Goal: Information Seeking & Learning: Learn about a topic

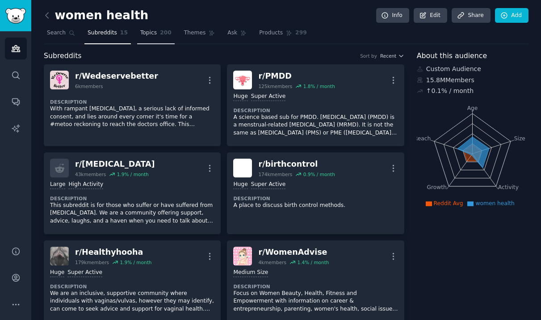
click at [157, 33] on link "Topics 200" at bounding box center [156, 35] width 38 height 18
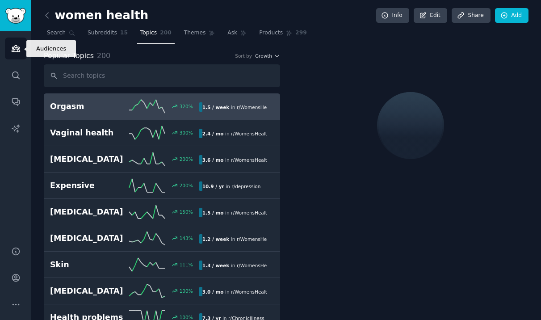
click at [13, 51] on icon "Sidebar" at bounding box center [16, 49] width 8 height 6
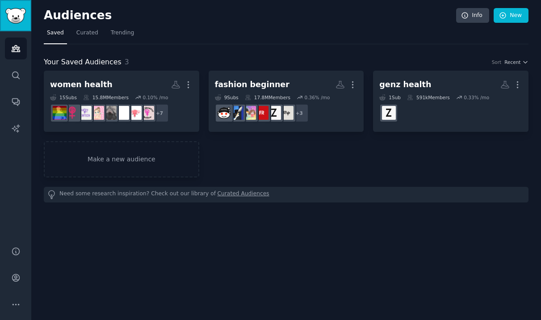
click at [26, 11] on link "Sidebar" at bounding box center [15, 15] width 31 height 31
click at [117, 38] on link "Trending" at bounding box center [122, 35] width 29 height 18
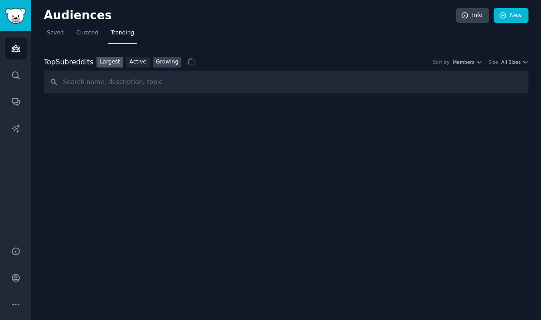
click at [170, 63] on link "Growing" at bounding box center [167, 62] width 29 height 11
click at [406, 67] on div "Top Subreddits Top Subreddits Largest Active Growing Sort by Member Growth Time…" at bounding box center [286, 62] width 484 height 11
click at [404, 63] on span "Member Growth" at bounding box center [399, 62] width 38 height 6
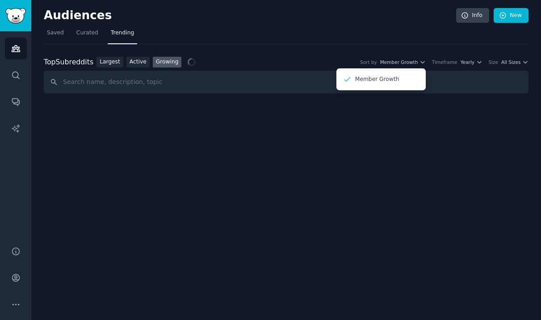
click at [392, 36] on nav "Saved Curated Trending" at bounding box center [286, 35] width 484 height 18
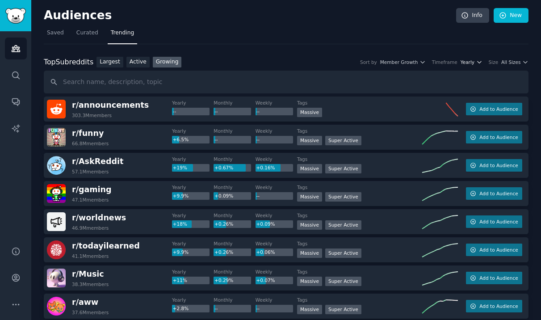
click at [471, 63] on span "Yearly" at bounding box center [467, 62] width 14 height 6
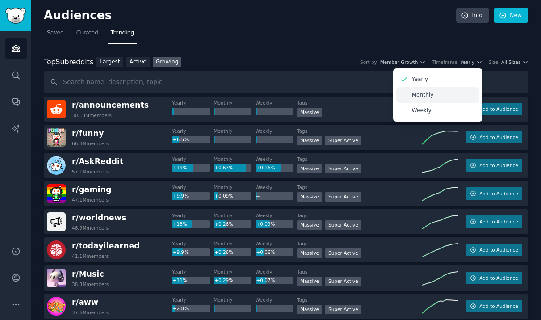
click at [447, 96] on div "Monthly" at bounding box center [437, 95] width 83 height 16
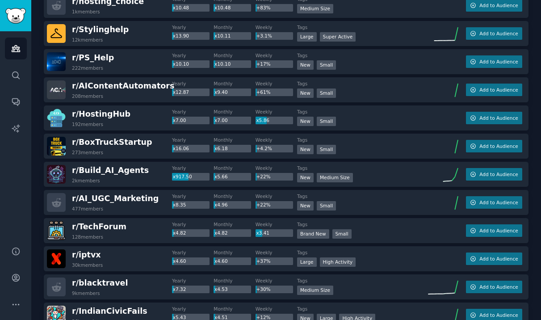
scroll to position [361, 0]
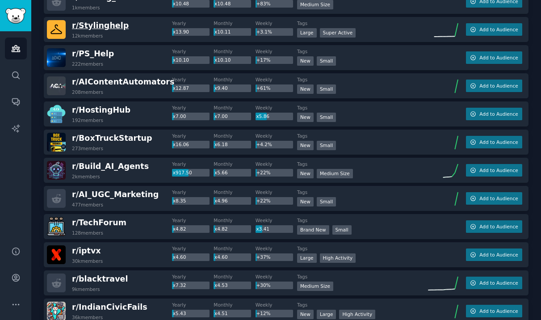
click at [107, 26] on span "r/ Stylinghelp" at bounding box center [100, 25] width 57 height 9
click at [57, 31] on img at bounding box center [56, 29] width 19 height 19
click at [509, 32] on span "Add to Audience" at bounding box center [498, 29] width 38 height 6
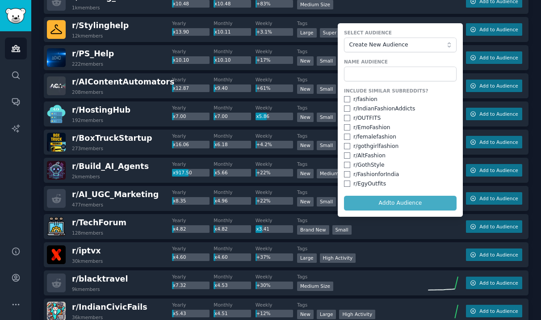
click at [378, 53] on form "Select Audience Create New Audience Name Audience Include Similar Subreddits? r…" at bounding box center [400, 119] width 125 height 193
click at [378, 46] on span "Create New Audience" at bounding box center [398, 45] width 98 height 8
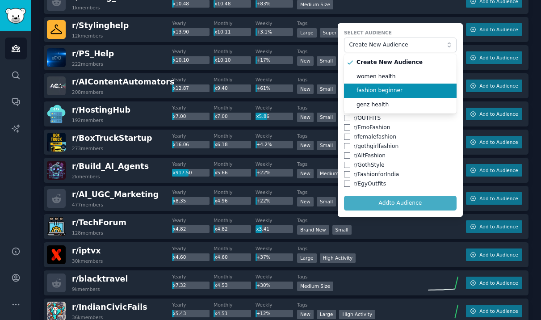
click at [368, 87] on span "fashion beginner" at bounding box center [403, 91] width 94 height 8
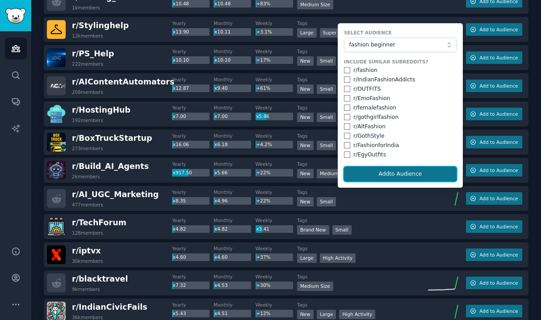
click at [379, 176] on button "Add to Audience" at bounding box center [400, 174] width 113 height 15
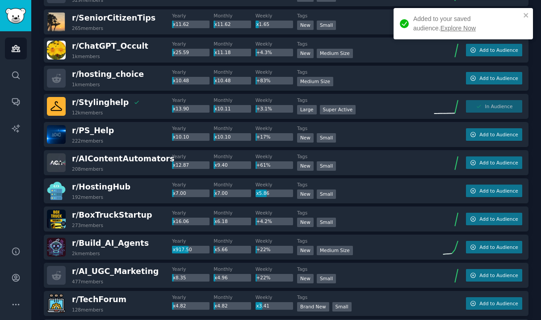
scroll to position [281, 0]
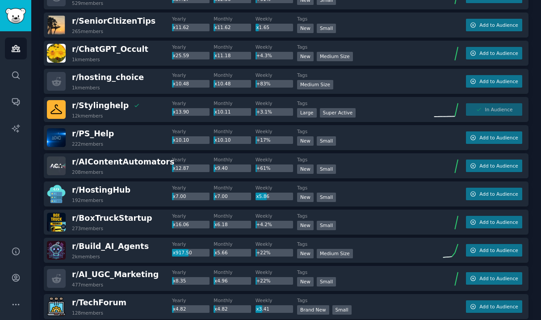
click at [458, 113] on div "r/ Stylinghelp 12k members Yearly x13.90 Monthly x10.11 Weekly +3.1% Tags >= 95…" at bounding box center [286, 109] width 484 height 25
click at [142, 111] on div "r/ Stylinghelp 12k members" at bounding box center [109, 109] width 125 height 19
click at [58, 108] on img at bounding box center [56, 109] width 19 height 19
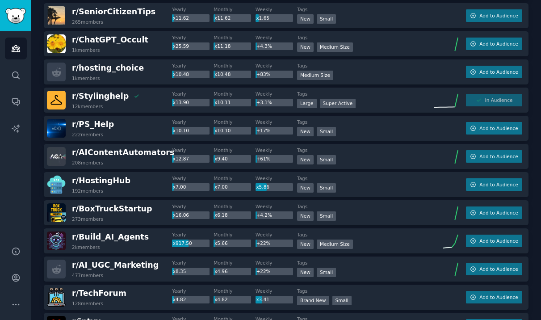
scroll to position [292, 0]
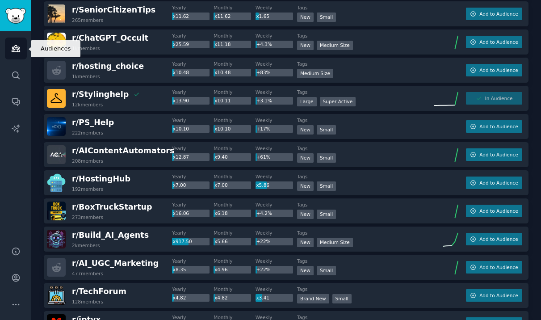
click at [13, 48] on icon "Sidebar" at bounding box center [16, 49] width 8 height 6
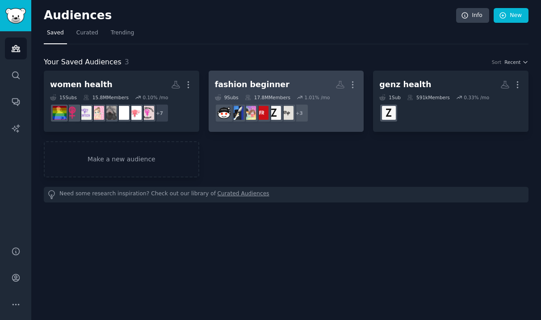
click at [278, 75] on link "fashion beginner More 9 Sub s 17.8M Members 1.01 % /mo + 3" at bounding box center [285, 101] width 155 height 61
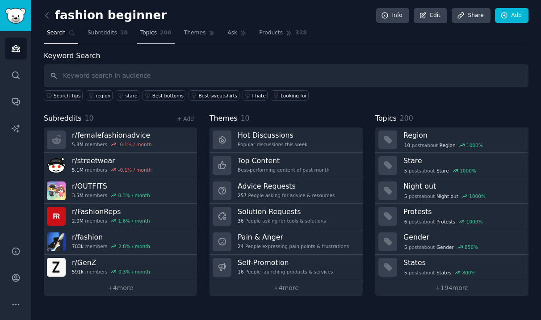
click at [155, 33] on link "Topics 200" at bounding box center [156, 35] width 38 height 18
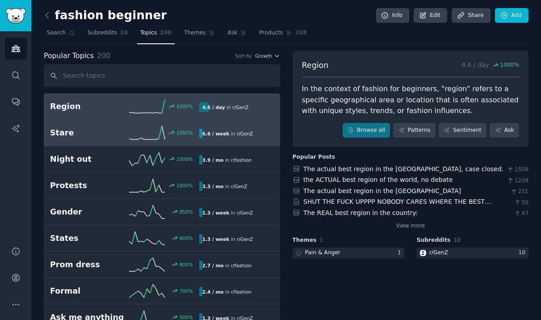
click at [108, 142] on link "Stare 1000 % 6.6 / week in r/ GenZ" at bounding box center [162, 133] width 236 height 26
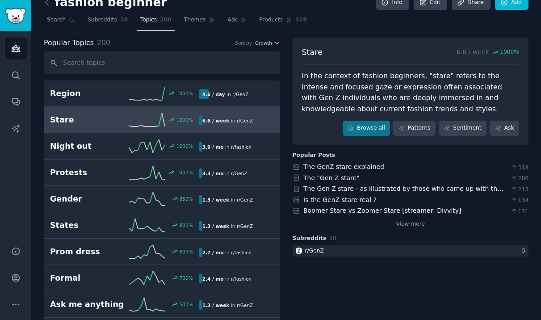
scroll to position [13, 0]
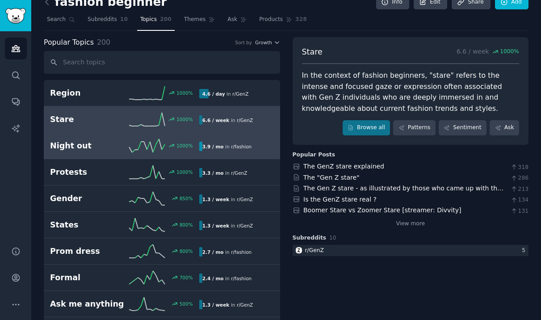
click at [90, 148] on h2 "Night out" at bounding box center [87, 145] width 75 height 11
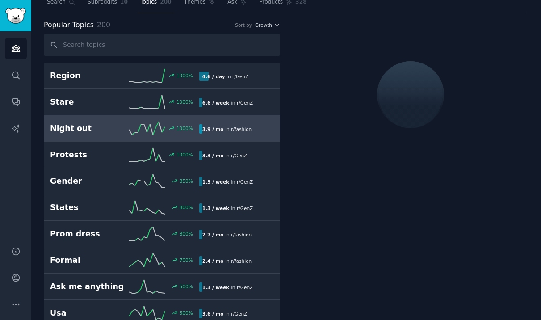
scroll to position [38, 0]
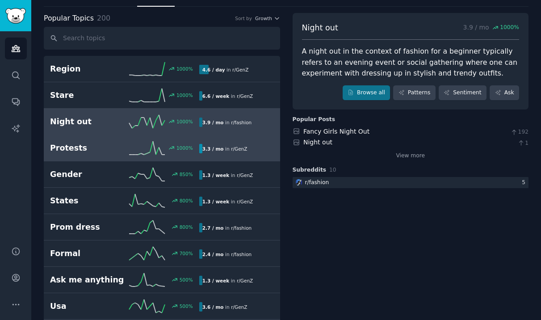
click at [90, 148] on h2 "Protests" at bounding box center [87, 147] width 75 height 11
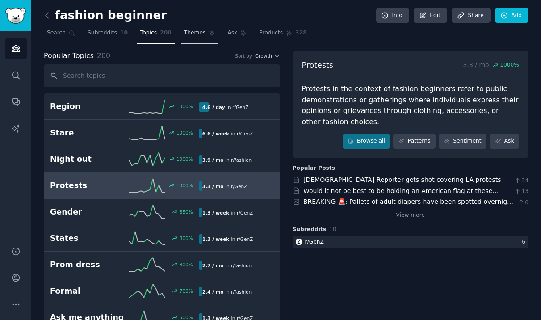
click at [188, 30] on span "Themes" at bounding box center [195, 33] width 22 height 8
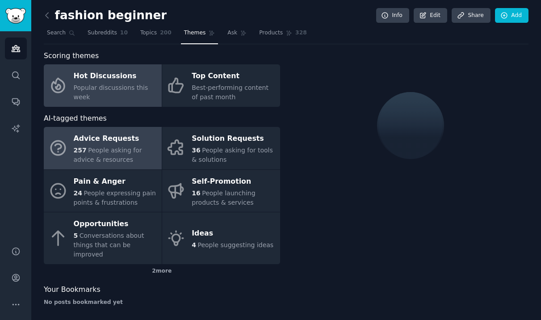
click at [121, 149] on span "People asking for advice & resources" at bounding box center [108, 154] width 68 height 17
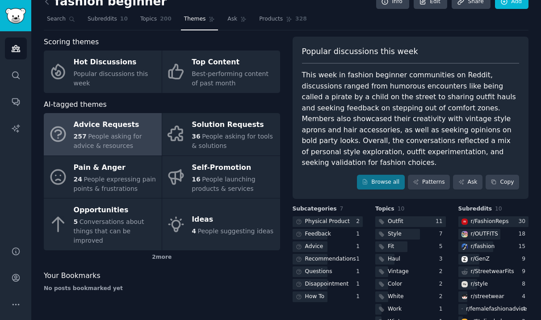
scroll to position [37, 0]
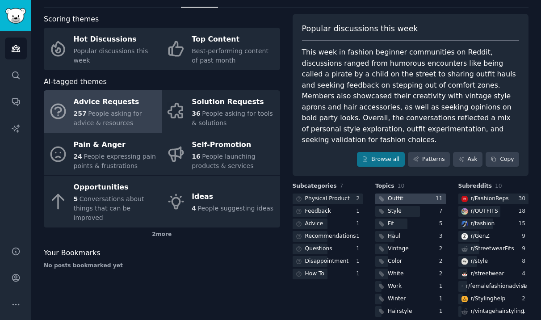
click at [425, 193] on div at bounding box center [410, 198] width 71 height 11
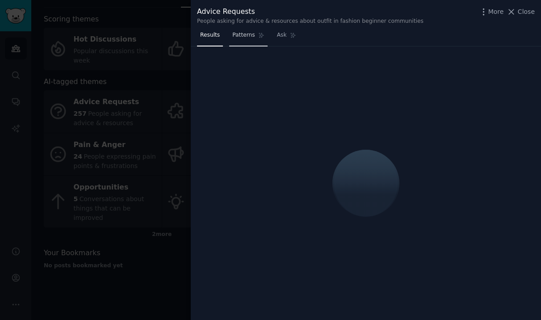
click at [245, 35] on span "Patterns" at bounding box center [243, 35] width 22 height 8
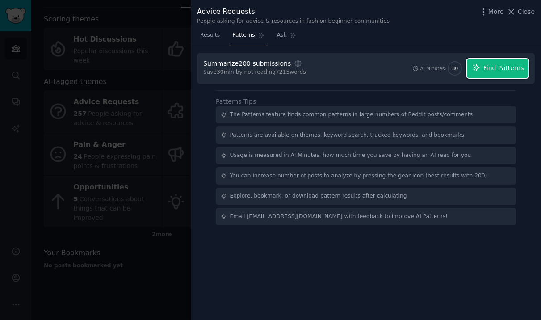
click at [503, 68] on span "Find Patterns" at bounding box center [503, 67] width 41 height 9
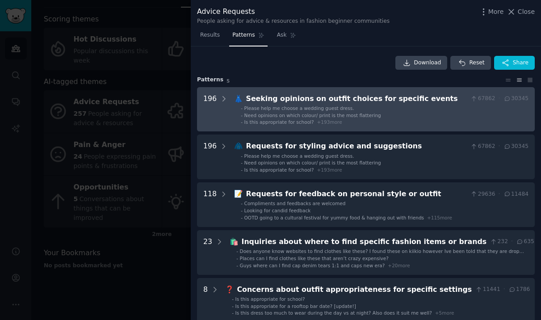
click at [324, 109] on span "Please help me choose a wedding guest dress." at bounding box center [299, 107] width 110 height 5
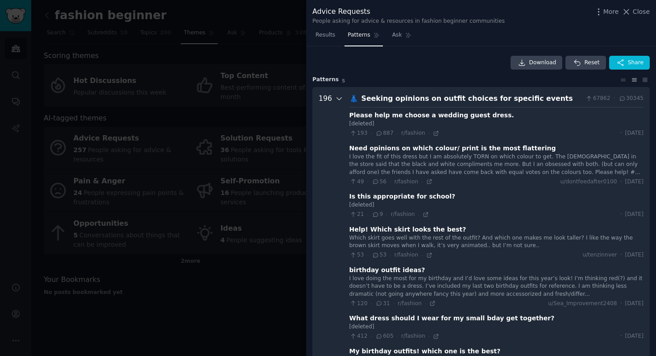
click at [337, 98] on icon at bounding box center [339, 99] width 4 height 2
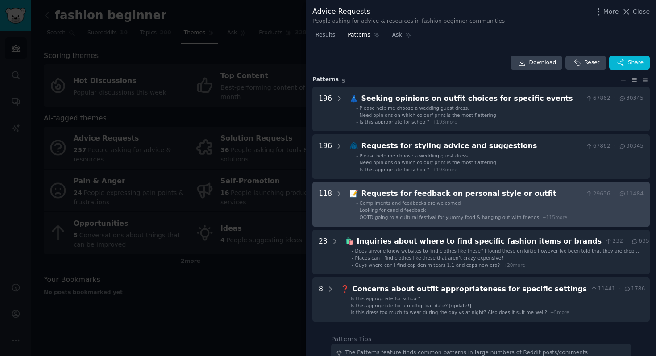
click at [469, 201] on li "- Compliments and feedbacks are welcomed" at bounding box center [500, 203] width 288 height 6
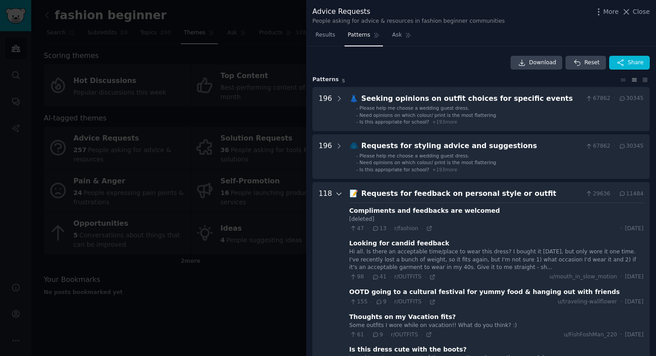
click at [335, 197] on icon at bounding box center [339, 194] width 8 height 8
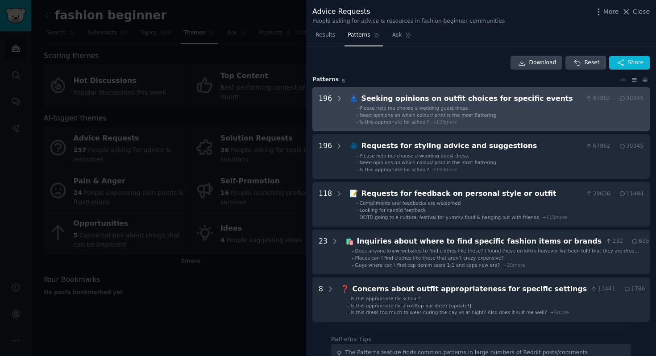
click at [482, 105] on li "- Please help me choose a wedding guest dress." at bounding box center [500, 108] width 288 height 6
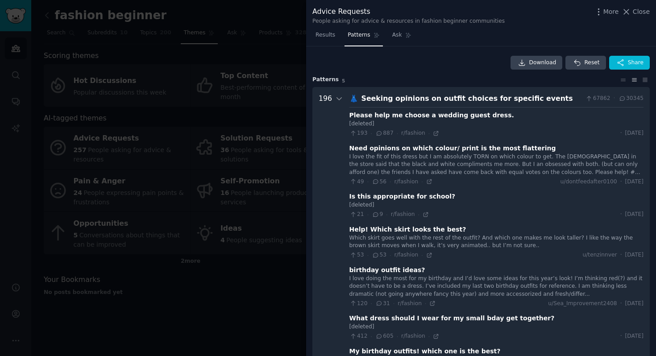
scroll to position [41, 0]
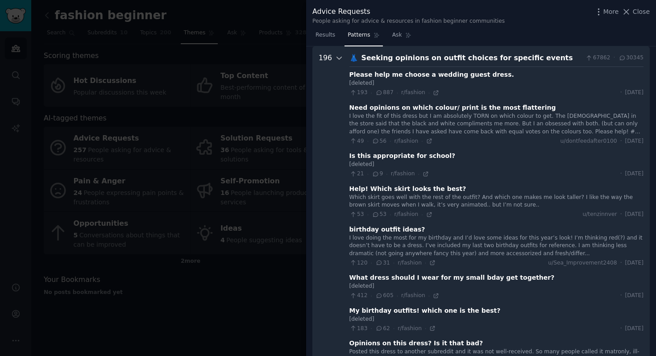
click at [335, 60] on icon at bounding box center [339, 58] width 8 height 8
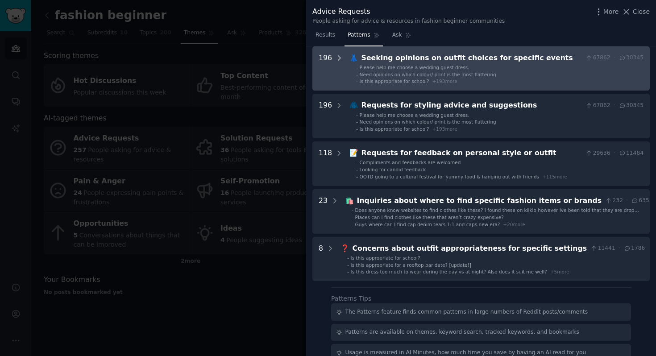
click at [337, 58] on icon at bounding box center [339, 58] width 8 height 8
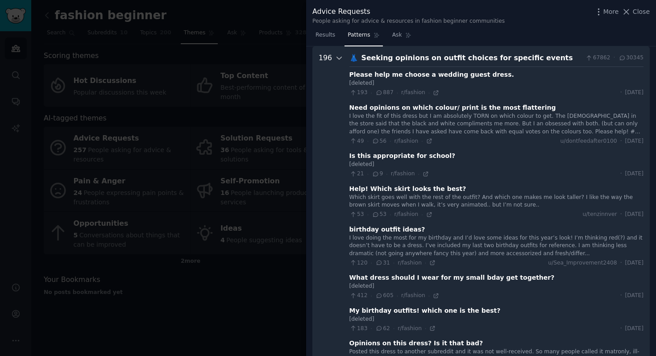
click at [337, 58] on icon at bounding box center [339, 58] width 8 height 8
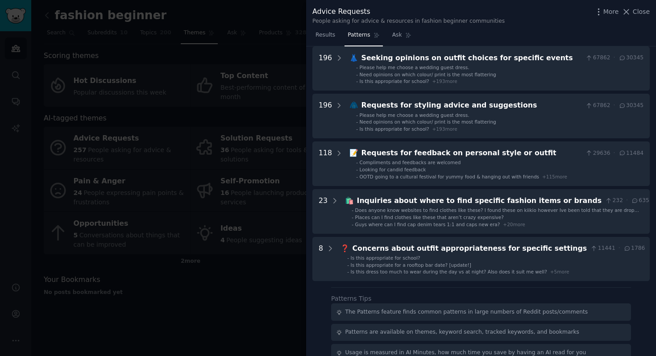
click at [529, 69] on li "- Please help me choose a wedding guest dress." at bounding box center [500, 67] width 288 height 6
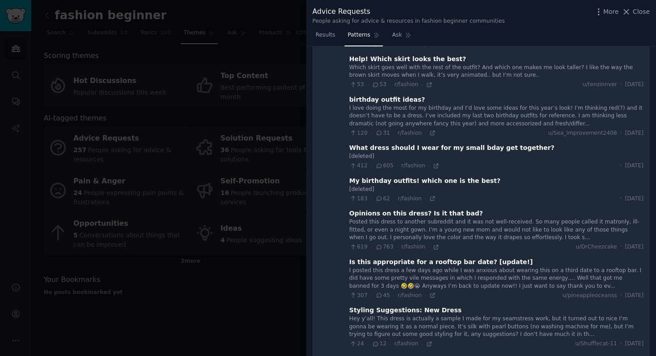
scroll to position [0, 0]
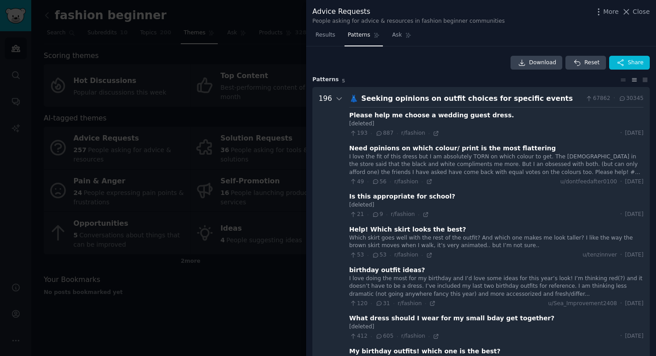
click at [516, 103] on div "Seeking opinions on outfit choices for specific events" at bounding box center [472, 98] width 221 height 11
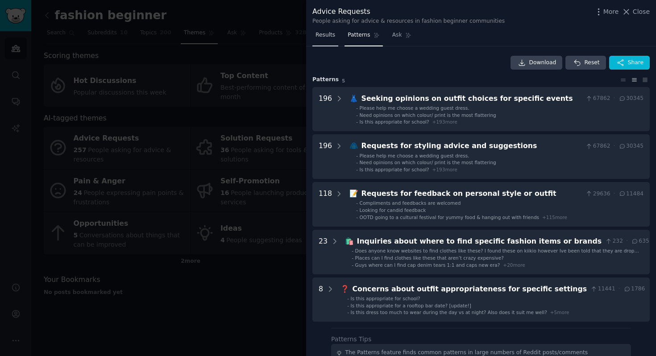
click at [321, 38] on span "Results" at bounding box center [326, 35] width 20 height 8
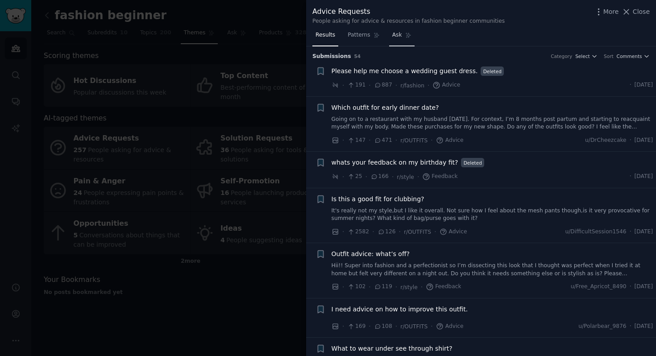
click at [402, 37] on link "Ask" at bounding box center [401, 37] width 25 height 18
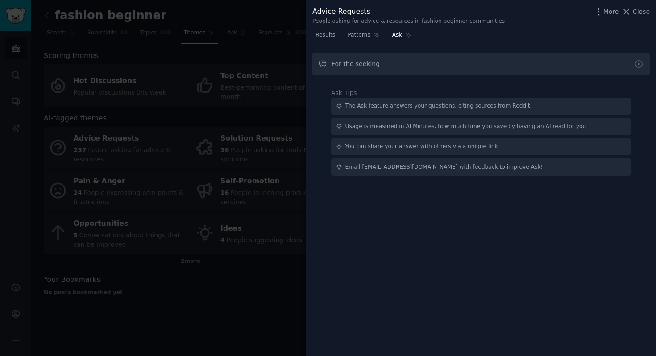
click at [354, 63] on input "For the seeking" at bounding box center [482, 64] width 338 height 23
click at [385, 63] on input "For the "seeking" at bounding box center [482, 64] width 338 height 23
type input "For the "seeking"
click at [354, 31] on link "Patterns" at bounding box center [364, 37] width 38 height 18
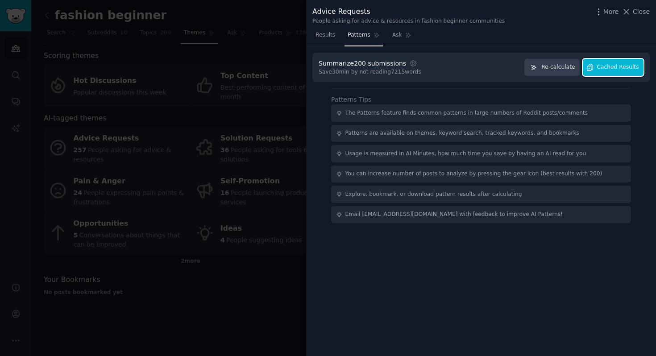
click at [540, 66] on span "Cached Results" at bounding box center [618, 67] width 42 height 8
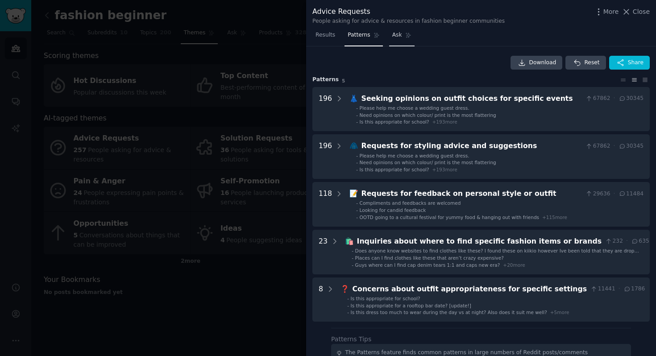
click at [396, 32] on span "Ask" at bounding box center [397, 35] width 10 height 8
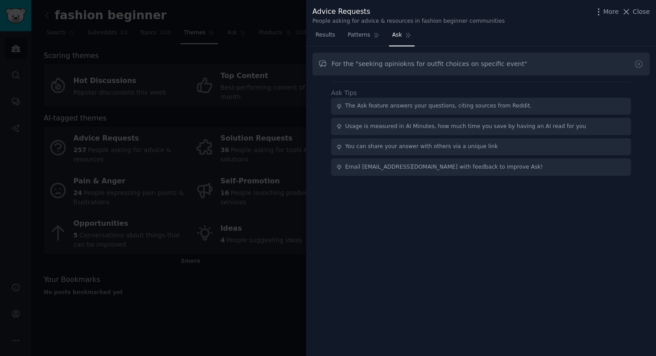
drag, startPoint x: 399, startPoint y: 63, endPoint x: 418, endPoint y: 66, distance: 19.4
click at [418, 66] on input "For the "seeking opiniokns for outfit choices on specific event"" at bounding box center [482, 64] width 338 height 23
drag, startPoint x: 457, startPoint y: 65, endPoint x: 464, endPoint y: 65, distance: 7.1
click at [464, 65] on input "For the "seeking opinions on outfit choices on specific event"" at bounding box center [482, 64] width 338 height 23
click at [521, 65] on input "For the "seeking opinions on outfit choices for specific event"" at bounding box center [482, 64] width 338 height 23
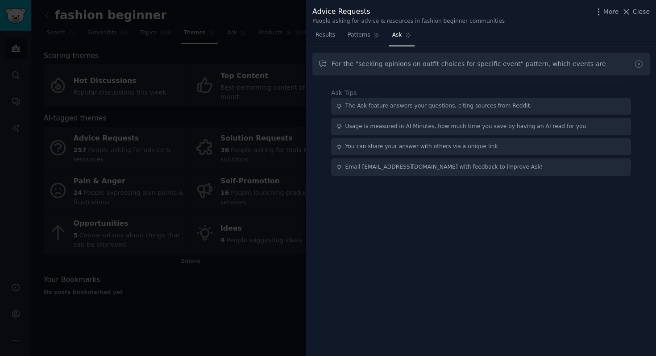
drag, startPoint x: 538, startPoint y: 63, endPoint x: 609, endPoint y: 71, distance: 70.9
click at [540, 71] on input "For the "seeking opinions on outfit choices for specific event" pattern, which …" at bounding box center [482, 64] width 338 height 23
type input "For the "seeking opinions on outfit choices for specific event" pattern, what a…"
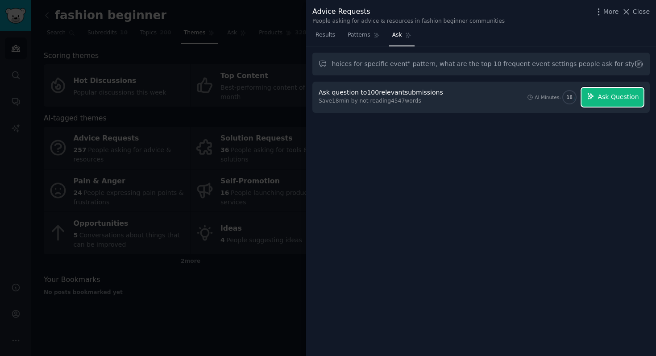
scroll to position [0, 0]
click at [540, 99] on span "Ask Question" at bounding box center [618, 96] width 41 height 9
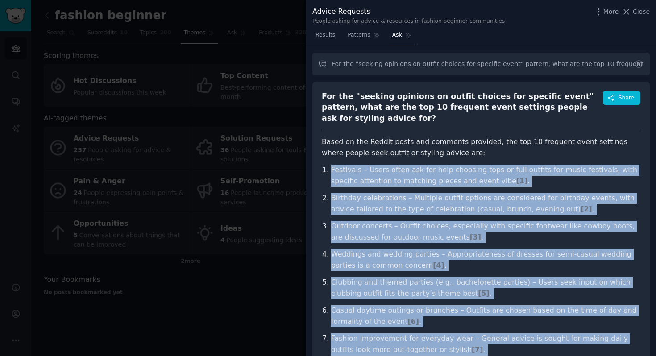
drag, startPoint x: 438, startPoint y: 323, endPoint x: 327, endPoint y: 154, distance: 202.5
click at [327, 165] on ol "Festivals – Users often ask for help choosing tops or full outfits for music fe…" at bounding box center [481, 302] width 319 height 275
copy ol "Loremipsu – Dolor sitam con adi elit seddoeiu temp in utla etdolor mag aliqu en…"
click at [537, 165] on li "Festivals – Users often ask for help choosing tops or full outfits for music fe…" at bounding box center [485, 176] width 309 height 22
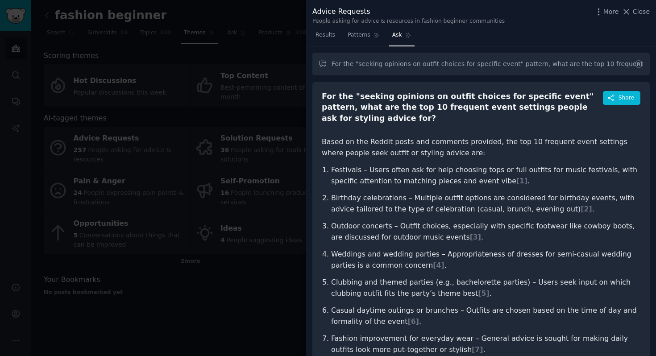
drag, startPoint x: 350, startPoint y: 107, endPoint x: 572, endPoint y: 108, distance: 221.4
click at [540, 108] on div "For the "seeking opinions on outfit choices for specific event" pattern, what a…" at bounding box center [462, 107] width 281 height 33
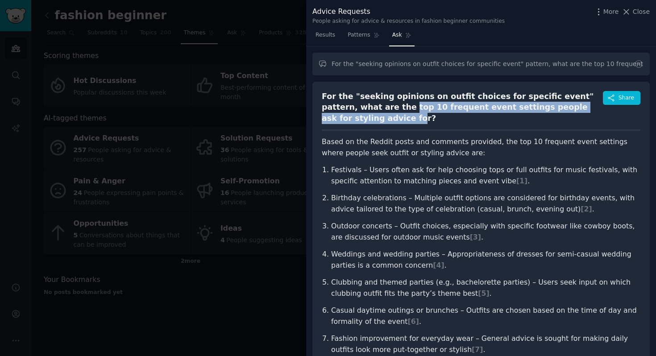
drag, startPoint x: 573, startPoint y: 108, endPoint x: 350, endPoint y: 110, distance: 223.2
click at [350, 110] on div "For the "seeking opinions on outfit choices for specific event" pattern, what a…" at bounding box center [462, 107] width 281 height 33
copy div "top 10 frequent event settings people ask for styling advice fo"
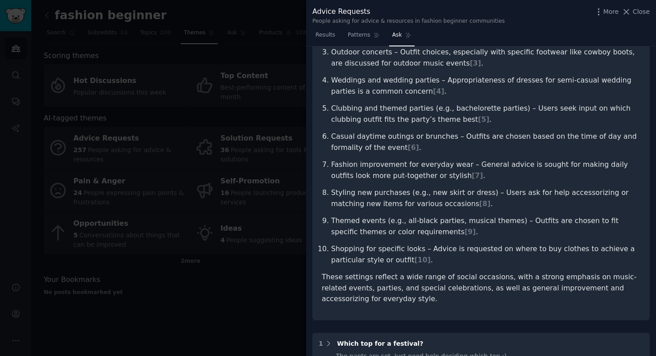
scroll to position [179, 0]
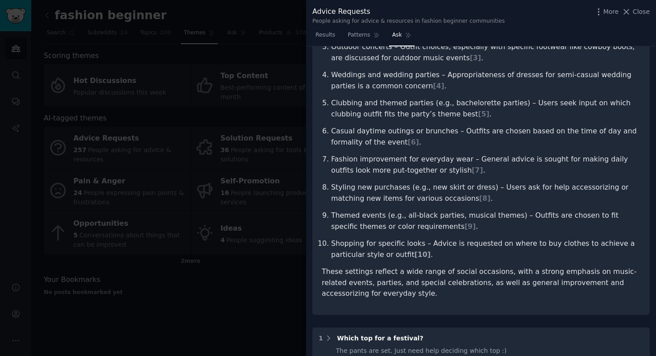
click at [415, 250] on span "[ 10 ]" at bounding box center [423, 254] width 16 height 8
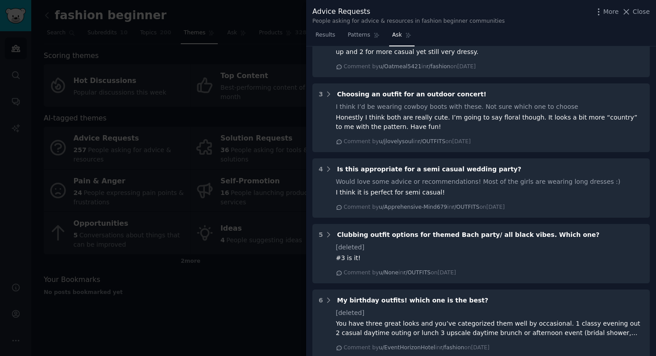
scroll to position [551, 0]
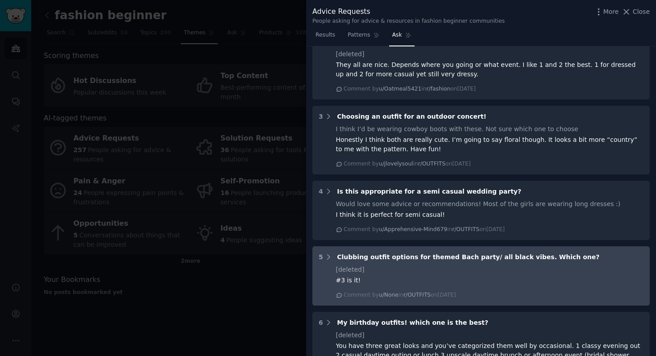
click at [492, 265] on div "[deleted]" at bounding box center [490, 269] width 308 height 9
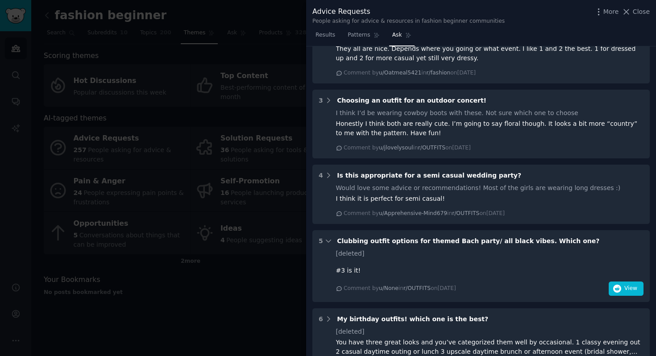
scroll to position [575, 0]
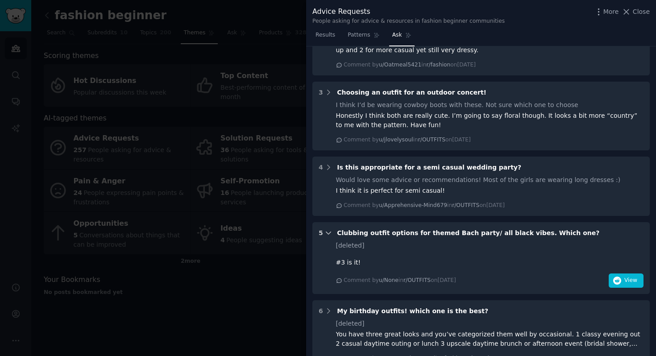
click at [327, 229] on icon at bounding box center [329, 233] width 8 height 8
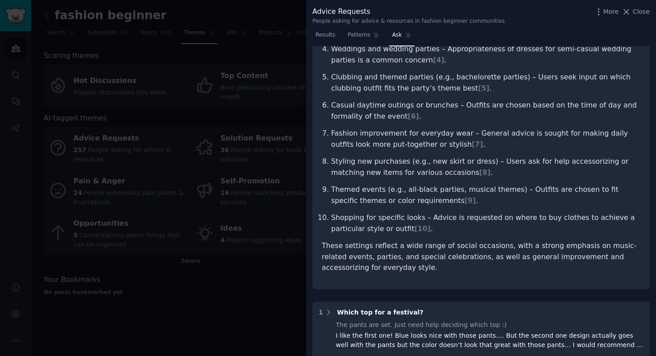
scroll to position [0, 0]
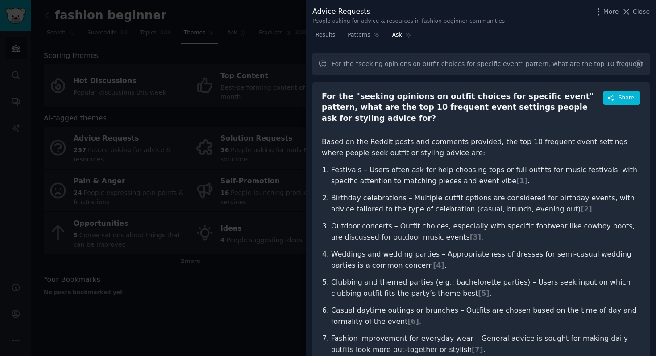
click at [398, 37] on span "Ask" at bounding box center [397, 35] width 10 height 8
click at [540, 89] on div "For the "seeking opinions on outfit choices for specific event" pattern, what a…" at bounding box center [482, 288] width 338 height 413
click at [540, 68] on input "For the "seeking opinions on outfit choices for specific event" pattern, what a…" at bounding box center [482, 64] width 338 height 23
click at [540, 61] on icon at bounding box center [638, 63] width 9 height 9
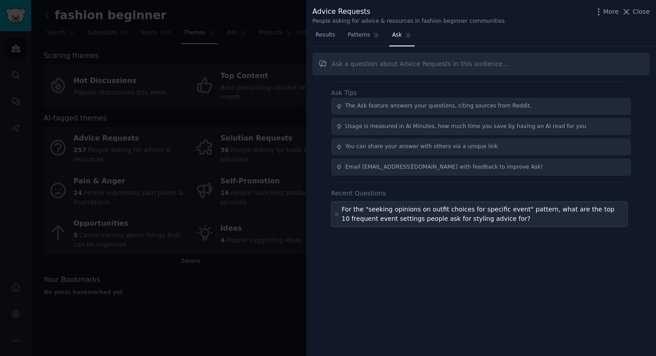
click at [404, 213] on div "For the "seeking opinions on outfit choices for specific event" pattern, what a…" at bounding box center [483, 214] width 283 height 19
type input "For the "seeking opinions on outfit choices for specific event" pattern, what a…"
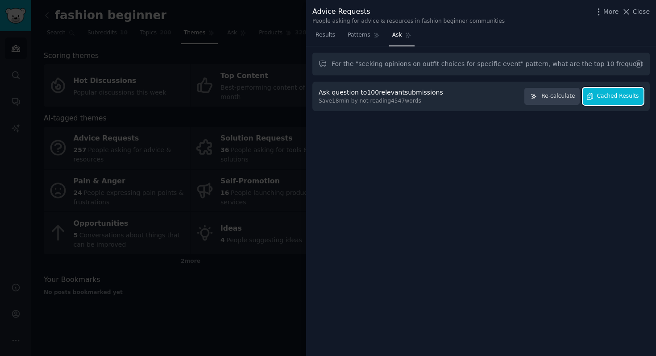
click at [540, 98] on span "Cached Results" at bounding box center [618, 96] width 42 height 8
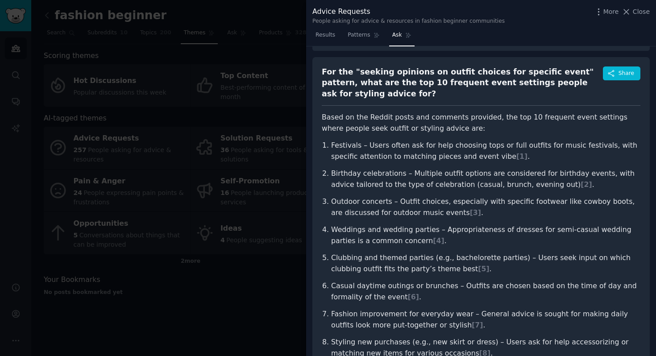
scroll to position [26, 0]
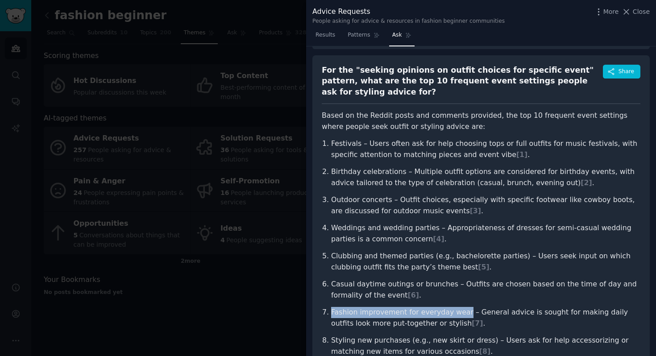
drag, startPoint x: 333, startPoint y: 300, endPoint x: 458, endPoint y: 302, distance: 125.9
click at [458, 307] on li "Fashion improvement for everyday wear – General advice is sought for making dai…" at bounding box center [485, 318] width 309 height 22
copy li "Fashion improvement for everyday wear"
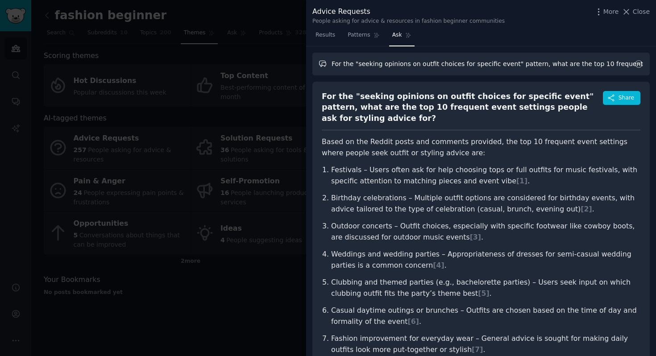
click at [540, 63] on input "For the "seeking opinions on outfit choices for specific event" pattern, what a…" at bounding box center [482, 64] width 338 height 23
click at [540, 62] on icon at bounding box center [638, 63] width 9 height 9
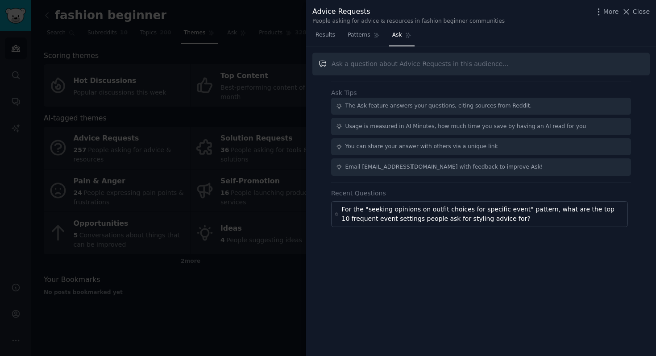
click at [353, 65] on input "text" at bounding box center [482, 64] width 338 height 23
paste input "Fashion improvement for everyday wear"
drag, startPoint x: 349, startPoint y: 64, endPoint x: 445, endPoint y: 62, distance: 95.6
click at [445, 62] on input "What are the frequent questions about Fashion improvement for everyday wear" at bounding box center [482, 64] width 338 height 23
click at [445, 61] on input "What are the frequent questions about Fashion improvement for everyday wear" at bounding box center [482, 64] width 338 height 23
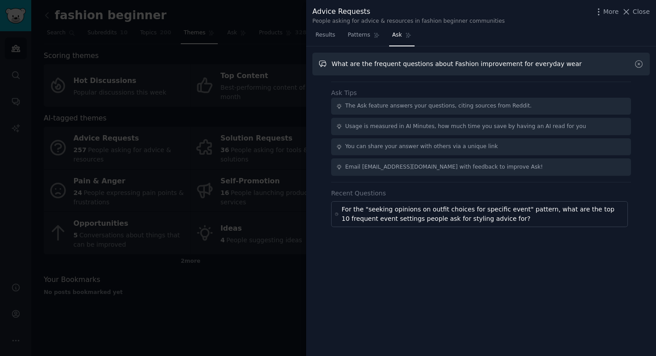
drag, startPoint x: 349, startPoint y: 65, endPoint x: 424, endPoint y: 64, distance: 75.0
click at [424, 64] on input "What are the frequent questions about Fashion improvement for everyday wear" at bounding box center [482, 64] width 338 height 23
click at [540, 69] on input "What type of questions people are asking about Fashion improvement for everyday…" at bounding box center [482, 64] width 338 height 23
type input "What type of questions people are asking about Fashion improvement for everyday…"
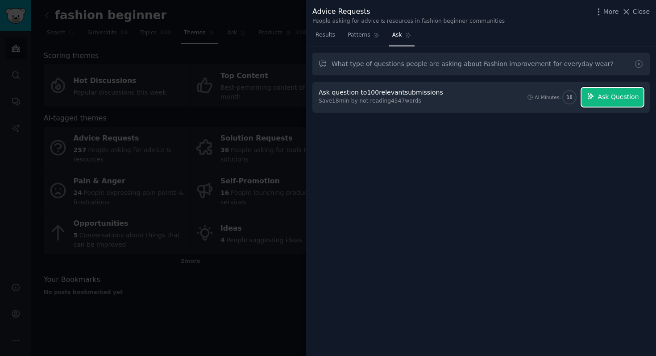
click at [540, 95] on span "Ask Question" at bounding box center [618, 96] width 41 height 9
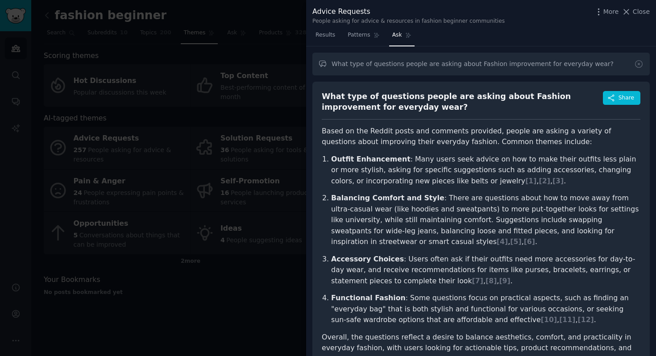
scroll to position [8, 0]
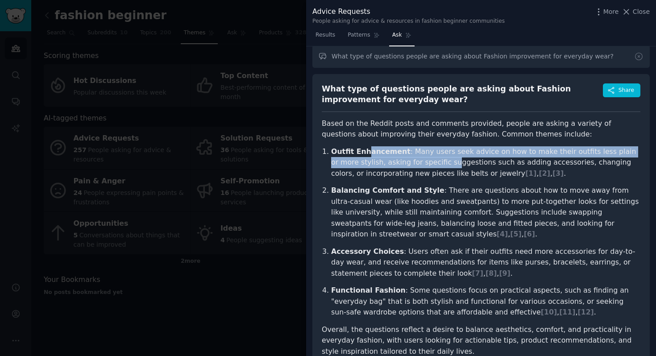
drag, startPoint x: 366, startPoint y: 156, endPoint x: 421, endPoint y: 165, distance: 56.5
click at [421, 165] on p "Outfit Enhancement : Many users seek advice on how to make their outfits less p…" at bounding box center [485, 162] width 309 height 33
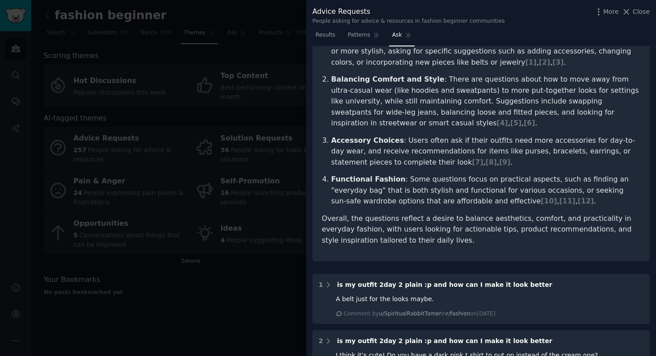
scroll to position [0, 0]
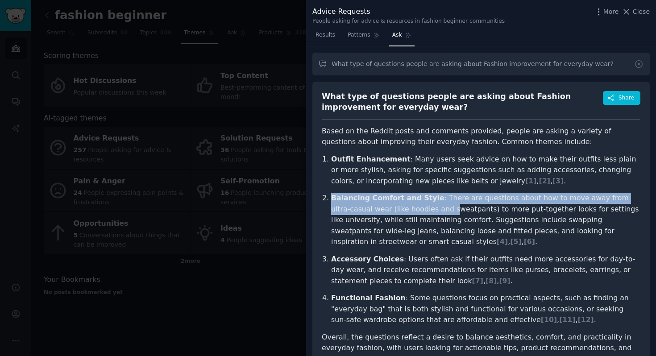
drag, startPoint x: 331, startPoint y: 202, endPoint x: 415, endPoint y: 207, distance: 83.6
click at [414, 207] on p "Balancing Comfort and Style : There are questions about how to move away from u…" at bounding box center [485, 220] width 309 height 55
click at [415, 207] on p "Balancing Comfort and Style : There are questions about how to move away from u…" at bounding box center [485, 220] width 309 height 55
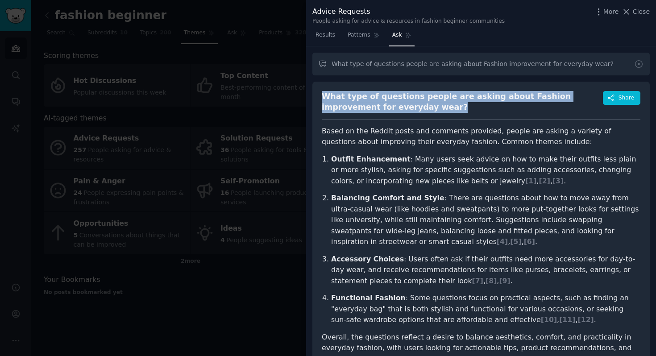
drag, startPoint x: 391, startPoint y: 106, endPoint x: 316, endPoint y: 99, distance: 75.3
click at [316, 99] on div "What type of questions people are asking about Fashion improvement for everyday…" at bounding box center [482, 231] width 338 height 299
copy div "What type of questions people are asking about Fashion improvement for everyday…"
click at [540, 104] on div "What type of questions people are asking about Fashion improvement for everyday…" at bounding box center [462, 102] width 281 height 22
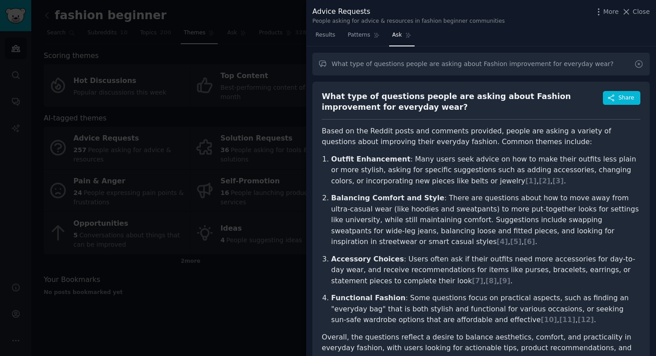
click at [540, 67] on icon at bounding box center [638, 63] width 9 height 9
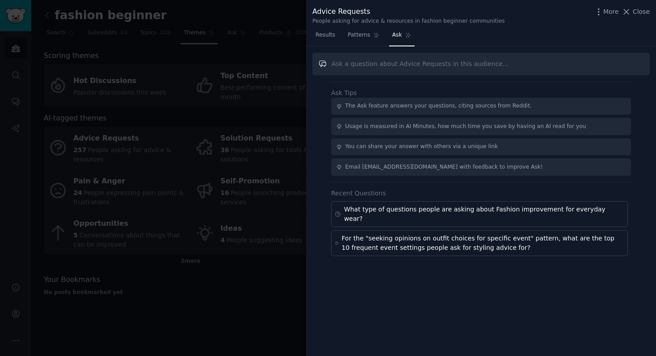
click at [475, 69] on input "text" at bounding box center [482, 64] width 338 height 23
drag, startPoint x: 333, startPoint y: 63, endPoint x: 447, endPoint y: 66, distance: 114.8
click at [447, 66] on input "Using a pue chart to visualize" at bounding box center [482, 64] width 338 height 23
click at [371, 64] on input "What are the percentage of different type of questions ask" at bounding box center [482, 64] width 338 height 23
click at [540, 71] on input "What are the frequency percentage of different type of questions ask" at bounding box center [482, 64] width 338 height 23
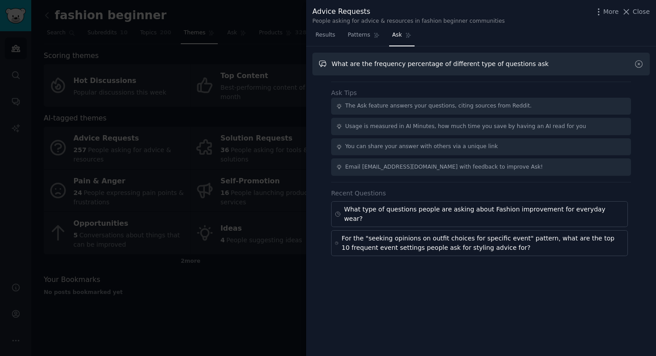
drag, startPoint x: 401, startPoint y: 64, endPoint x: 434, endPoint y: 65, distance: 32.6
click at [434, 65] on input "What are the frequency percentage of different type of questions ask" at bounding box center [482, 64] width 338 height 23
click at [540, 67] on input "What are the frequency distribution of different type of questions ask" at bounding box center [482, 64] width 338 height 23
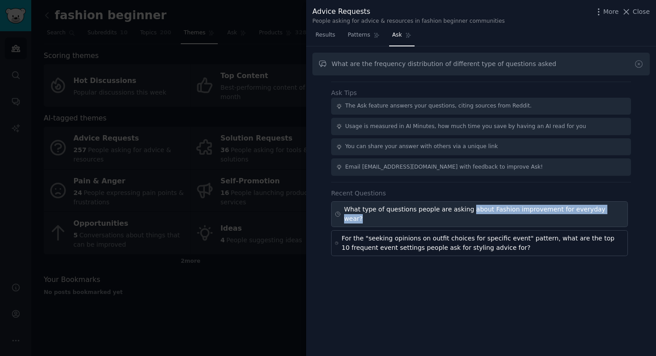
drag, startPoint x: 466, startPoint y: 208, endPoint x: 604, endPoint y: 212, distance: 138.9
click at [540, 212] on div "What type of questions people are asking about Fashion improvement for everyday…" at bounding box center [479, 214] width 297 height 26
type input "What type of questions people are asking about Fashion improvement for everyday…"
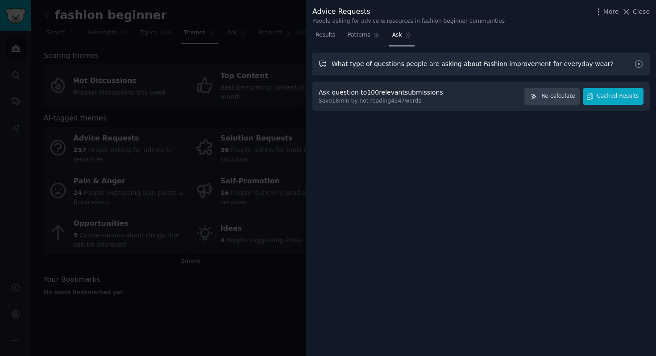
click at [540, 64] on input "What type of questions people are asking about Fashion improvement for everyday…" at bounding box center [482, 64] width 338 height 23
click at [391, 39] on link "Ask" at bounding box center [401, 37] width 25 height 18
click at [540, 66] on icon at bounding box center [638, 63] width 9 height 9
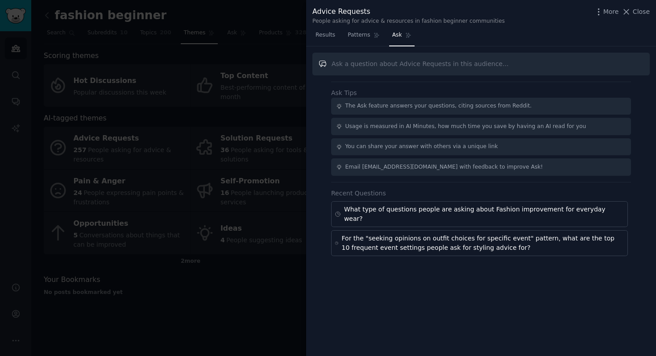
click at [403, 62] on input "text" at bounding box center [482, 64] width 338 height 23
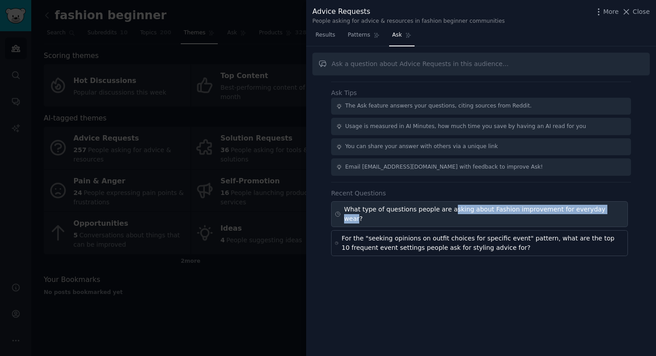
drag, startPoint x: 446, startPoint y: 208, endPoint x: 598, endPoint y: 211, distance: 151.8
click at [540, 211] on div "What type of questions people are asking about Fashion improvement for everyday…" at bounding box center [484, 214] width 280 height 19
type input "What type of questions people are asking about Fashion improvement for everyday…"
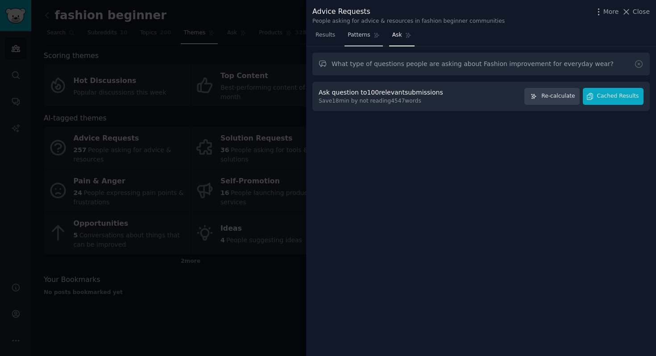
click at [354, 34] on span "Patterns" at bounding box center [359, 35] width 22 height 8
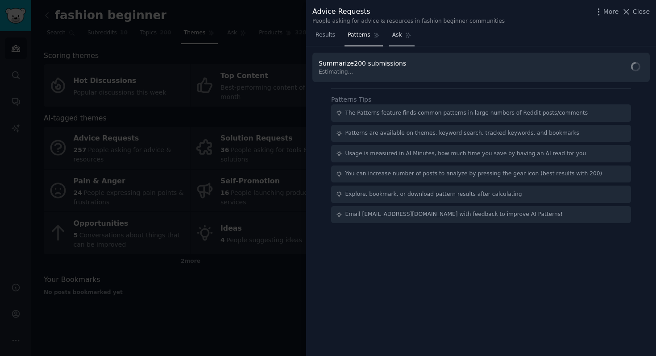
click at [393, 33] on span "Ask" at bounding box center [397, 35] width 10 height 8
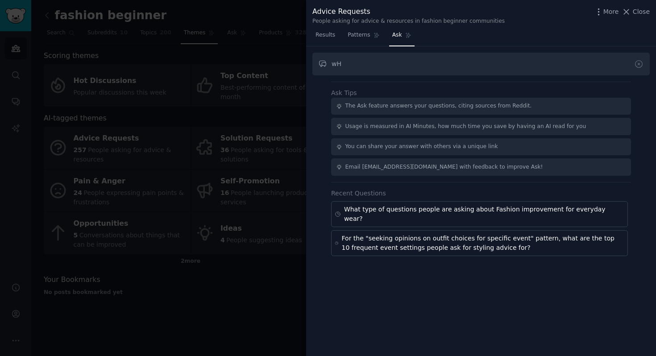
type input "w"
click at [370, 63] on input "What are the distribution" at bounding box center [482, 64] width 338 height 23
click at [477, 65] on input "What are the frequency distribution" at bounding box center [482, 64] width 338 height 23
type input "What are the frequency distribution of different type of questioned people aske…"
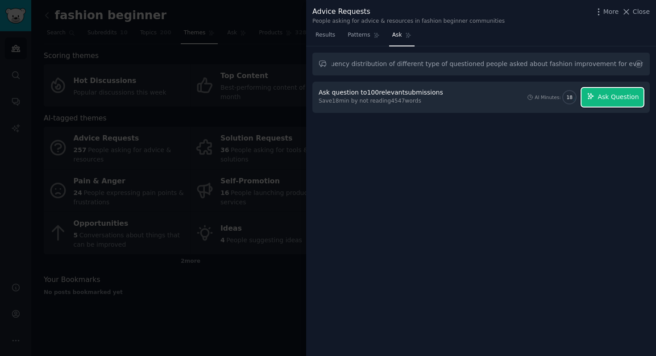
scroll to position [0, 0]
click at [540, 104] on button "Ask Question" at bounding box center [613, 97] width 62 height 19
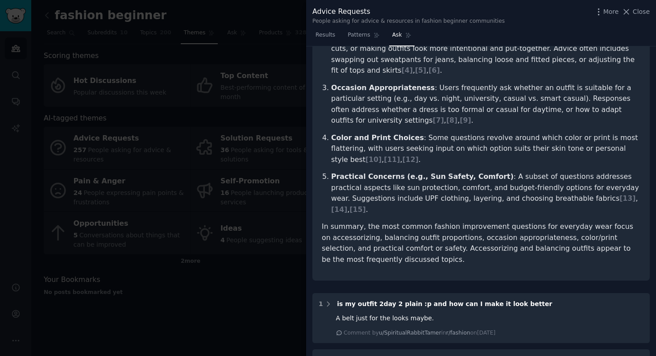
scroll to position [208, 0]
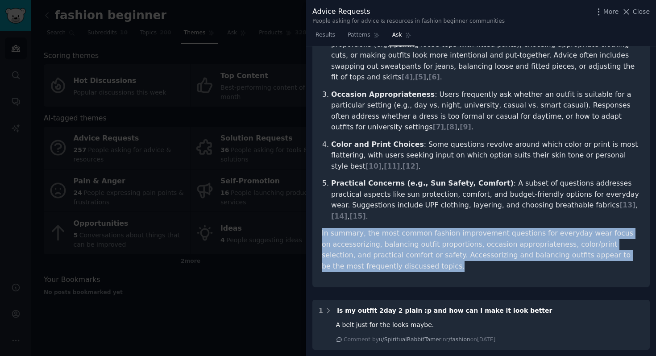
drag, startPoint x: 483, startPoint y: 221, endPoint x: 322, endPoint y: 185, distance: 164.6
click at [322, 228] on p "In summary, the most common fashion improvement questions for everyday wear foc…" at bounding box center [481, 250] width 319 height 44
copy p "In summary, the most common fashion improvement questions for everyday wear foc…"
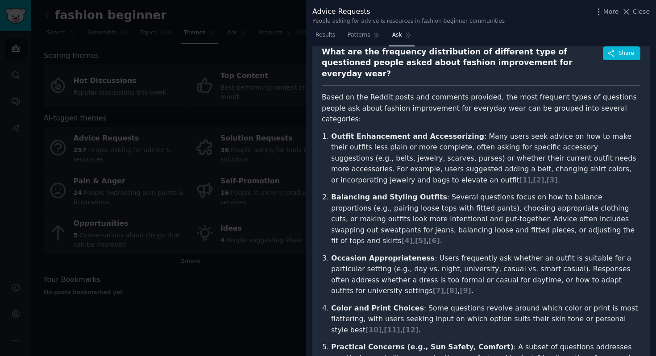
scroll to position [44, 0]
click at [448, 254] on p "Occasion Appropriateness : Users frequently ask whether an outfit is suitable f…" at bounding box center [485, 276] width 309 height 44
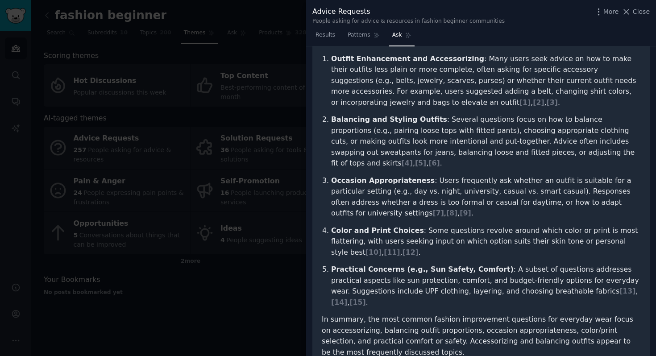
scroll to position [124, 0]
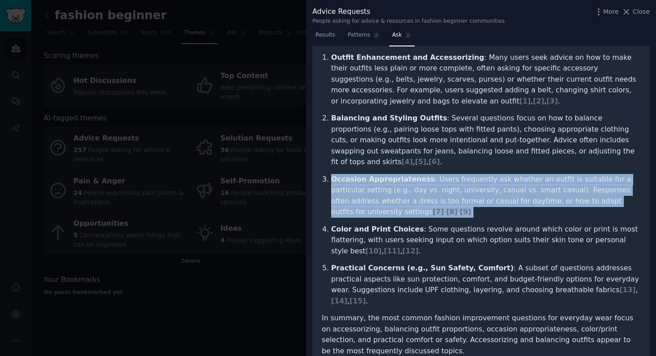
drag, startPoint x: 331, startPoint y: 150, endPoint x: 472, endPoint y: 179, distance: 144.2
click at [472, 179] on p "Occasion Appropriateness : Users frequently ask whether an outfit is suitable f…" at bounding box center [485, 196] width 309 height 44
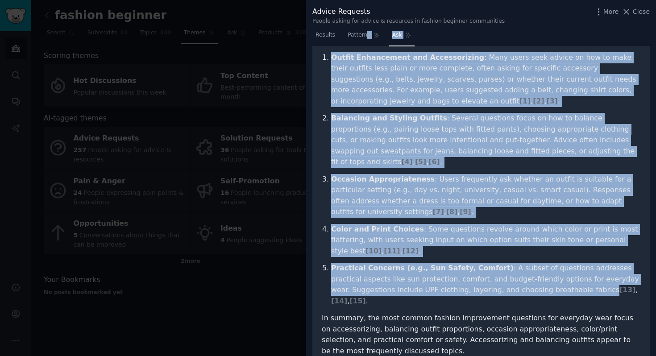
scroll to position [0, 0]
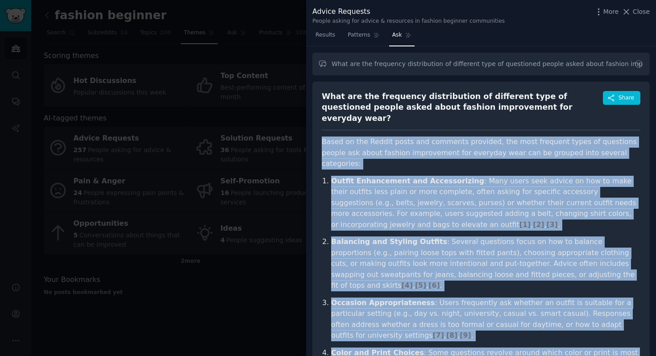
drag, startPoint x: 572, startPoint y: 256, endPoint x: 319, endPoint y: 131, distance: 282.3
click at [319, 131] on div "What are the frequency distribution of different type of questioned people aske…" at bounding box center [482, 289] width 338 height 415
copy article "Based on the Reddit posts and comments provided, the most frequent types of que…"
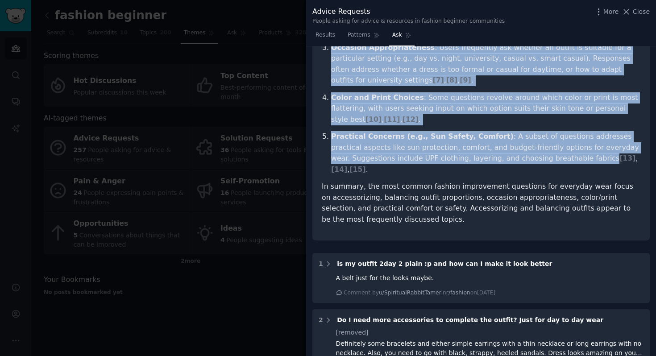
scroll to position [253, 0]
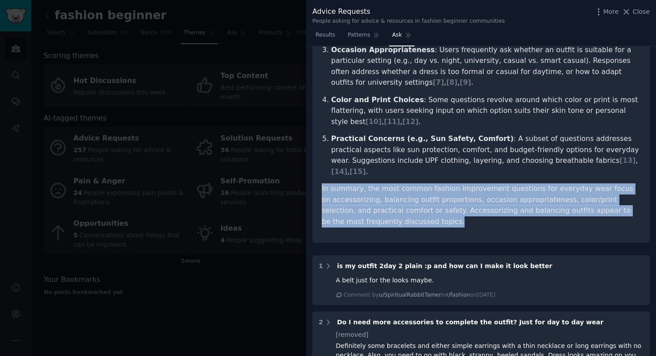
drag, startPoint x: 387, startPoint y: 179, endPoint x: 317, endPoint y: 139, distance: 80.8
click at [317, 139] on div "What are the frequency distribution of different type of questioned people aske…" at bounding box center [482, 36] width 338 height 415
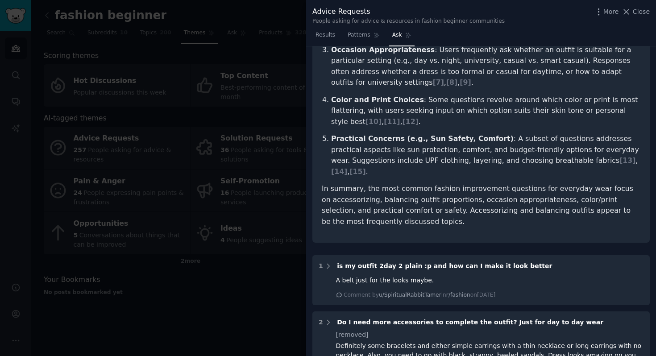
click at [397, 183] on p "In summary, the most common fashion improvement questions for everyday wear foc…" at bounding box center [481, 205] width 319 height 44
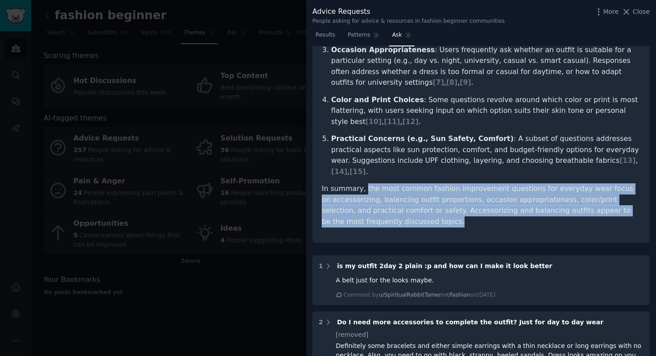
drag, startPoint x: 363, startPoint y: 146, endPoint x: 384, endPoint y: 186, distance: 45.7
click at [384, 186] on div "What are the frequency distribution of different type of questioned people aske…" at bounding box center [482, 36] width 338 height 415
copy p "the most common fashion improvement questions for everyday wear focus on access…"
click at [470, 183] on p "In summary, the most common fashion improvement questions for everyday wear foc…" at bounding box center [481, 205] width 319 height 44
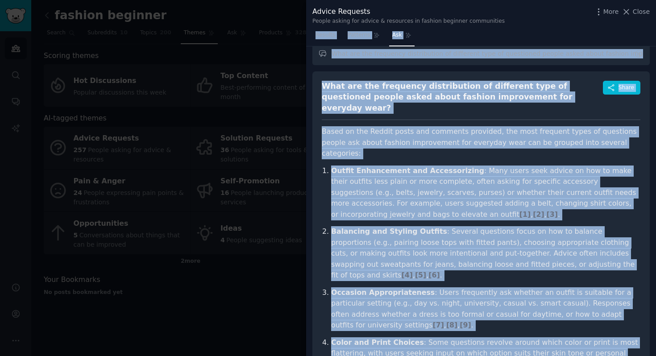
scroll to position [0, 0]
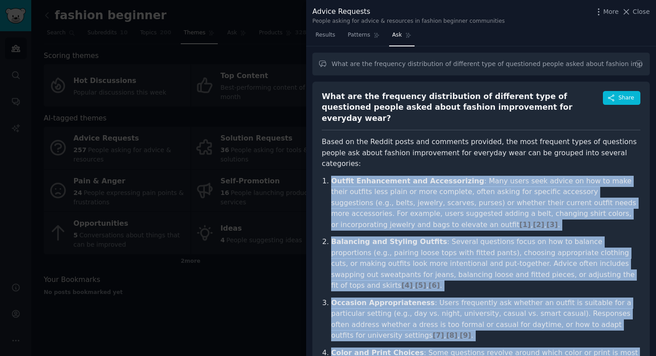
drag, startPoint x: 572, startPoint y: 278, endPoint x: 326, endPoint y: 153, distance: 275.9
click at [326, 153] on article "Based on the Reddit posts and comments provided, the most frequent types of que…" at bounding box center [481, 309] width 319 height 344
copy ol "Outfit Enhancement and Accessorizing : Many users seek advice on how to make th…"
click at [476, 237] on p "Balancing and Styling Outfits : Several questions focus on how to balance propo…" at bounding box center [485, 264] width 309 height 55
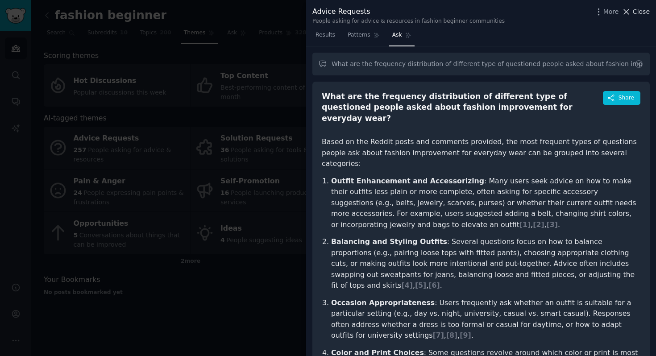
click at [540, 15] on span "Close" at bounding box center [641, 11] width 17 height 9
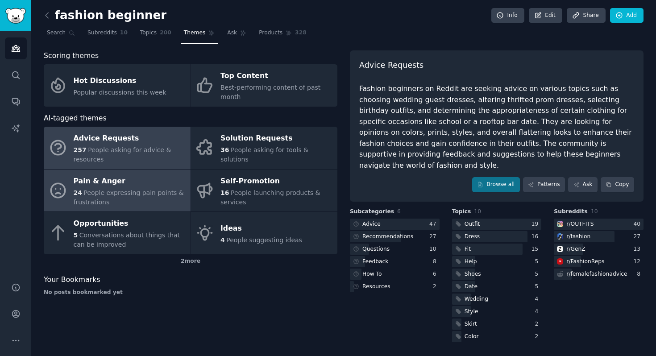
click at [113, 194] on span "People expressing pain points & frustrations" at bounding box center [129, 197] width 110 height 17
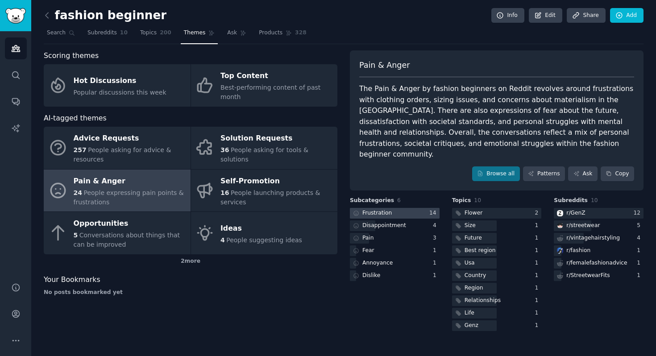
click at [369, 209] on div "Frustration" at bounding box center [377, 213] width 29 height 8
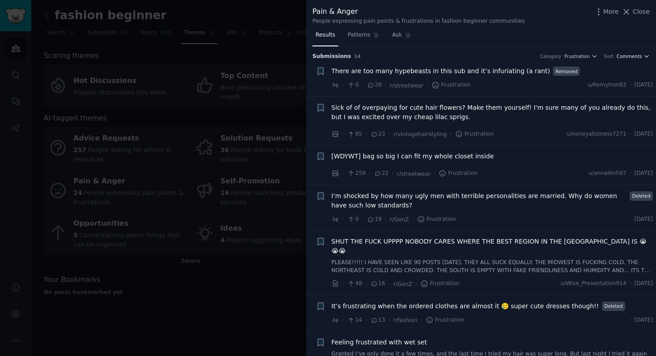
click at [540, 58] on span "Comments" at bounding box center [629, 56] width 25 height 6
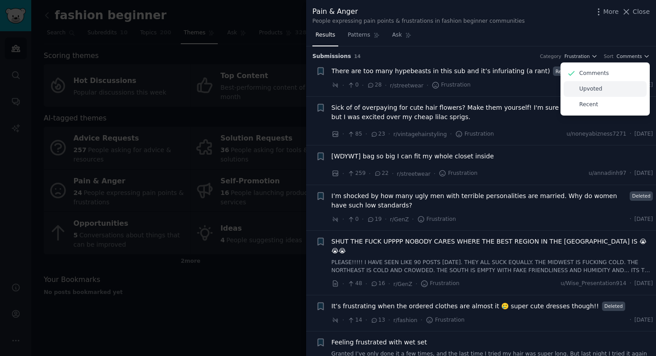
click at [540, 90] on div "Upvoted" at bounding box center [605, 89] width 83 height 16
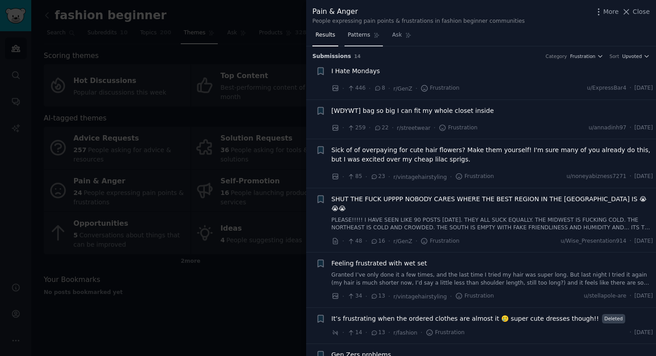
click at [369, 33] on span "Patterns" at bounding box center [359, 35] width 22 height 8
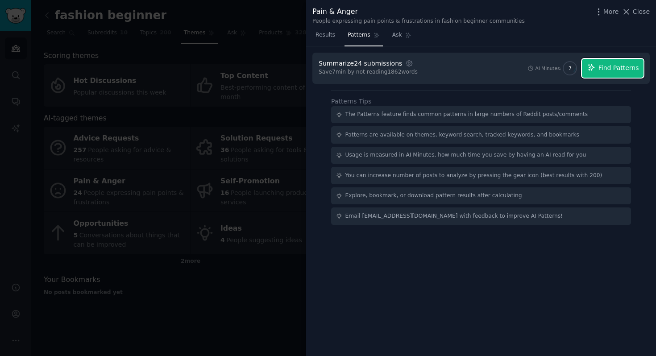
click at [540, 63] on span "Find Patterns" at bounding box center [619, 67] width 41 height 9
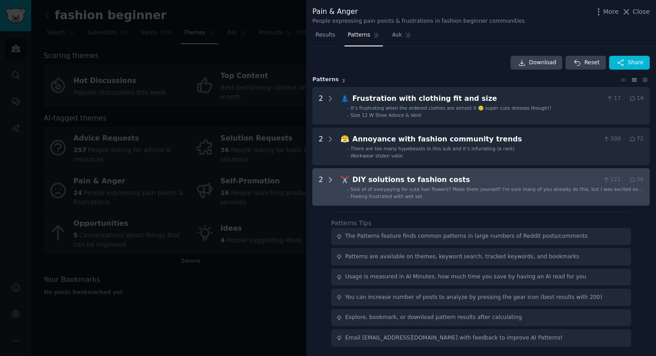
click at [330, 182] on icon at bounding box center [330, 180] width 8 height 8
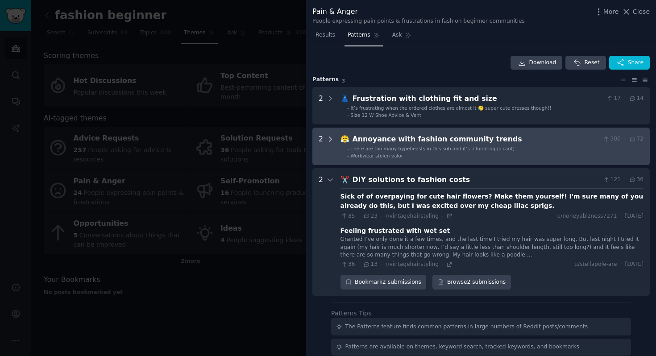
click at [333, 140] on icon at bounding box center [330, 139] width 8 height 8
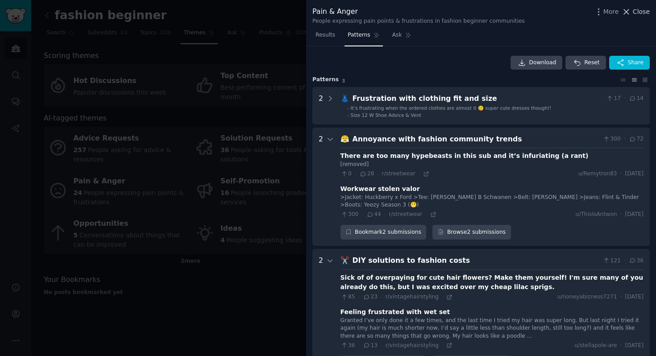
click at [540, 10] on span "Close" at bounding box center [641, 11] width 17 height 9
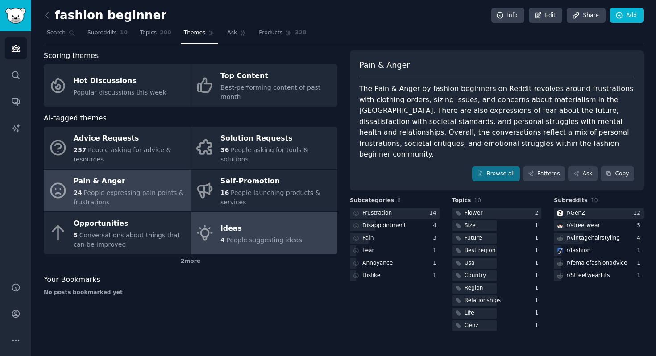
click at [244, 244] on div "4 People suggesting ideas" at bounding box center [262, 240] width 82 height 9
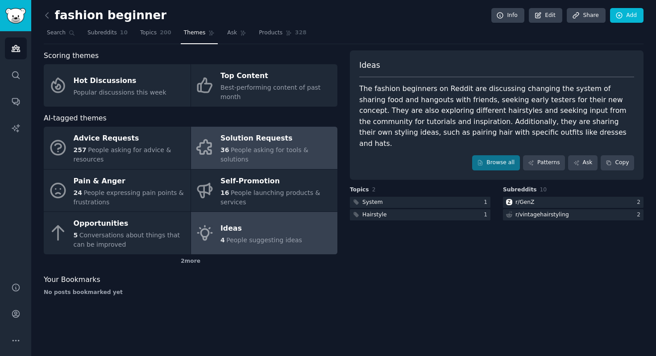
click at [274, 137] on div "Solution Requests" at bounding box center [277, 139] width 113 height 14
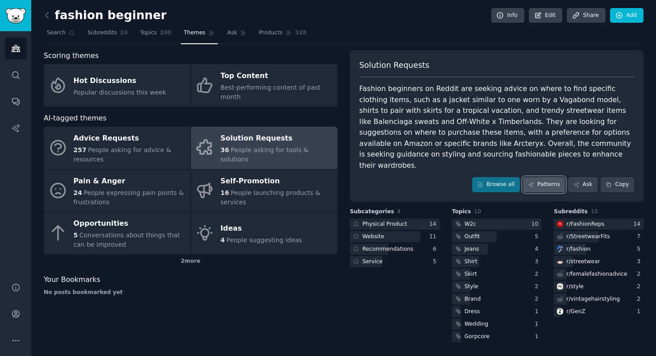
click at [540, 177] on link "Patterns" at bounding box center [544, 184] width 42 height 15
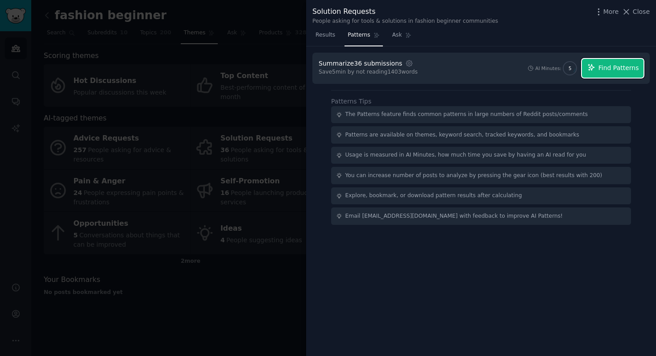
click at [540, 71] on span "Find Patterns" at bounding box center [619, 67] width 41 height 9
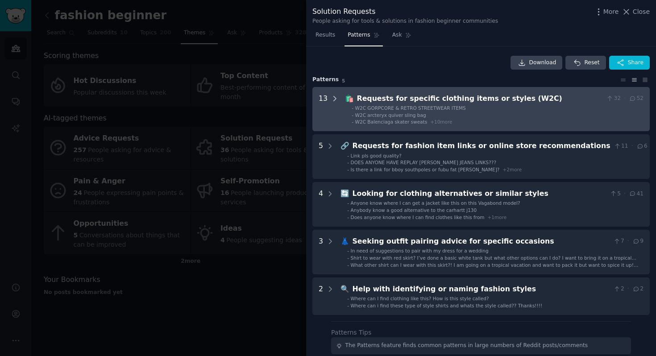
click at [336, 99] on icon at bounding box center [335, 99] width 8 height 8
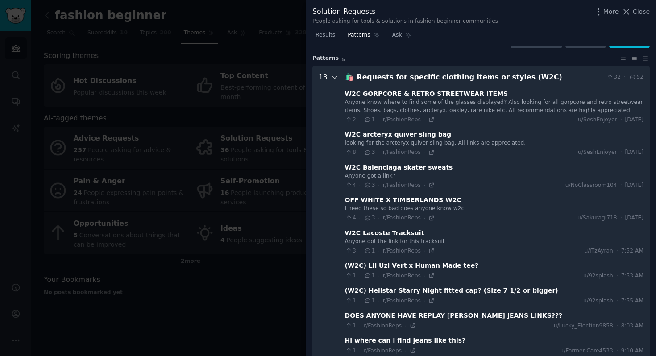
scroll to position [41, 0]
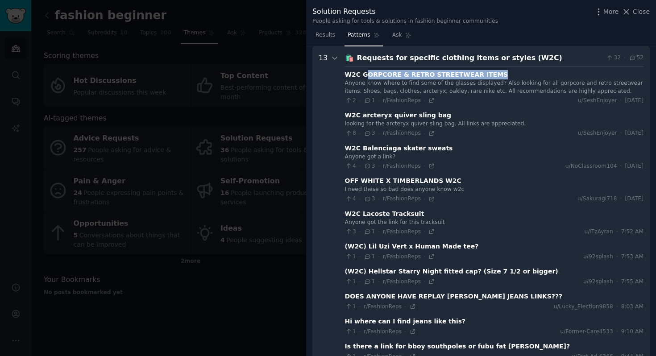
drag, startPoint x: 365, startPoint y: 75, endPoint x: 532, endPoint y: 75, distance: 167.0
click at [532, 75] on div "W2C GORPCORE & RETRO STREETWEAR ITEMS" at bounding box center [494, 74] width 299 height 9
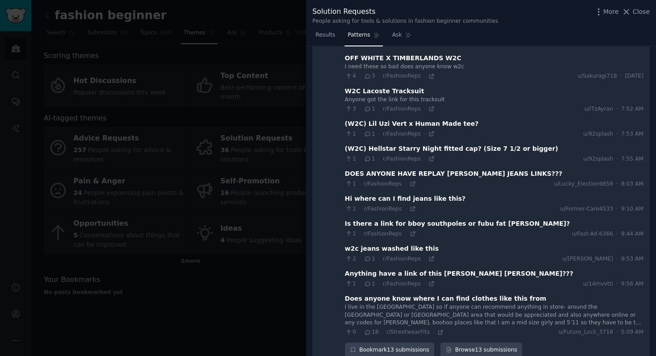
scroll to position [164, 0]
drag, startPoint x: 430, startPoint y: 171, endPoint x: 538, endPoint y: 171, distance: 108.5
click at [538, 171] on div "DOES ANYONE HAVE REPLAY [PERSON_NAME] JEANS LINKS???" at bounding box center [494, 173] width 299 height 9
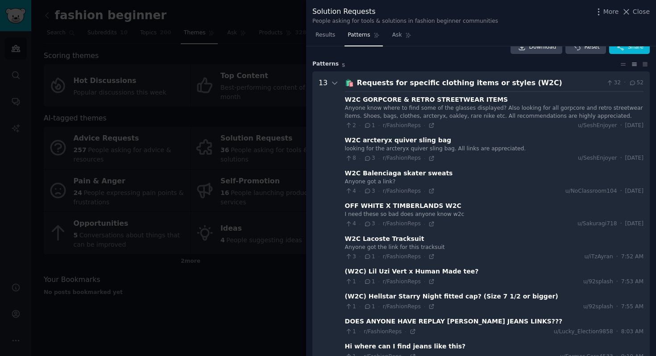
scroll to position [15, 0]
click at [430, 209] on div "OFF WHITE X TIMBERLANDS W2C" at bounding box center [403, 206] width 117 height 9
click at [418, 175] on div "W2C Balenciaga skater sweats" at bounding box center [399, 173] width 108 height 9
drag, startPoint x: 345, startPoint y: 98, endPoint x: 357, endPoint y: 100, distance: 12.1
click at [357, 100] on div "W2C GORPCORE & RETRO STREETWEAR ITEMS" at bounding box center [426, 100] width 163 height 9
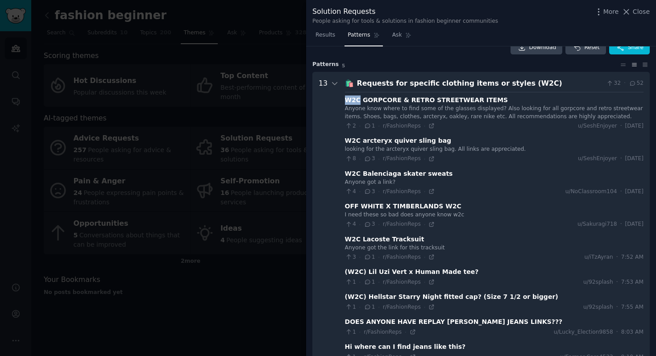
click at [357, 100] on div "W2C GORPCORE & RETRO STREETWEAR ITEMS" at bounding box center [426, 100] width 163 height 9
click at [430, 126] on icon at bounding box center [432, 126] width 4 height 4
click at [429, 159] on icon at bounding box center [432, 159] width 6 height 6
click at [429, 225] on icon at bounding box center [432, 224] width 6 height 6
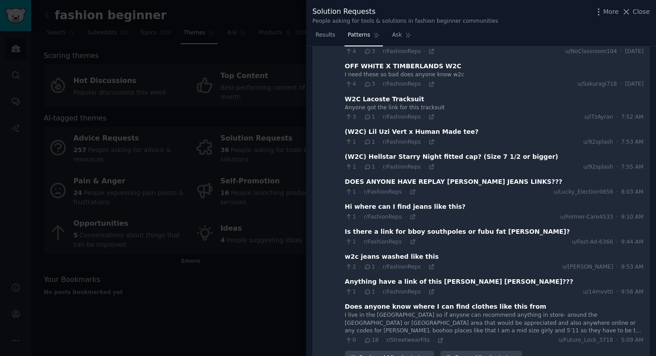
scroll to position [158, 0]
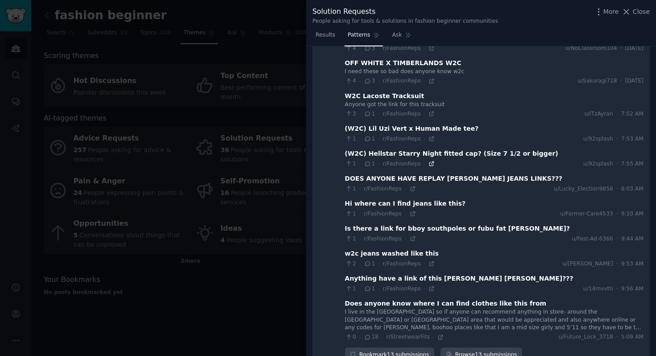
click at [430, 166] on icon at bounding box center [432, 164] width 4 height 4
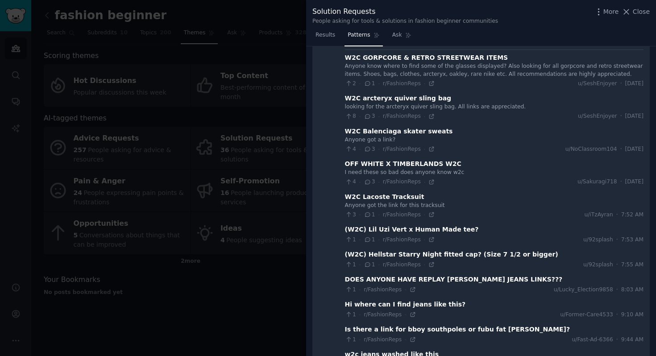
scroll to position [0, 0]
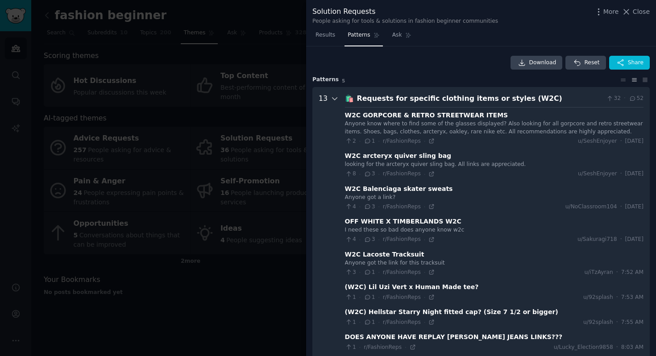
click at [333, 98] on icon at bounding box center [335, 99] width 8 height 8
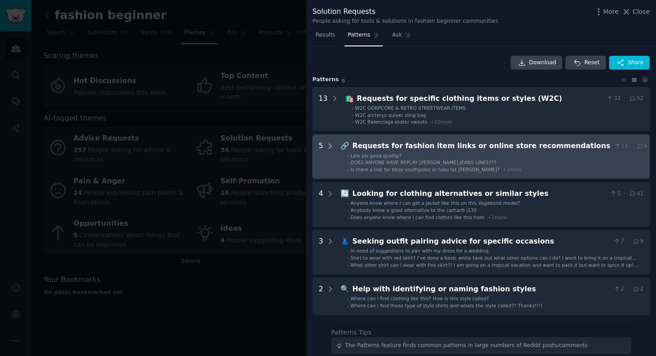
click at [332, 148] on icon at bounding box center [330, 146] width 8 height 8
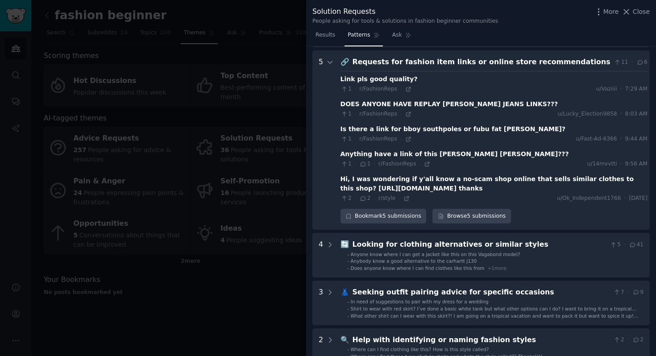
scroll to position [83, 0]
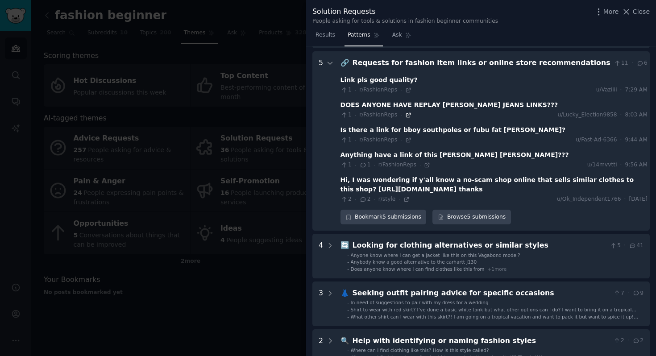
click at [408, 115] on icon at bounding box center [408, 115] width 6 height 6
drag, startPoint x: 358, startPoint y: 155, endPoint x: 472, endPoint y: 156, distance: 114.3
click at [472, 156] on div "Anything have a link of this [PERSON_NAME] [PERSON_NAME]???" at bounding box center [494, 154] width 307 height 9
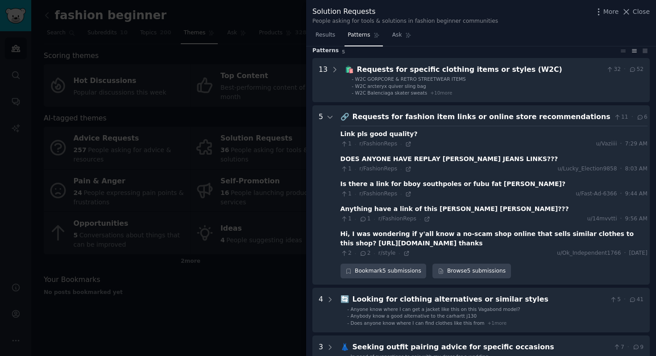
scroll to position [22, 0]
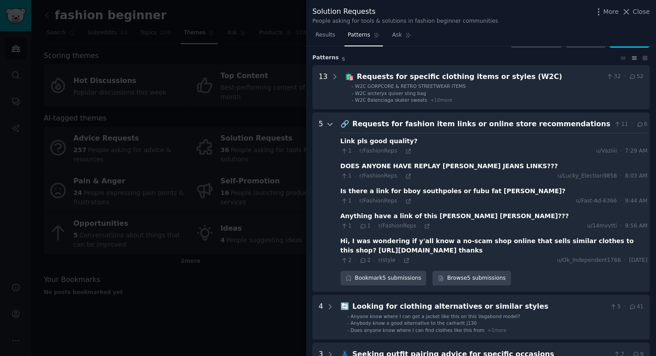
click at [331, 125] on icon at bounding box center [330, 125] width 8 height 8
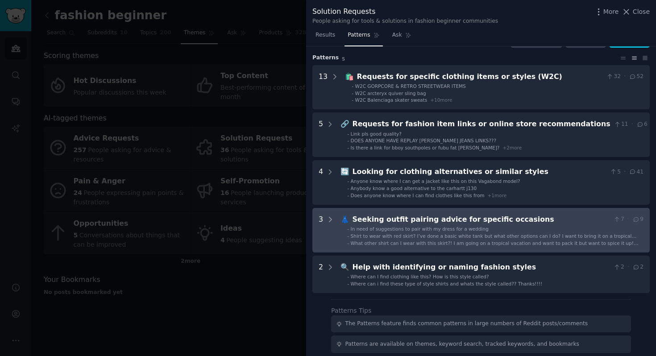
click at [325, 222] on div "3" at bounding box center [327, 230] width 16 height 32
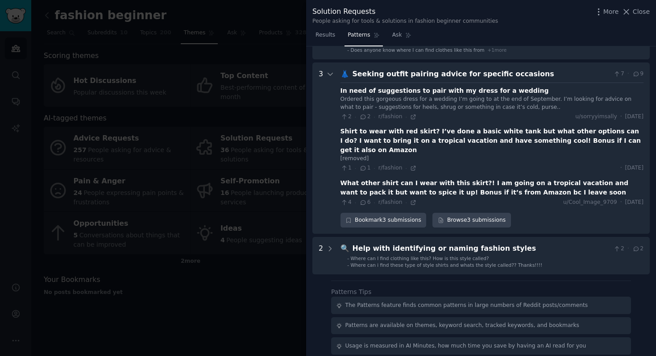
scroll to position [183, 0]
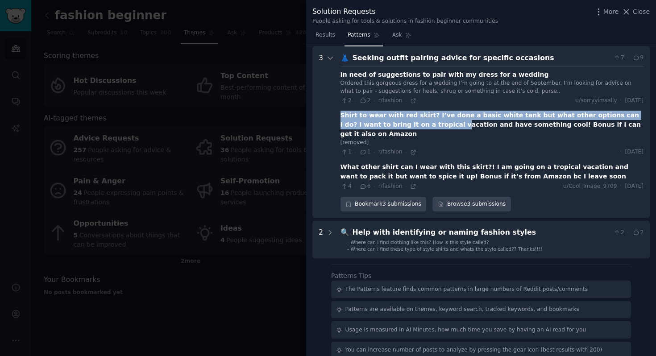
drag, startPoint x: 337, startPoint y: 117, endPoint x: 407, endPoint y: 124, distance: 70.0
click at [407, 124] on occasions "3 👗 Seeking outfit pairing advice for specific occasions 7 · 9 In need of sugge…" at bounding box center [482, 132] width 338 height 172
click at [407, 124] on div "Shirt to wear with red skirt? I’ve done a basic white tank but what other optio…" at bounding box center [492, 125] width 303 height 28
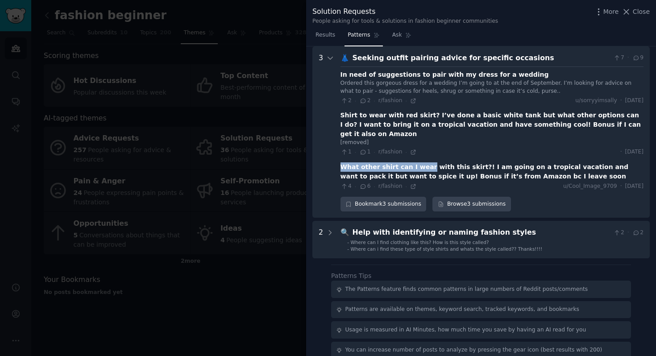
drag, startPoint x: 338, startPoint y: 156, endPoint x: 421, endPoint y: 156, distance: 82.1
click at [421, 156] on occasions "3 👗 Seeking outfit pairing advice for specific occasions 7 · 9 In need of sugge…" at bounding box center [482, 132] width 338 height 172
click at [421, 163] on div "What other shirt can I wear with this skirt?! I am going on a tropical vacation…" at bounding box center [492, 172] width 303 height 19
click at [412, 183] on icon at bounding box center [413, 186] width 6 height 6
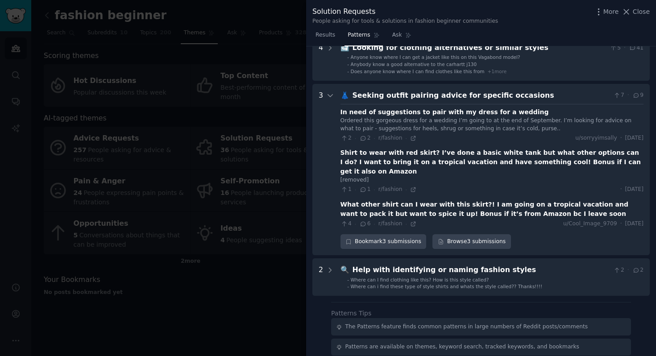
scroll to position [136, 0]
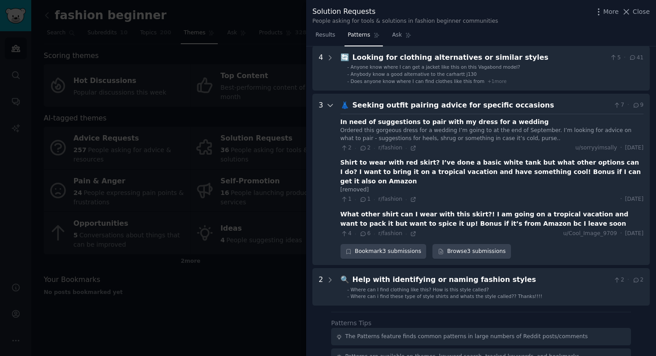
click at [332, 104] on icon at bounding box center [330, 105] width 8 height 8
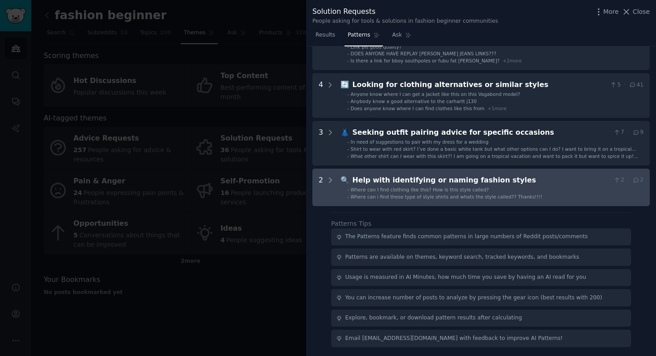
click at [325, 178] on div "2" at bounding box center [327, 187] width 16 height 25
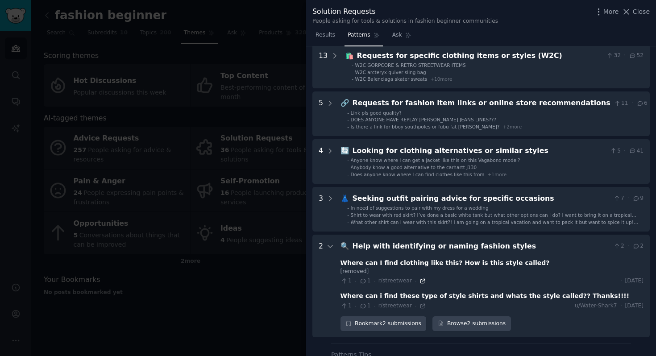
scroll to position [40, 0]
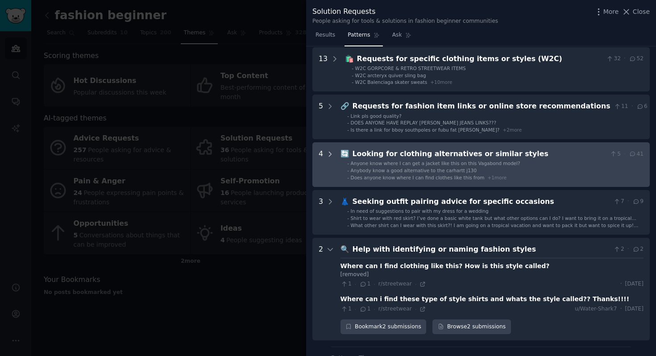
click at [331, 156] on icon at bounding box center [330, 154] width 8 height 8
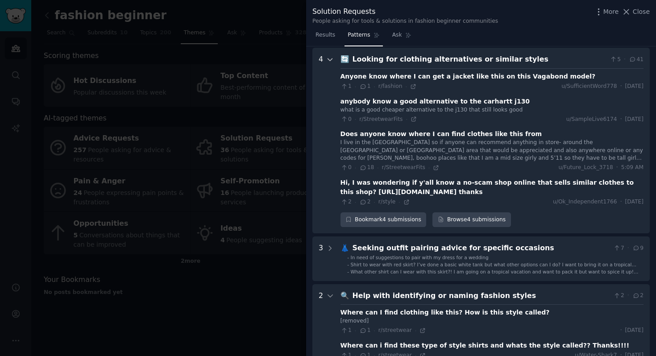
scroll to position [136, 0]
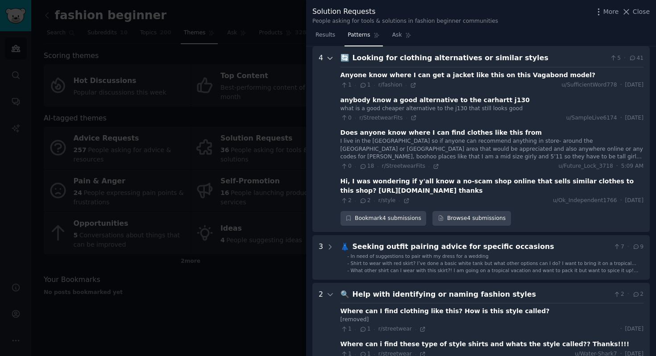
drag, startPoint x: 330, startPoint y: 59, endPoint x: 332, endPoint y: 91, distance: 31.3
click at [332, 91] on div at bounding box center [330, 139] width 8 height 173
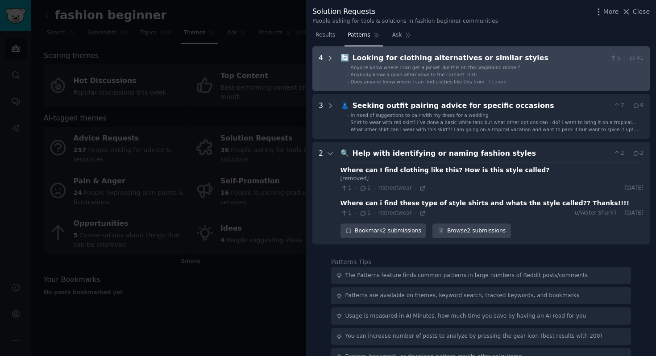
click at [330, 57] on icon at bounding box center [330, 58] width 2 height 4
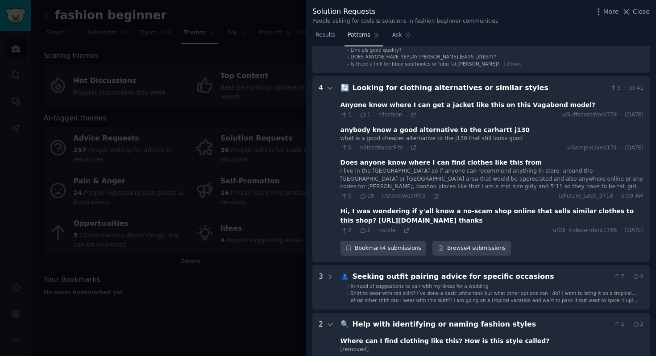
scroll to position [105, 0]
click at [405, 231] on icon at bounding box center [407, 231] width 6 height 6
click at [434, 197] on icon at bounding box center [436, 197] width 6 height 6
click at [333, 89] on icon at bounding box center [330, 89] width 8 height 8
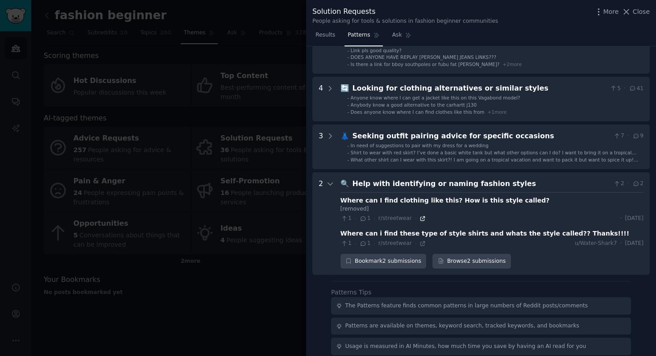
click at [421, 219] on icon at bounding box center [423, 219] width 6 height 6
click at [420, 245] on icon at bounding box center [423, 244] width 6 height 6
click at [330, 183] on icon at bounding box center [330, 184] width 8 height 8
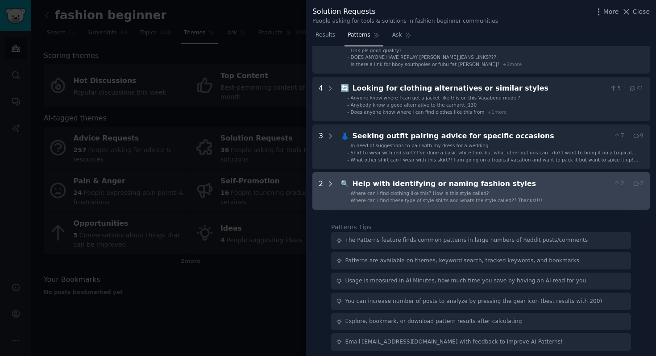
scroll to position [0, 0]
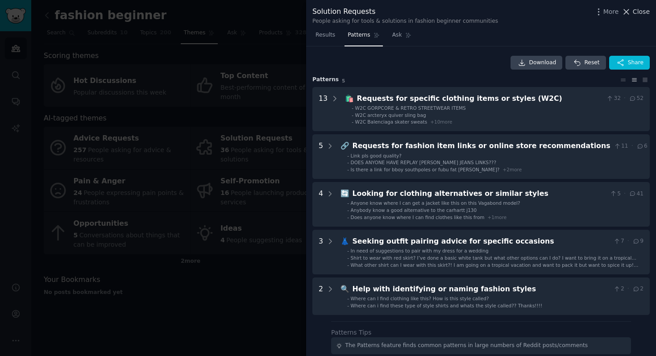
click at [540, 13] on span "Close" at bounding box center [641, 11] width 17 height 9
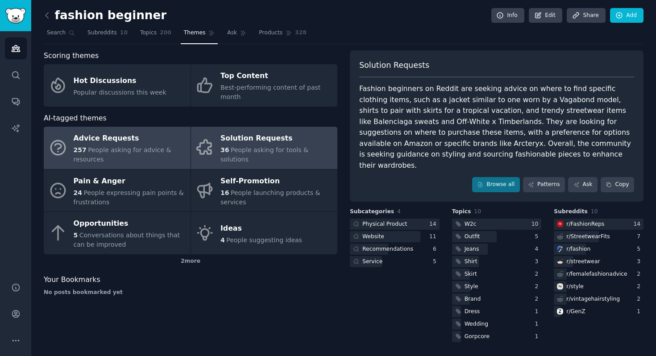
click at [97, 165] on link "Advice Requests 257 People asking for advice & resources" at bounding box center [117, 148] width 147 height 42
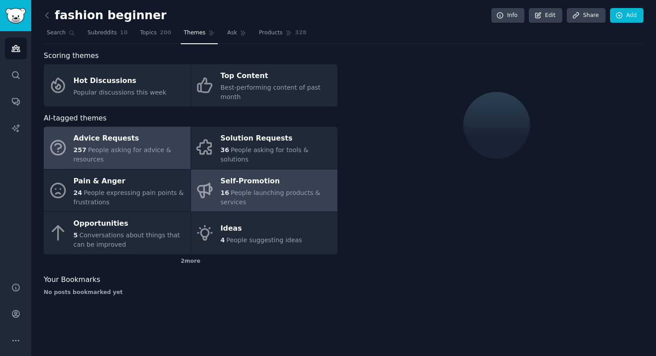
click at [248, 211] on link "Self-Promotion 16 People launching products & services" at bounding box center [264, 191] width 147 height 42
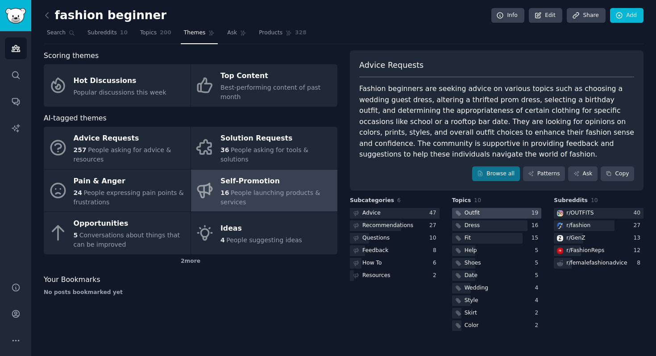
click at [492, 217] on div at bounding box center [497, 213] width 90 height 11
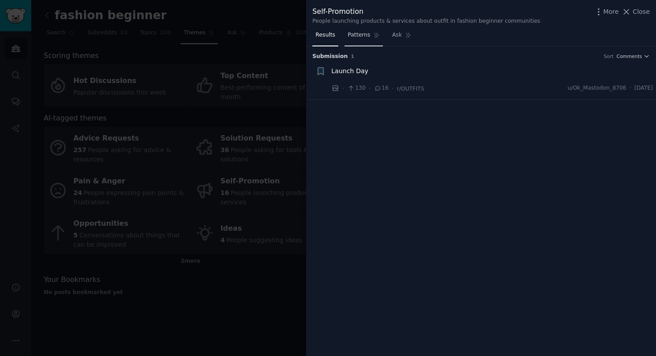
click at [353, 38] on span "Patterns" at bounding box center [359, 35] width 22 height 8
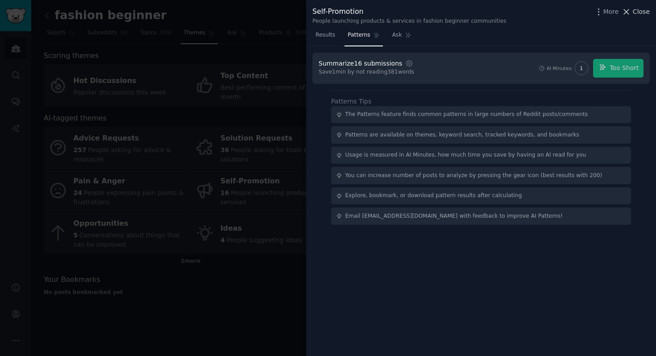
click at [540, 14] on span "Close" at bounding box center [641, 11] width 17 height 9
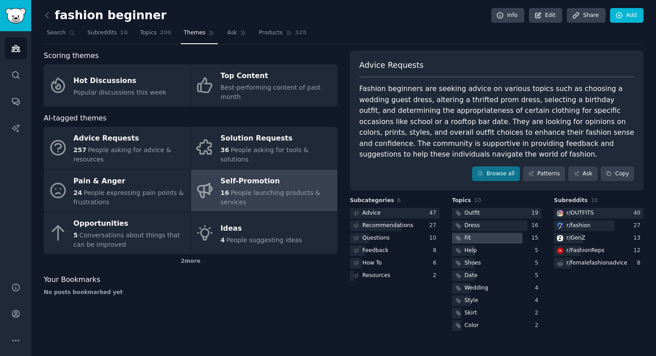
click at [479, 239] on div at bounding box center [487, 238] width 71 height 11
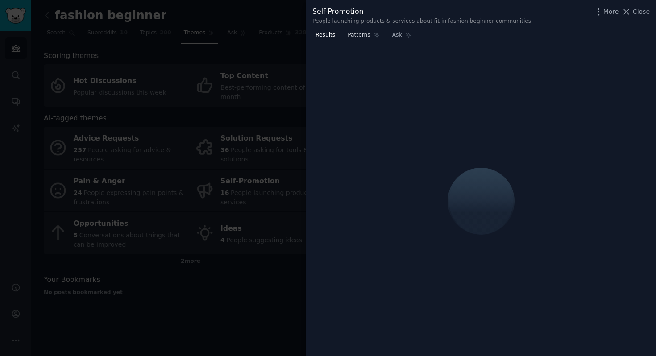
click at [358, 36] on span "Patterns" at bounding box center [359, 35] width 22 height 8
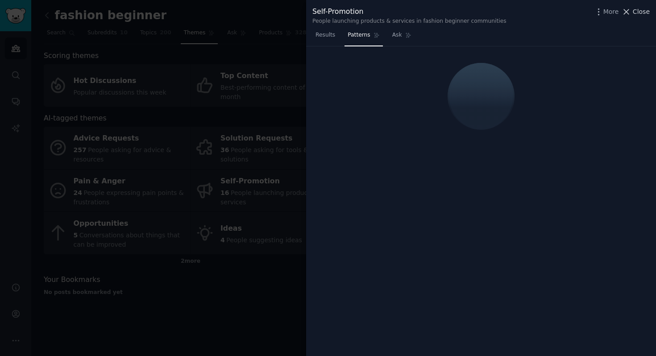
click at [540, 11] on span "Close" at bounding box center [641, 11] width 17 height 9
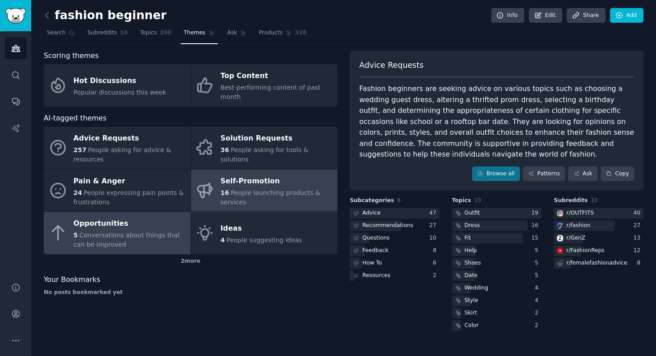
click at [145, 228] on div "Opportunities" at bounding box center [130, 224] width 113 height 14
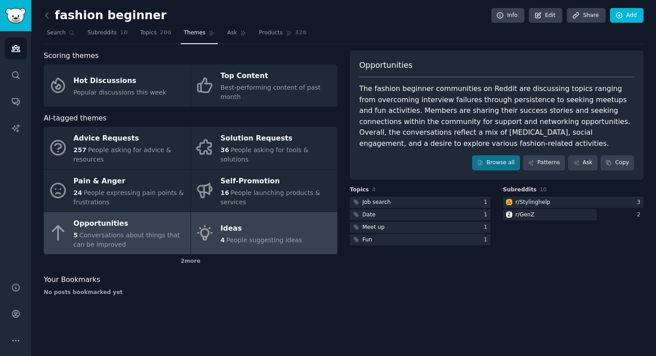
click at [235, 236] on div "4 People suggesting ideas" at bounding box center [262, 240] width 82 height 9
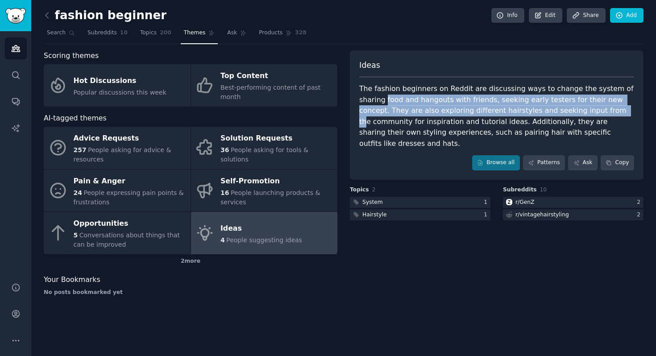
drag, startPoint x: 359, startPoint y: 101, endPoint x: 549, endPoint y: 106, distance: 189.4
click at [540, 107] on div "The fashion beginners on Reddit are discussing ways to change the system of sha…" at bounding box center [496, 116] width 275 height 66
click at [540, 106] on div "The fashion beginners on Reddit are discussing ways to change the system of sha…" at bounding box center [496, 116] width 275 height 66
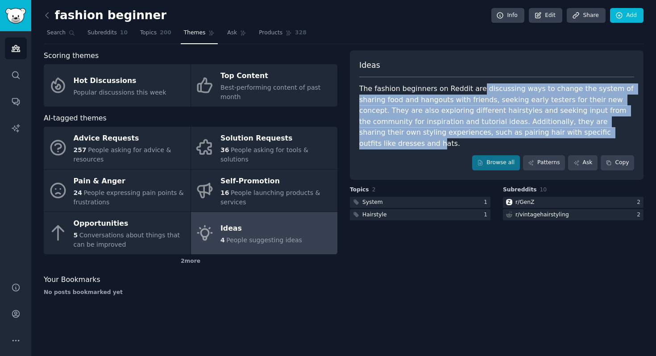
drag, startPoint x: 475, startPoint y: 88, endPoint x: 588, endPoint y: 129, distance: 120.5
click at [540, 129] on div "The fashion beginners on Reddit are discussing ways to change the system of sha…" at bounding box center [496, 116] width 275 height 66
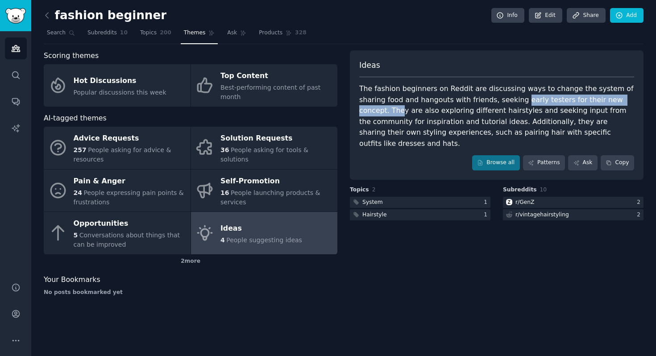
drag, startPoint x: 489, startPoint y: 97, endPoint x: 613, endPoint y: 104, distance: 123.9
click at [540, 104] on div "The fashion beginners on Reddit are discussing ways to change the system of sha…" at bounding box center [496, 116] width 275 height 66
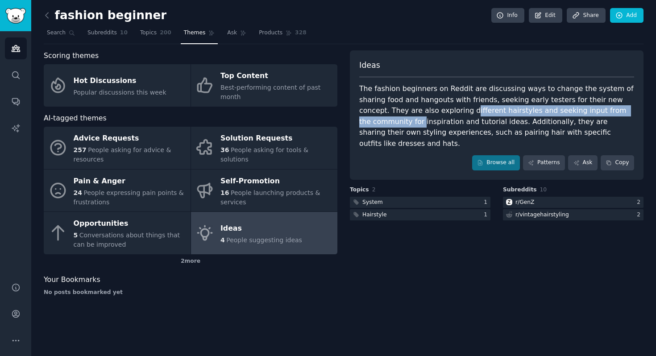
drag, startPoint x: 410, startPoint y: 113, endPoint x: 606, endPoint y: 112, distance: 196.4
click at [540, 112] on div "The fashion beginners on Reddit are discussing ways to change the system of sha…" at bounding box center [496, 116] width 275 height 66
drag, startPoint x: 449, startPoint y: 123, endPoint x: 390, endPoint y: 116, distance: 59.0
click at [390, 116] on div "The fashion beginners on Reddit are discussing ways to change the system of sha…" at bounding box center [496, 116] width 275 height 66
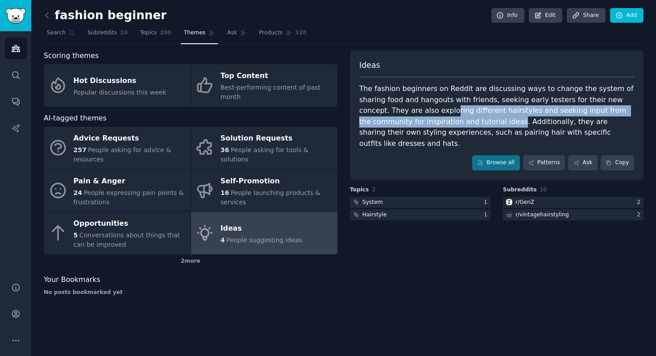
click at [535, 112] on div "The fashion beginners on Reddit are discussing ways to change the system of sha…" at bounding box center [496, 116] width 275 height 66
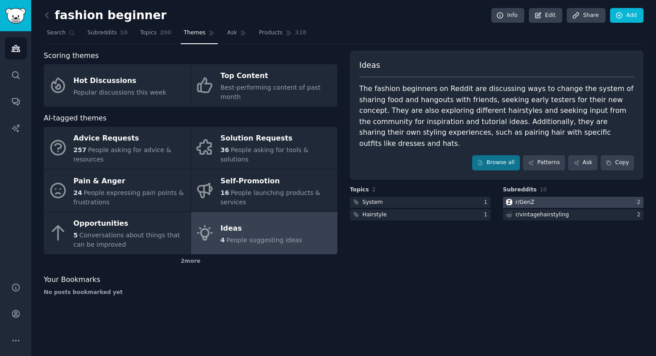
click at [532, 199] on div "r/ GenZ" at bounding box center [525, 203] width 19 height 8
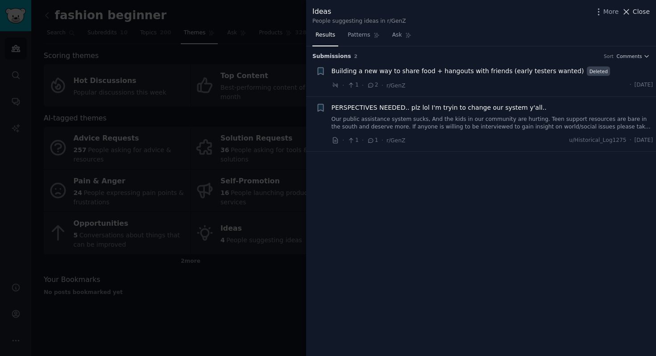
click at [540, 12] on span "Close" at bounding box center [641, 11] width 17 height 9
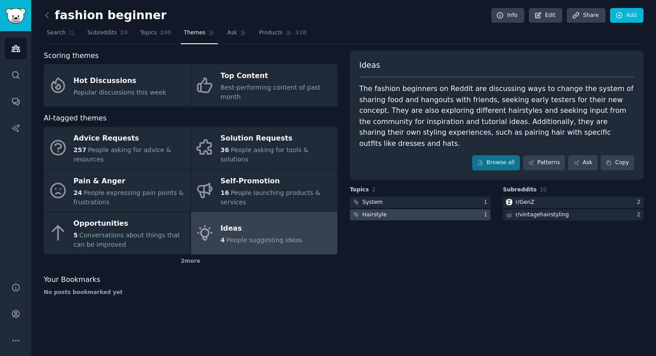
click at [394, 209] on div at bounding box center [420, 214] width 141 height 11
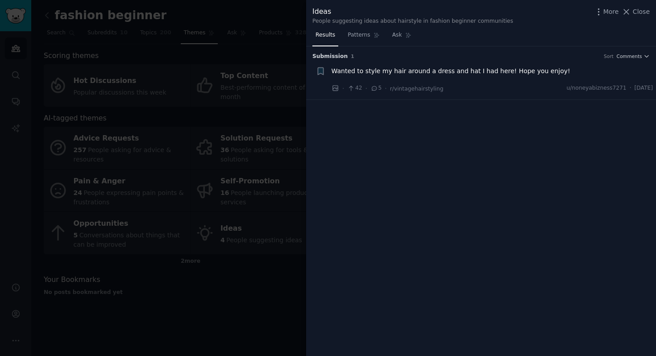
click at [391, 71] on span "Wanted to style my hair around a dress and hat I had here! Hope you enjoy!" at bounding box center [451, 71] width 239 height 9
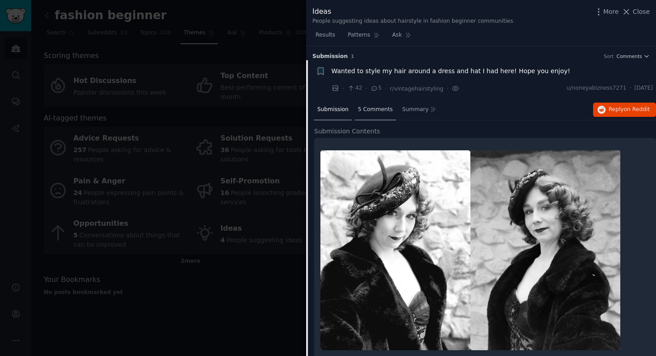
click at [373, 109] on span "5 Comments" at bounding box center [375, 110] width 35 height 8
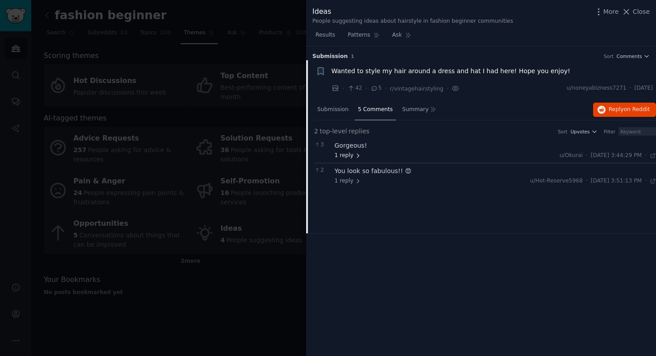
click at [346, 158] on span "1 reply" at bounding box center [348, 156] width 27 height 8
click at [364, 183] on span "1 reply" at bounding box center [368, 181] width 27 height 8
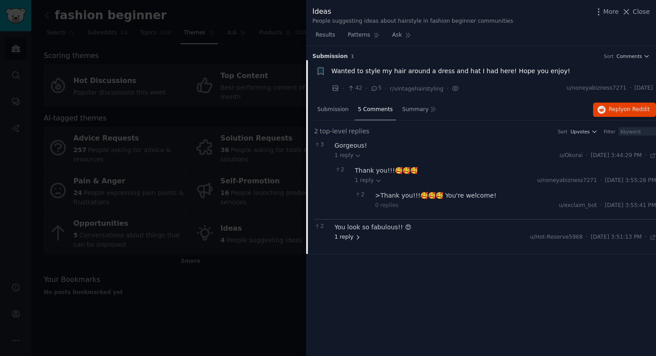
click at [350, 240] on span "1 reply" at bounding box center [348, 237] width 27 height 8
click at [332, 113] on span "Submission" at bounding box center [332, 110] width 31 height 8
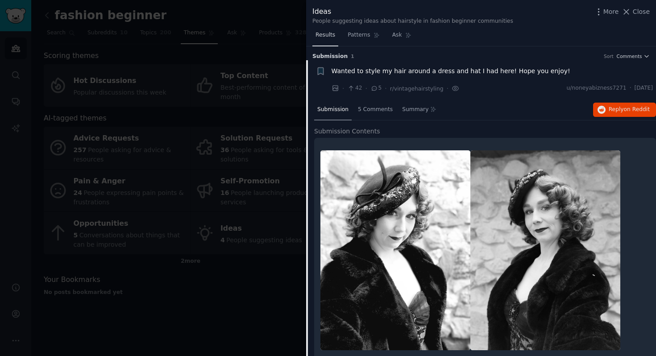
click at [325, 35] on span "Results" at bounding box center [326, 35] width 20 height 8
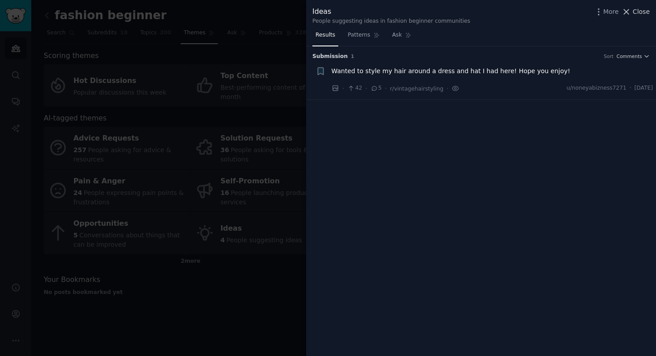
click at [540, 11] on span "Close" at bounding box center [641, 11] width 17 height 9
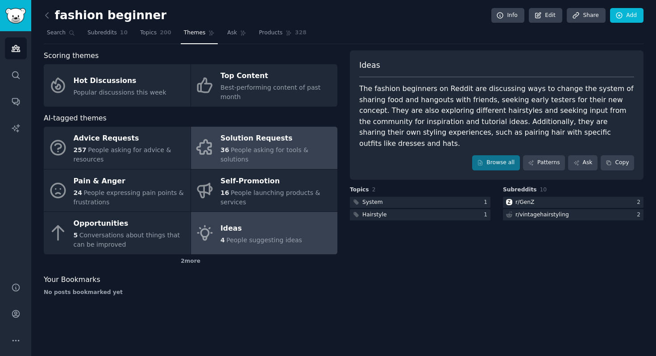
click at [226, 154] on span "36" at bounding box center [225, 149] width 8 height 7
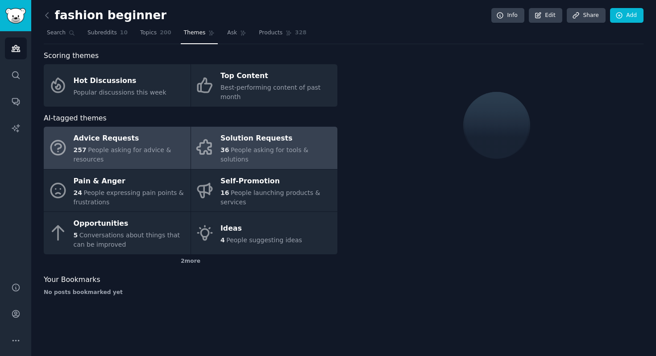
click at [144, 154] on div "257 People asking for advice & resources" at bounding box center [130, 155] width 113 height 19
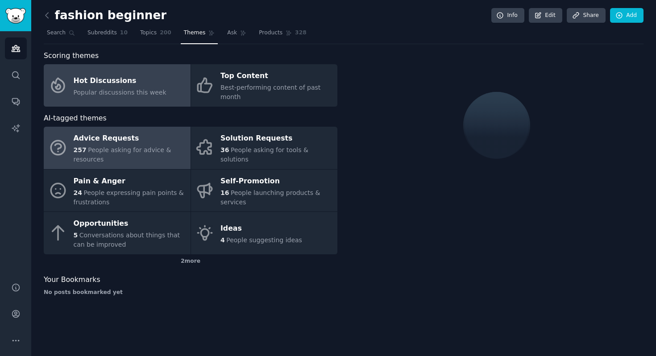
click at [114, 71] on link "Hot Discussions Popular discussions this week" at bounding box center [117, 85] width 147 height 42
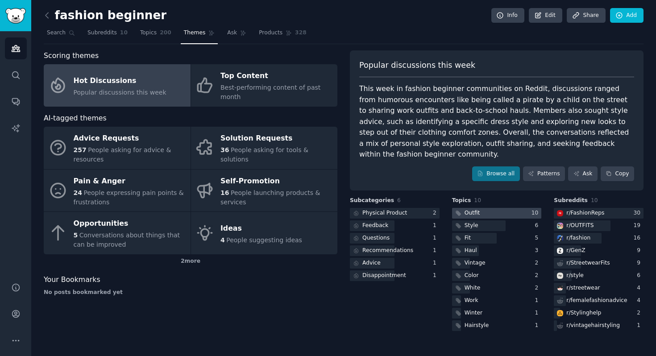
click at [470, 217] on div "Outfit" at bounding box center [473, 213] width 16 height 8
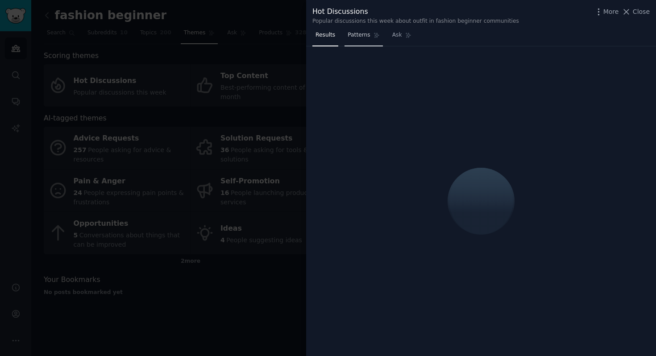
click at [351, 36] on span "Patterns" at bounding box center [359, 35] width 22 height 8
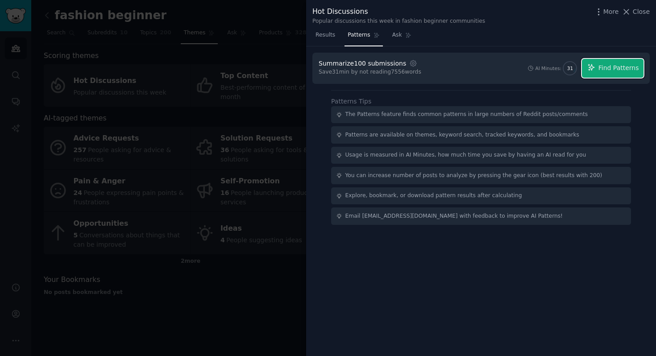
click at [540, 72] on span "Find Patterns" at bounding box center [619, 67] width 41 height 9
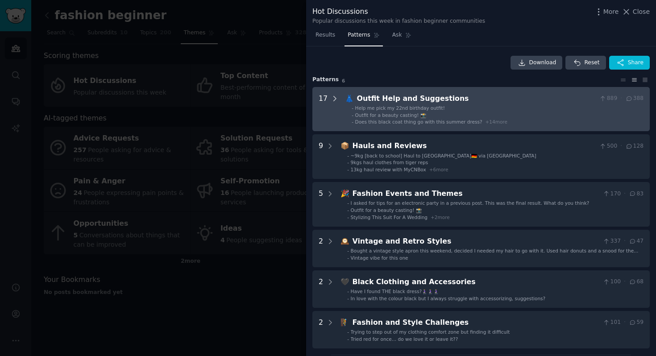
click at [332, 96] on icon at bounding box center [335, 99] width 8 height 8
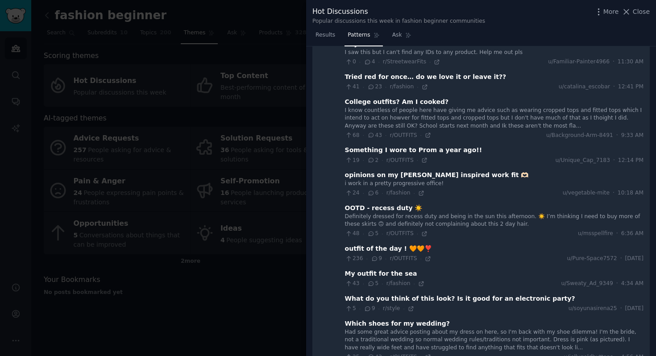
scroll to position [193, 0]
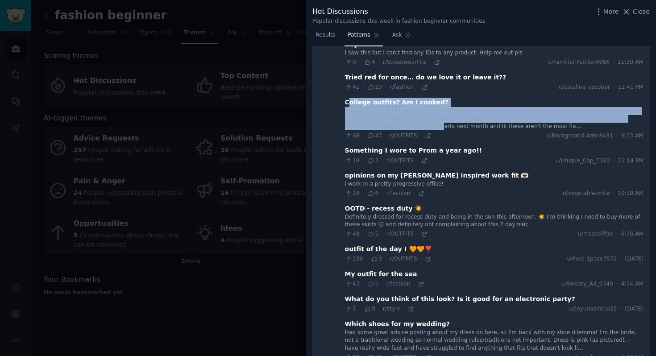
drag, startPoint x: 346, startPoint y: 104, endPoint x: 390, endPoint y: 124, distance: 48.4
click at [390, 124] on div "College outfits? Am I cooked? I know countless of people here have giving me ad…" at bounding box center [494, 119] width 299 height 42
click at [390, 124] on div "I know countless of people here have giving me advice such as wearing cropped t…" at bounding box center [494, 119] width 299 height 24
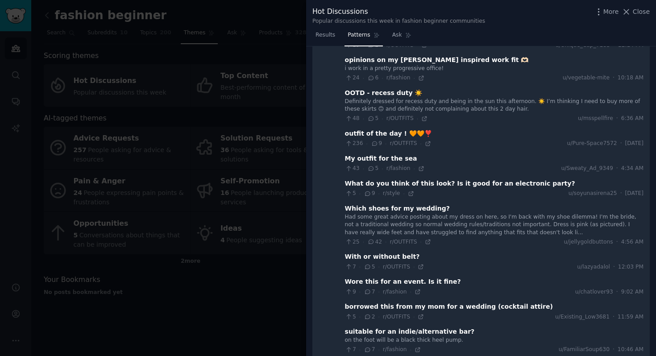
scroll to position [321, 0]
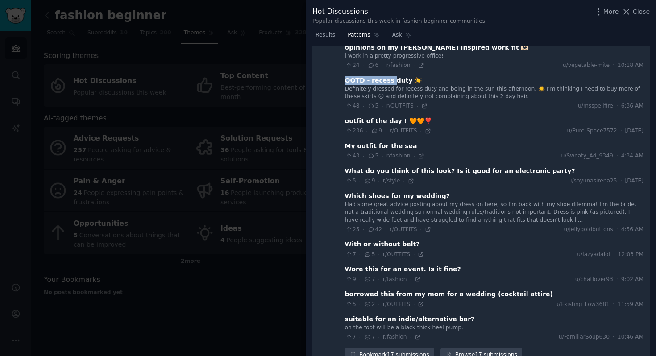
drag, startPoint x: 343, startPoint y: 82, endPoint x: 389, endPoint y: 82, distance: 45.5
click at [389, 82] on div "OOTD - recess duty ☀️" at bounding box center [384, 80] width 78 height 9
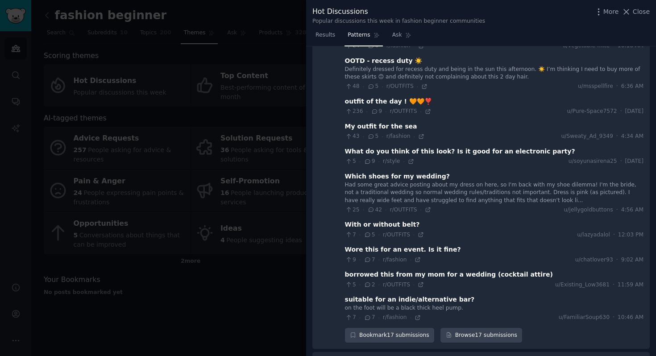
scroll to position [341, 0]
click at [540, 117] on div "Help me pick my 22nd birthday outfit! I’m beyond confused about my outfit for m…" at bounding box center [494, 43] width 299 height 555
click at [383, 101] on div "outfit of the day ! 🧡🧡❣️" at bounding box center [388, 100] width 87 height 9
click at [454, 319] on link "Browse 17 submissions" at bounding box center [482, 335] width 82 height 15
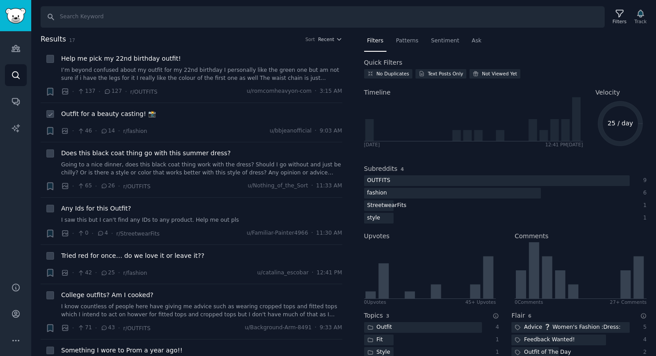
click at [114, 113] on span "Outfit for a beauty casting! 📸" at bounding box center [108, 113] width 95 height 9
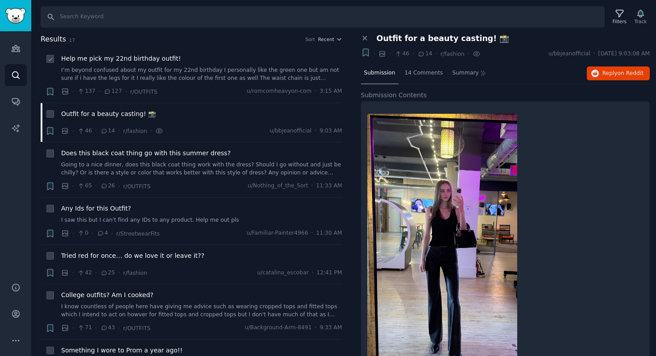
click at [149, 56] on span "Help me pick my 22nd birthday outfit!" at bounding box center [121, 58] width 120 height 9
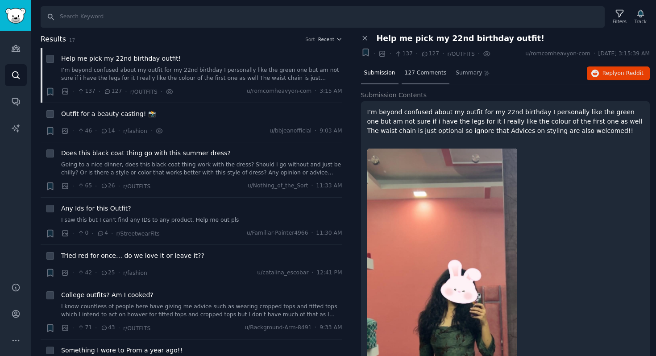
click at [424, 75] on span "127 Comments" at bounding box center [426, 73] width 42 height 8
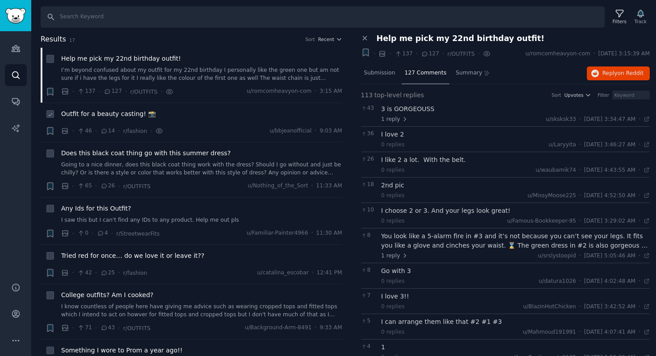
click at [113, 114] on span "Outfit for a beauty casting! 📸" at bounding box center [108, 113] width 95 height 9
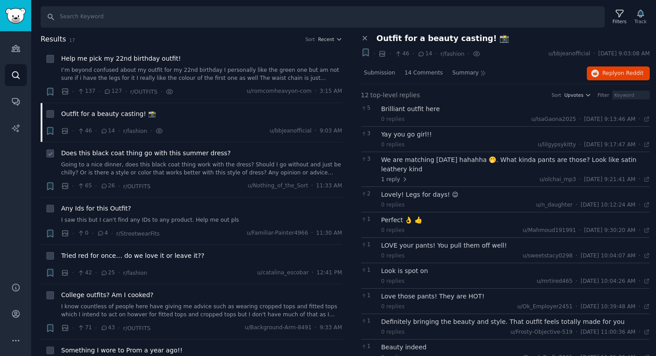
click at [105, 159] on div "Does this black coat thing go with this summer dress? Going to a nice dinner, d…" at bounding box center [201, 163] width 281 height 28
click at [88, 153] on span "Does this black coat thing go with this summer dress?" at bounding box center [146, 153] width 170 height 9
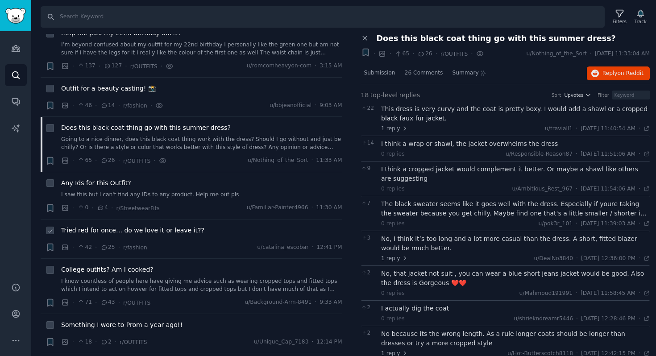
scroll to position [32, 0]
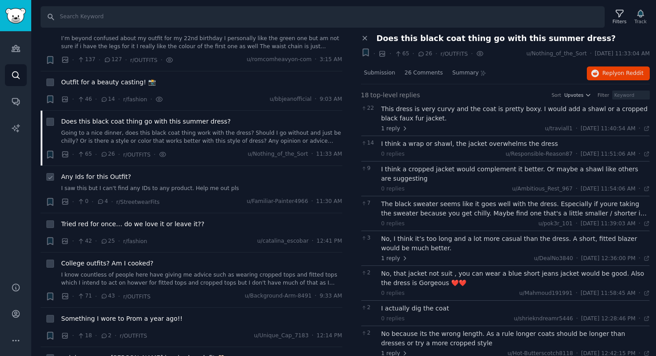
click at [105, 178] on span "Any Ids for this Outfit?" at bounding box center [96, 176] width 70 height 9
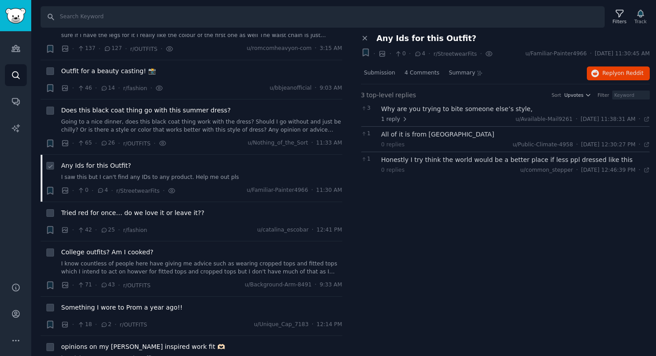
scroll to position [48, 0]
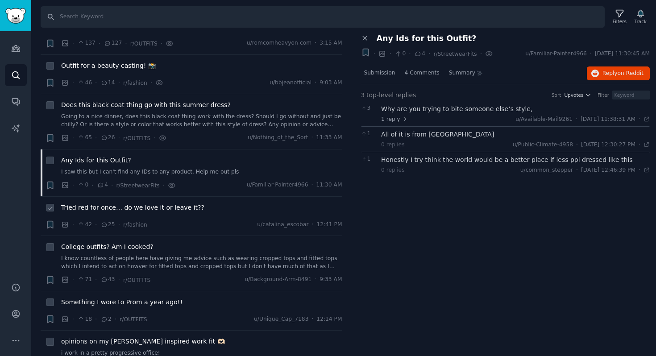
click at [129, 209] on span "Tried red for once… do we love it or leave it??" at bounding box center [132, 207] width 143 height 9
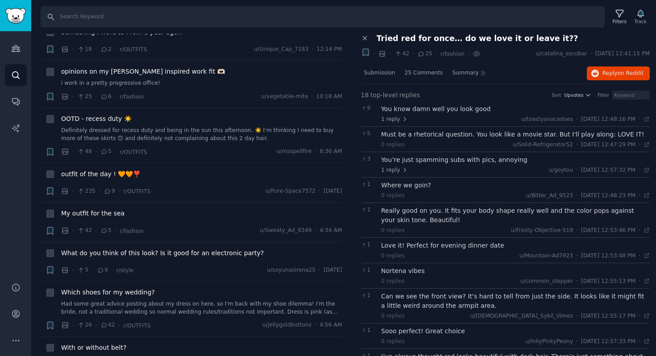
scroll to position [319, 0]
click at [149, 72] on span "opinions on my [PERSON_NAME] inspired work fit 🫶🏻" at bounding box center [143, 70] width 164 height 9
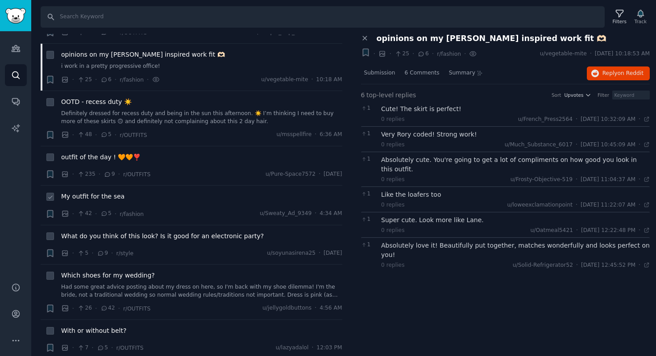
scroll to position [336, 0]
click at [385, 76] on span "Submission" at bounding box center [379, 73] width 31 height 8
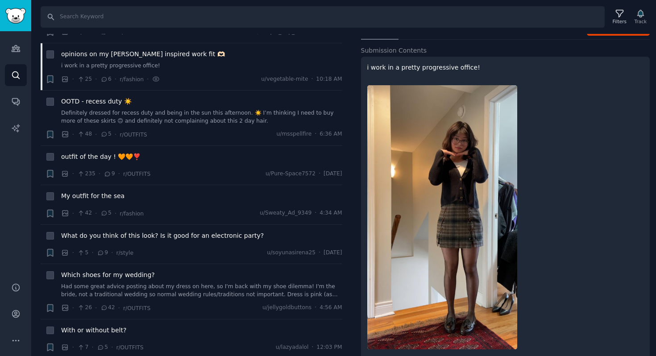
scroll to position [60, 0]
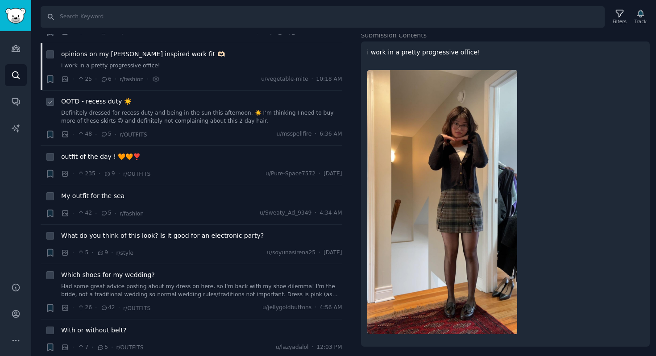
click at [93, 99] on span "OOTD - recess duty ☀️" at bounding box center [96, 101] width 71 height 9
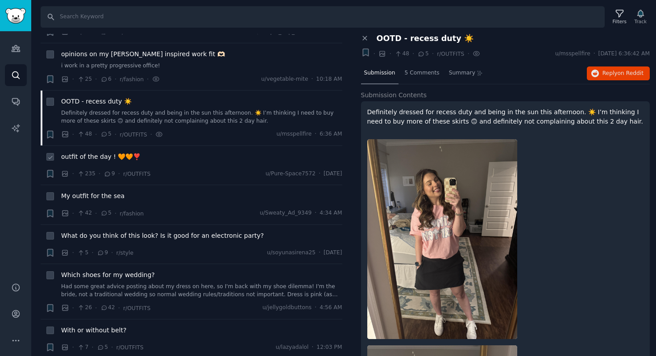
click at [81, 161] on span "outfit of the day ! 🧡🧡❣️" at bounding box center [100, 156] width 79 height 9
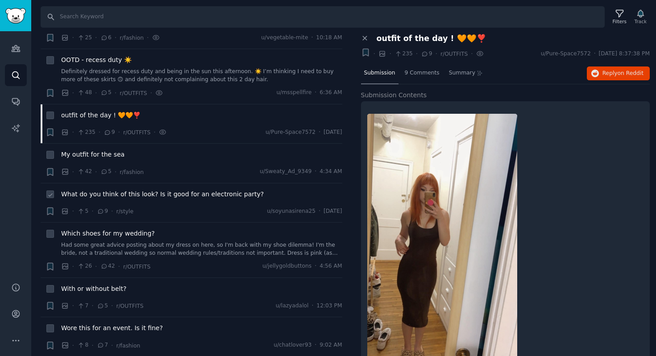
scroll to position [378, 0]
click at [90, 154] on span "My outfit for the sea" at bounding box center [92, 154] width 63 height 9
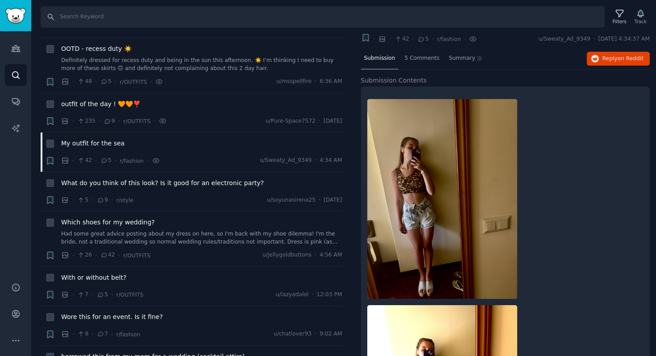
scroll to position [30, 0]
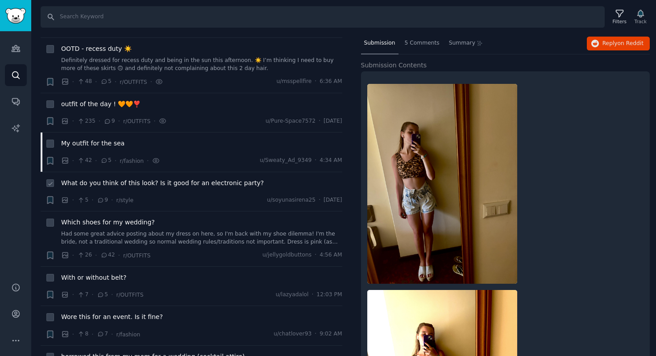
click at [109, 188] on div "What do you think of this look? Is it good for an electronic party?" at bounding box center [201, 185] width 281 height 13
click at [103, 181] on span "What do you think of this look? Is it good for an electronic party?" at bounding box center [162, 183] width 203 height 9
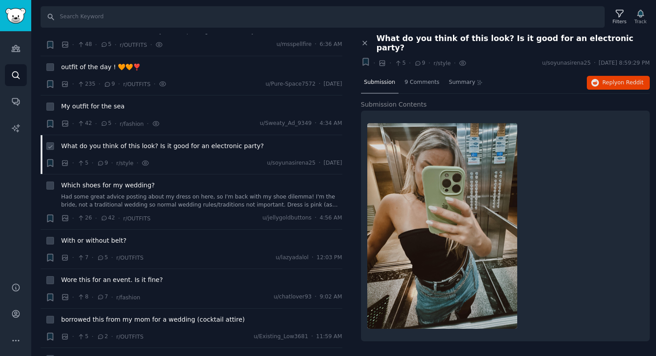
scroll to position [426, 0]
click at [104, 185] on span "Which shoes for my wedding?" at bounding box center [108, 184] width 94 height 9
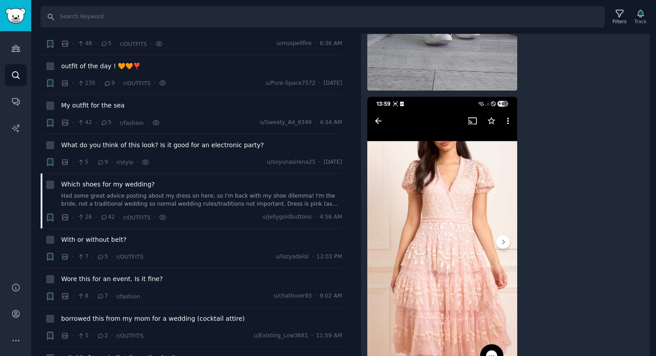
scroll to position [523, 0]
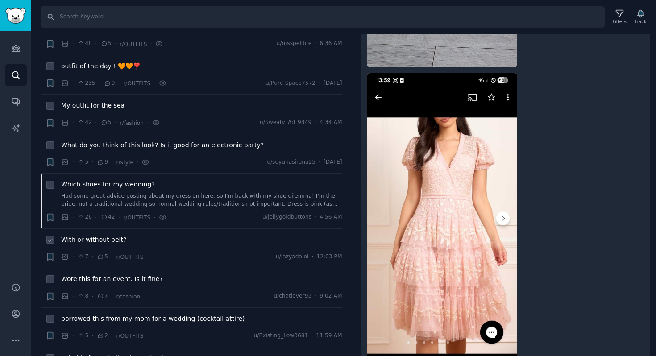
click at [83, 239] on span "With or without belt?" at bounding box center [93, 239] width 65 height 9
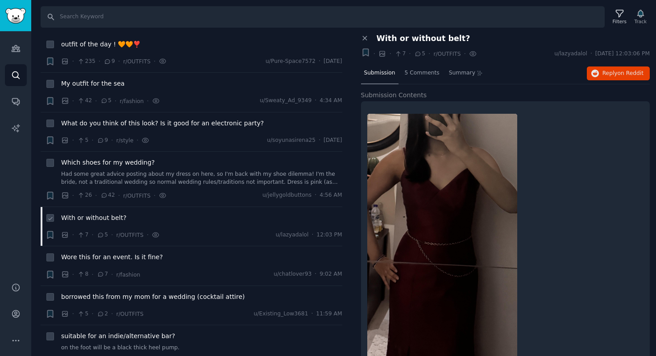
scroll to position [458, 0]
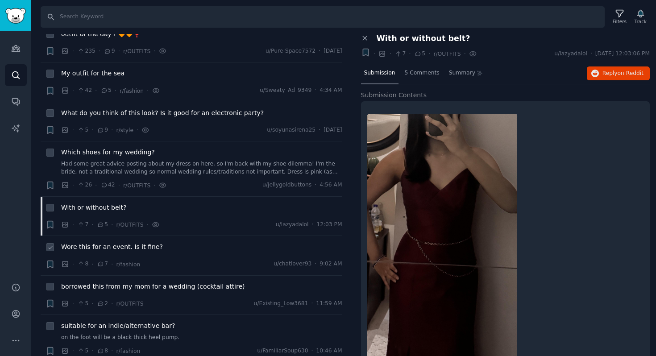
click at [103, 247] on span "Wore this for an event. Is it fine?" at bounding box center [112, 246] width 102 height 9
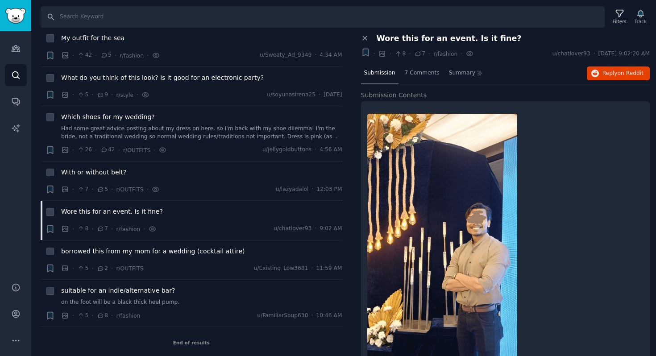
scroll to position [69, 0]
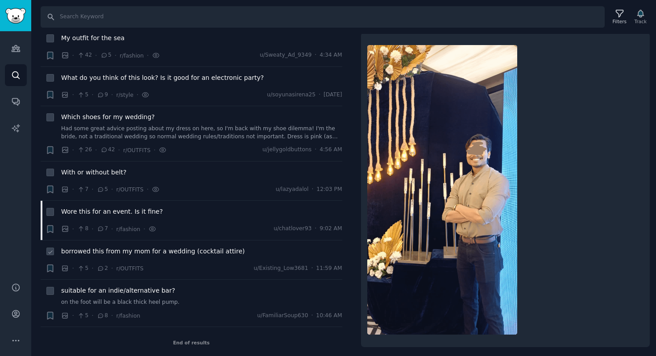
click at [94, 253] on span "borrowed this from my mom for a wedding (cocktail attire)" at bounding box center [153, 251] width 184 height 9
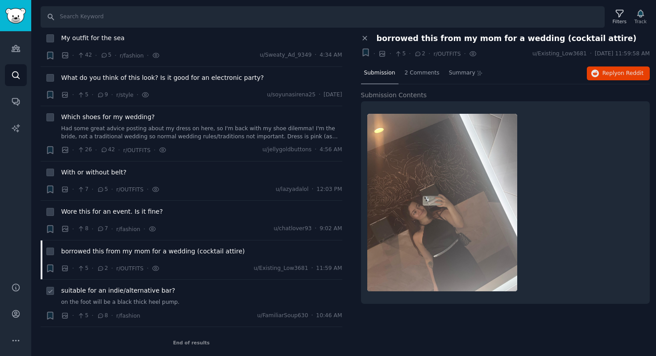
scroll to position [496, 0]
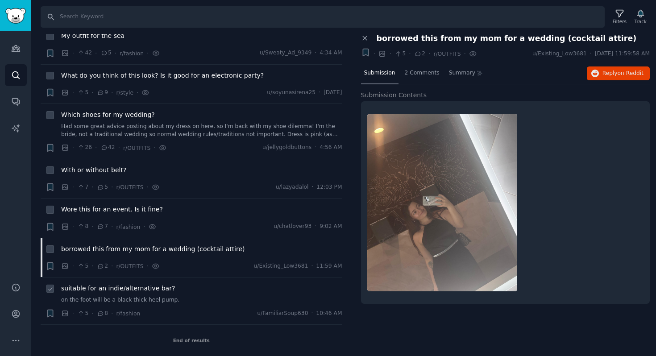
click at [92, 284] on span "suitable for an indie/alternative bar?" at bounding box center [118, 288] width 114 height 9
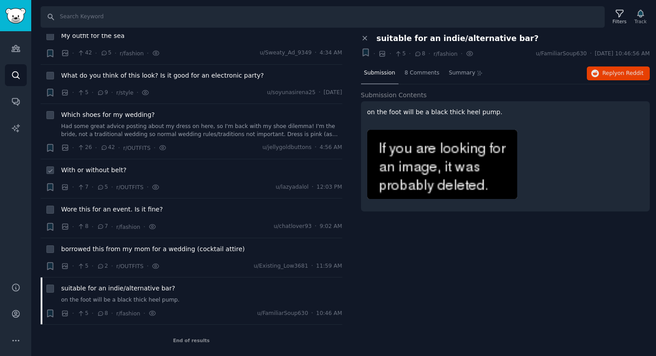
click at [89, 175] on span "With or without belt?" at bounding box center [93, 170] width 65 height 9
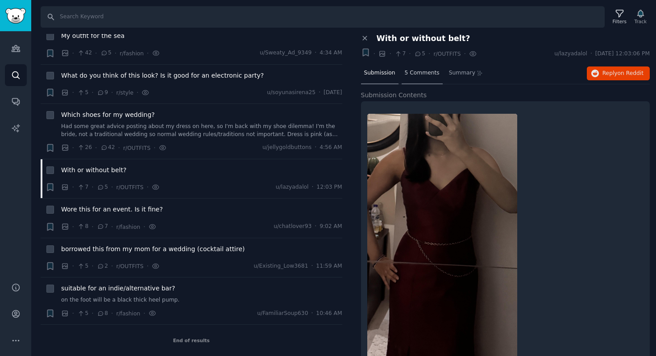
click at [407, 74] on span "5 Comments" at bounding box center [422, 73] width 35 height 8
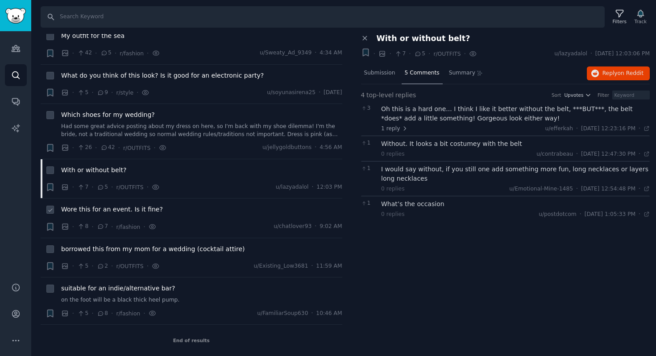
click at [116, 208] on span "Wore this for an event. Is it fine?" at bounding box center [112, 209] width 102 height 9
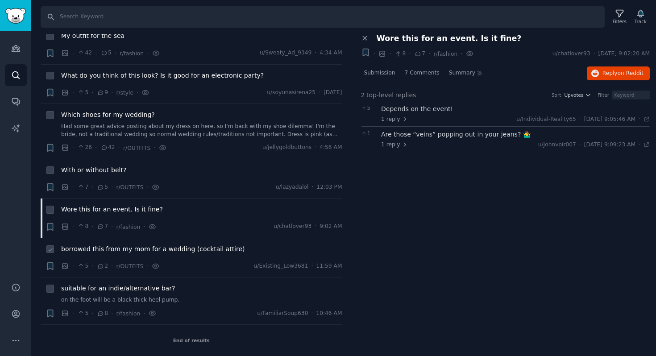
click at [160, 252] on span "borrowed this from my mom for a wedding (cocktail attire)" at bounding box center [153, 249] width 184 height 9
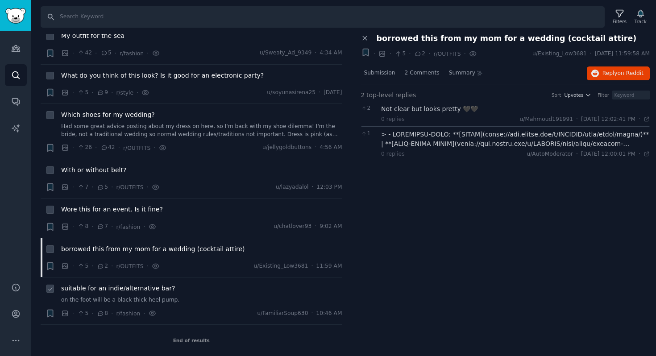
click at [114, 289] on span "suitable for an indie/alternative bar?" at bounding box center [118, 288] width 114 height 9
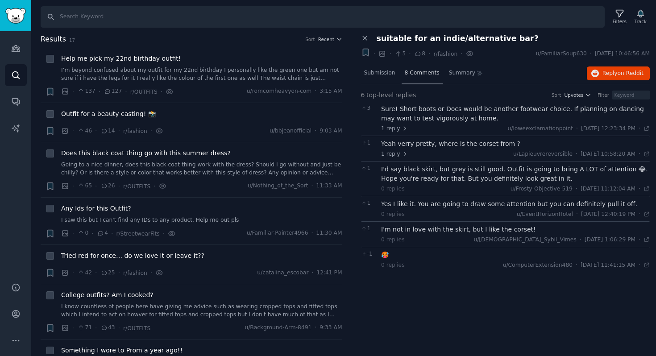
click at [416, 71] on span "8 Comments" at bounding box center [422, 73] width 35 height 8
click at [423, 78] on div "8 Comments" at bounding box center [422, 73] width 41 height 21
click at [371, 79] on div "Submission" at bounding box center [380, 73] width 38 height 21
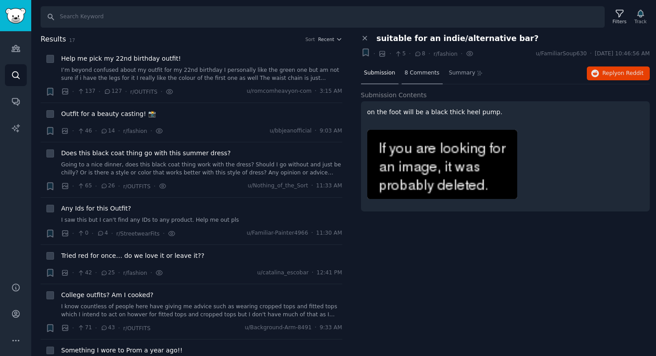
click at [428, 70] on span "8 Comments" at bounding box center [422, 73] width 35 height 8
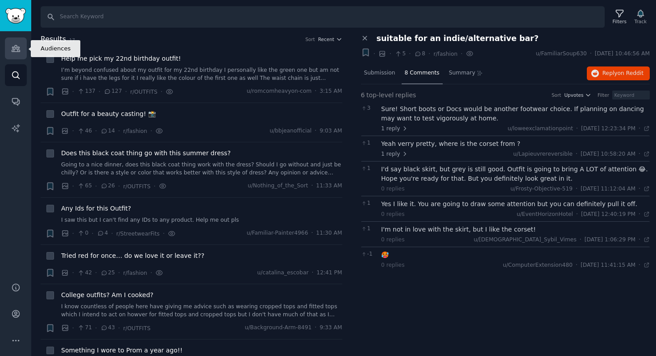
click at [25, 47] on link "Audiences" at bounding box center [16, 49] width 22 height 22
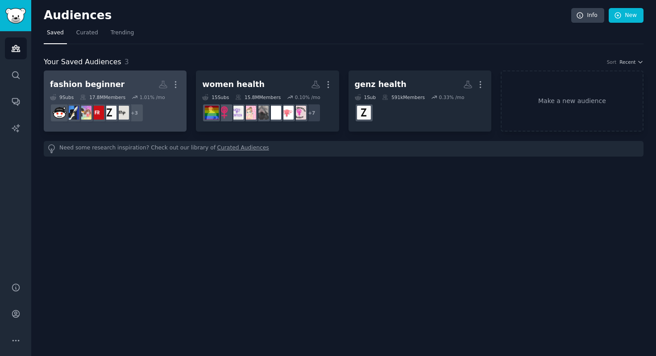
click at [70, 81] on div "fashion beginner" at bounding box center [87, 84] width 75 height 11
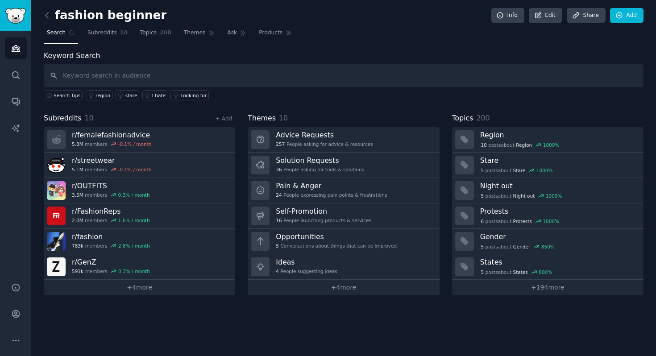
click at [98, 17] on h2 "fashion beginner" at bounding box center [105, 15] width 123 height 14
click at [540, 13] on link "Add" at bounding box center [626, 15] width 33 height 15
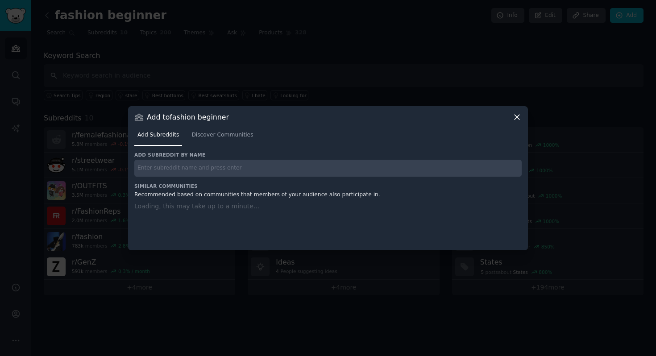
click at [161, 170] on input "text" at bounding box center [328, 168] width 388 height 17
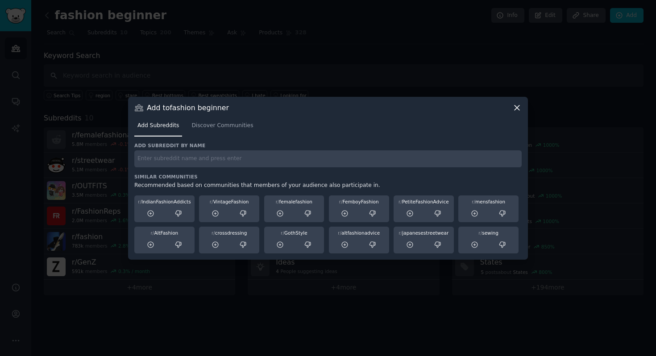
click at [227, 200] on div "r/ VintageFashion" at bounding box center [229, 202] width 54 height 6
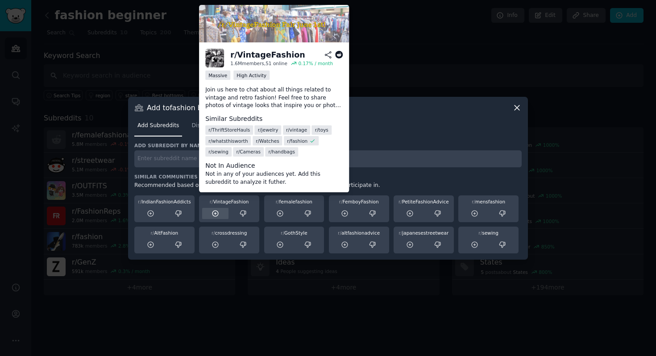
click at [217, 214] on icon at bounding box center [216, 214] width 8 height 8
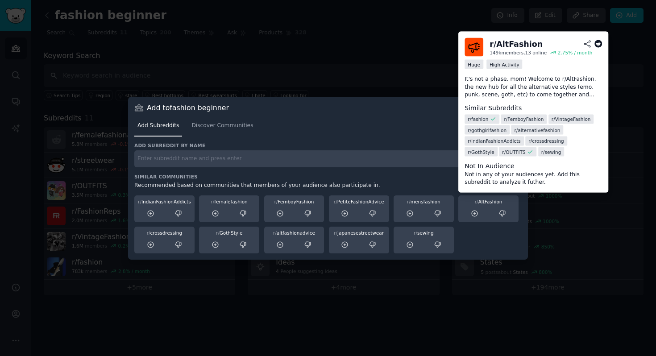
click at [540, 45] on icon at bounding box center [599, 44] width 8 height 8
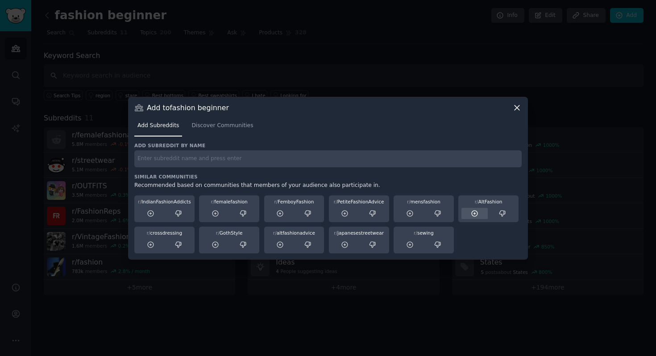
click at [475, 215] on icon at bounding box center [475, 214] width 8 height 8
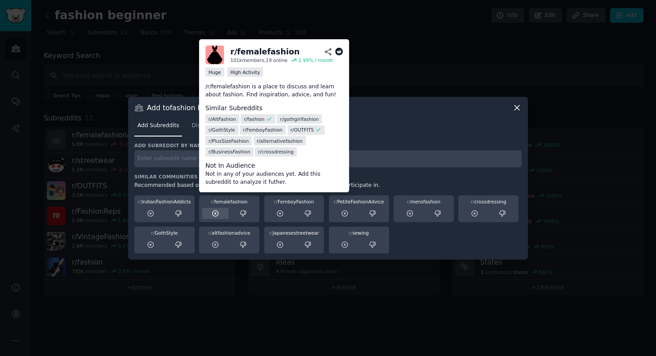
click at [215, 214] on icon at bounding box center [216, 214] width 8 height 8
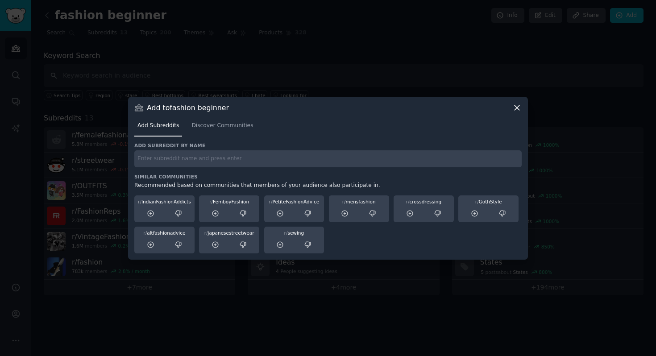
click at [517, 108] on icon at bounding box center [517, 107] width 9 height 9
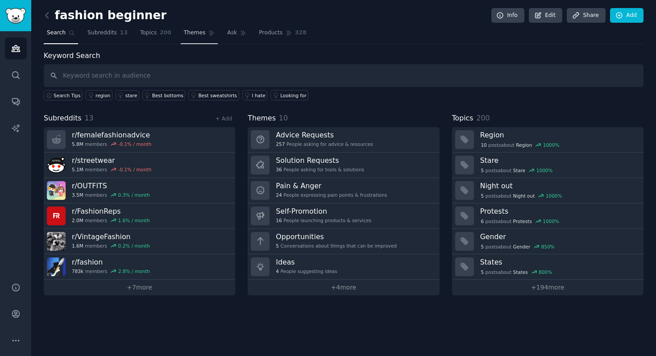
click at [189, 36] on span "Themes" at bounding box center [195, 33] width 22 height 8
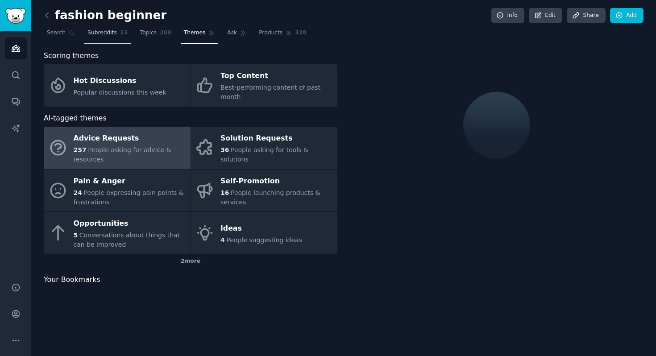
click at [137, 34] on link "Topics 200" at bounding box center [156, 35] width 38 height 18
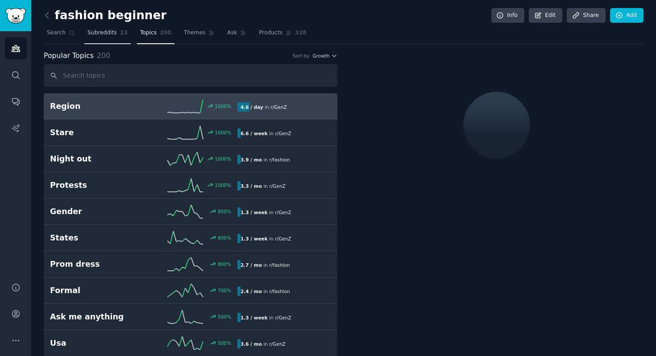
click at [120, 34] on span "13" at bounding box center [124, 33] width 8 height 8
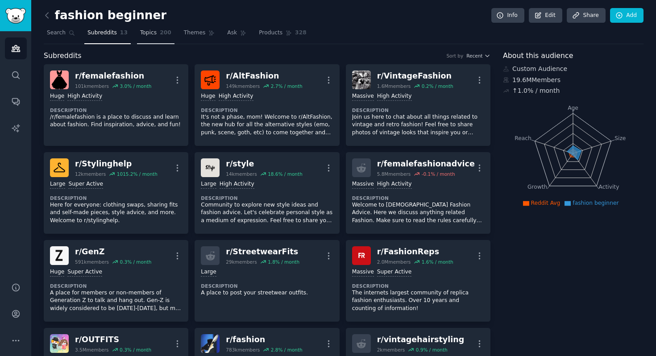
click at [163, 33] on span "200" at bounding box center [166, 33] width 12 height 8
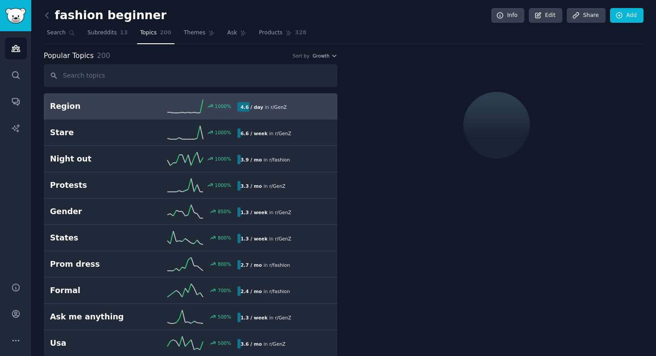
click at [232, 22] on div "fashion beginner Info Edit Share Add" at bounding box center [344, 17] width 600 height 18
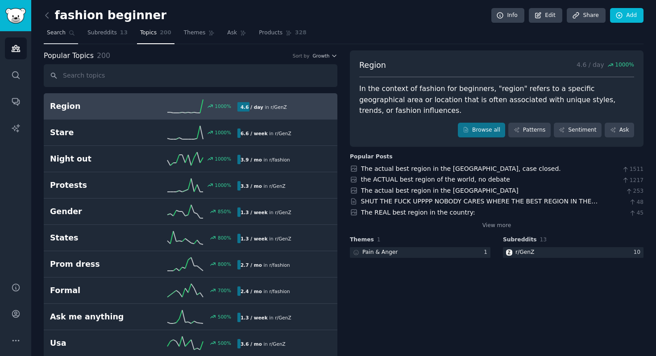
click at [67, 33] on link "Search" at bounding box center [61, 35] width 34 height 18
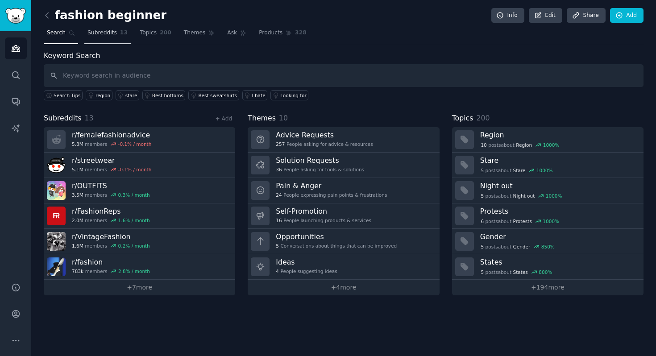
click at [86, 34] on link "Subreddits 13" at bounding box center [107, 35] width 46 height 18
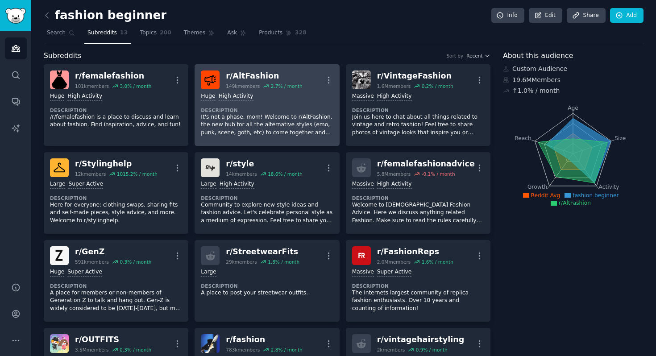
click at [246, 79] on div "r/ AltFashion" at bounding box center [264, 76] width 76 height 11
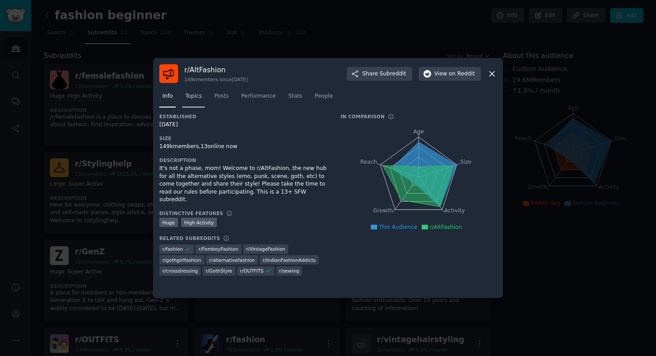
click at [194, 100] on span "Topics" at bounding box center [193, 96] width 17 height 8
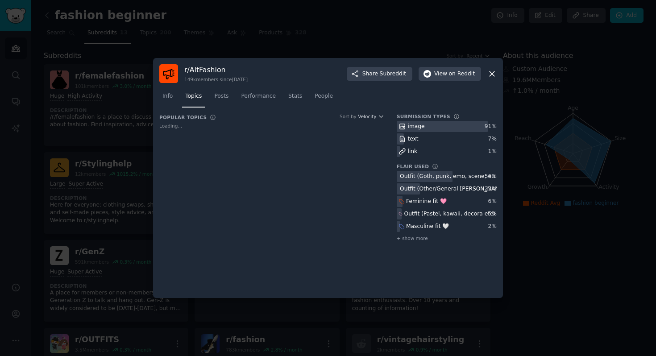
click at [492, 73] on icon at bounding box center [492, 73] width 5 height 5
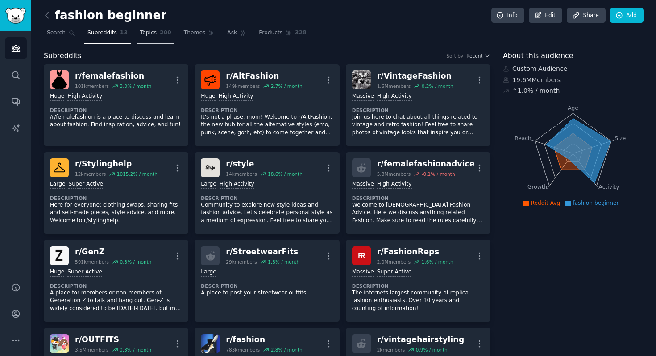
click at [152, 31] on span "Topics" at bounding box center [148, 33] width 17 height 8
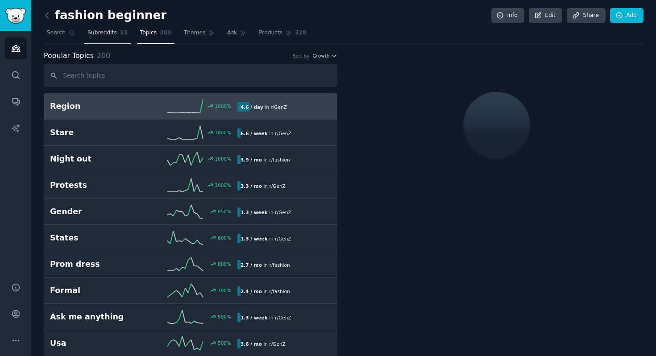
click at [106, 33] on span "Subreddits" at bounding box center [102, 33] width 29 height 8
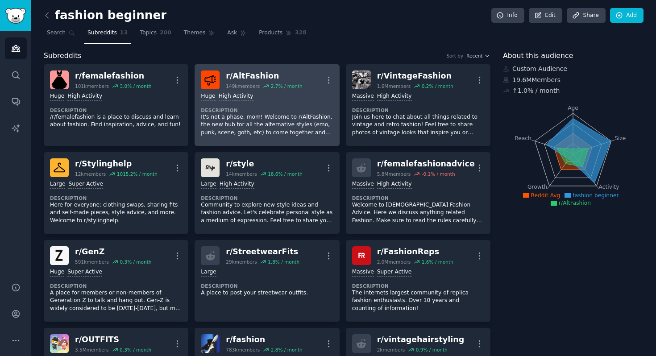
click at [296, 129] on p "It's not a phase, mom! Welcome to r/AltFashion, the new hub for all the alterna…" at bounding box center [267, 125] width 132 height 24
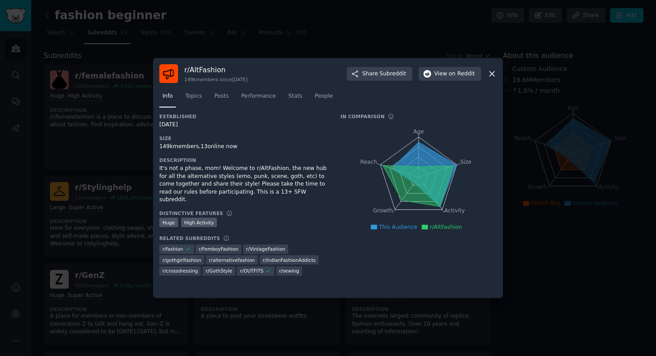
click at [495, 72] on icon at bounding box center [492, 73] width 9 height 9
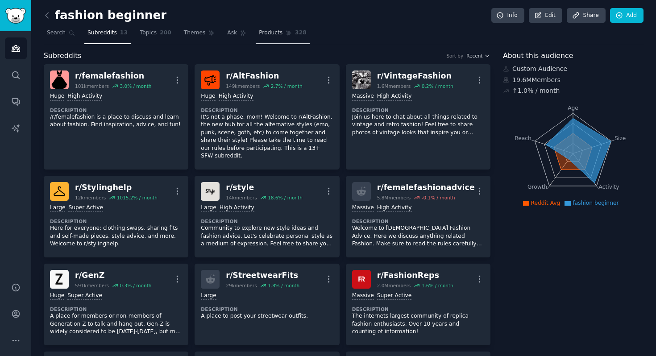
click at [266, 30] on span "Products" at bounding box center [271, 33] width 24 height 8
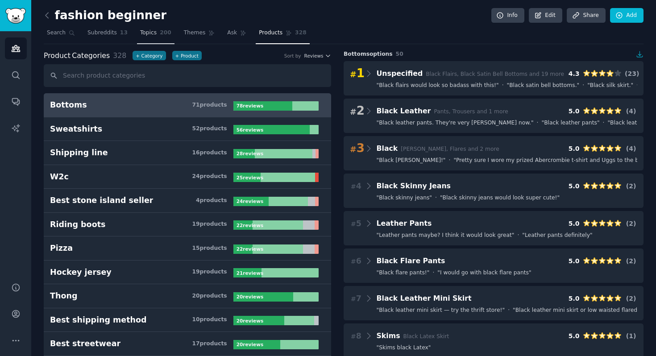
click at [150, 34] on span "Topics" at bounding box center [148, 33] width 17 height 8
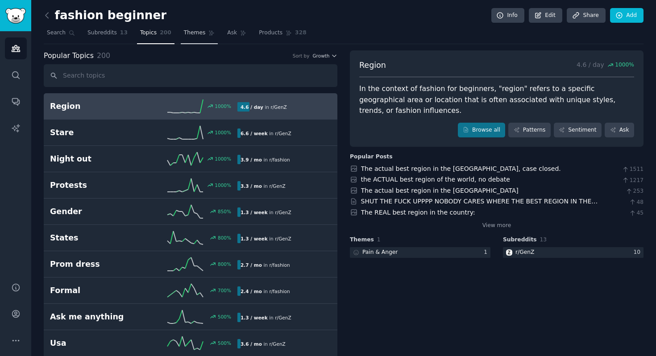
click at [193, 38] on link "Themes" at bounding box center [200, 35] width 38 height 18
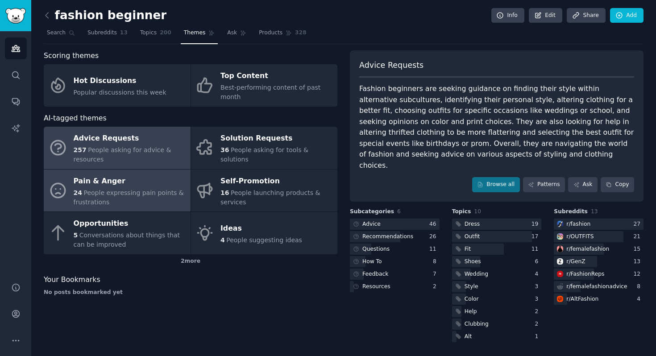
click at [103, 172] on link "Pain & Anger 24 People expressing pain points & frustrations" at bounding box center [117, 191] width 147 height 42
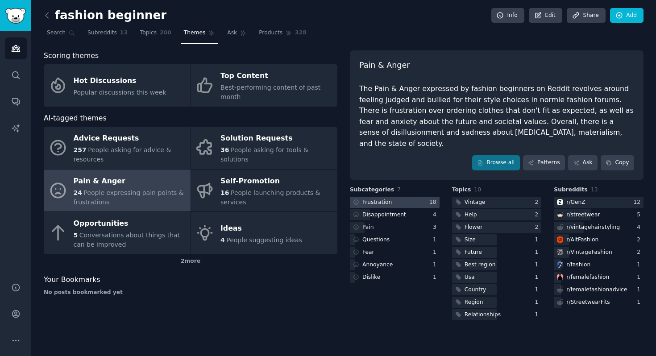
click at [371, 199] on div "Frustration" at bounding box center [377, 203] width 29 height 8
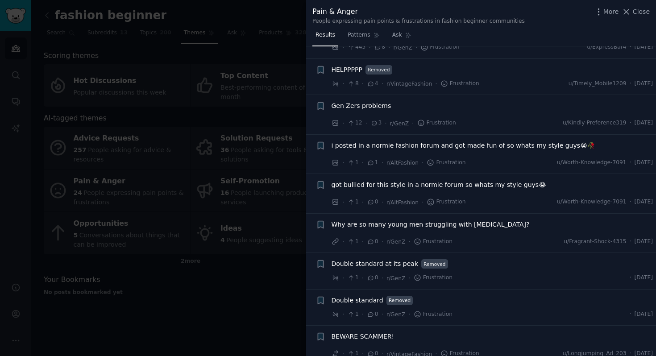
scroll to position [459, 0]
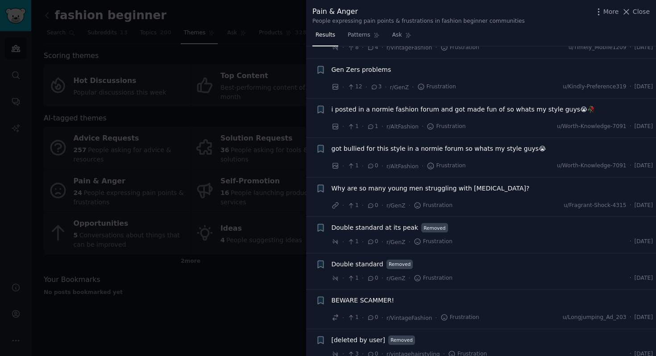
click at [378, 144] on span "got bullied for this style in a normie forum so whats my style guys😭" at bounding box center [439, 148] width 215 height 9
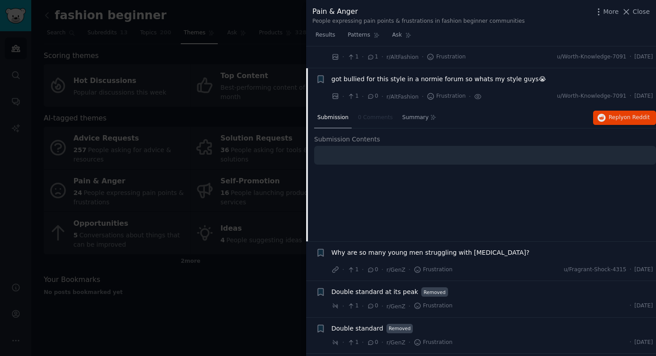
scroll to position [541, 0]
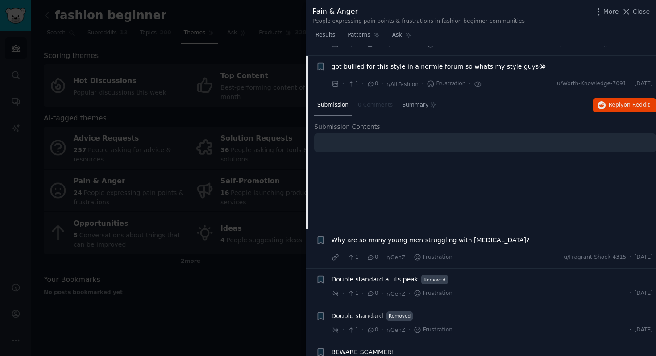
click at [321, 101] on span "Submission" at bounding box center [332, 105] width 31 height 8
click at [334, 133] on div at bounding box center [485, 142] width 342 height 19
click at [372, 62] on span "got bullied for this style in a normie forum so whats my style guys😭" at bounding box center [439, 66] width 215 height 9
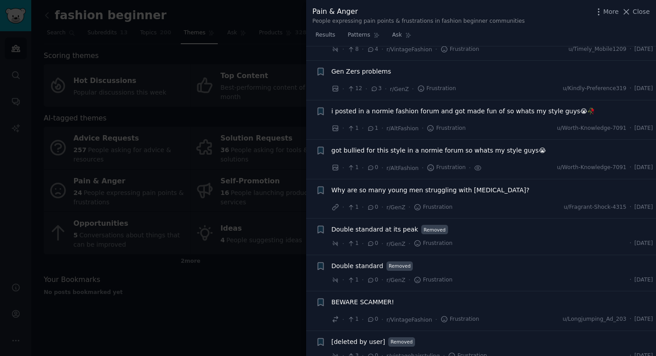
scroll to position [454, 0]
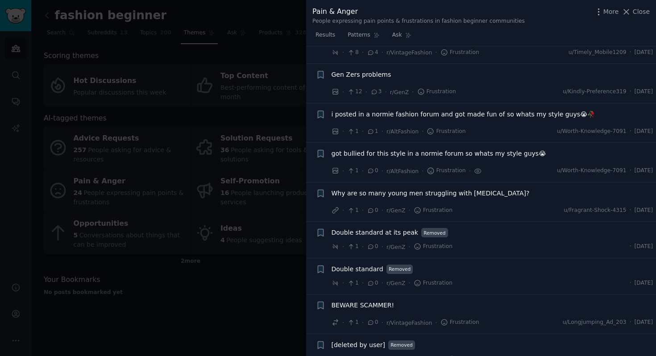
click at [365, 70] on span "Gen Zers problems" at bounding box center [362, 74] width 60 height 9
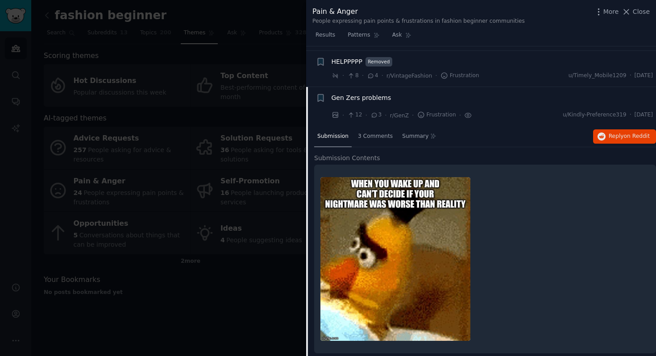
scroll to position [430, 0]
click at [344, 94] on span "Gen Zers problems" at bounding box center [362, 98] width 60 height 9
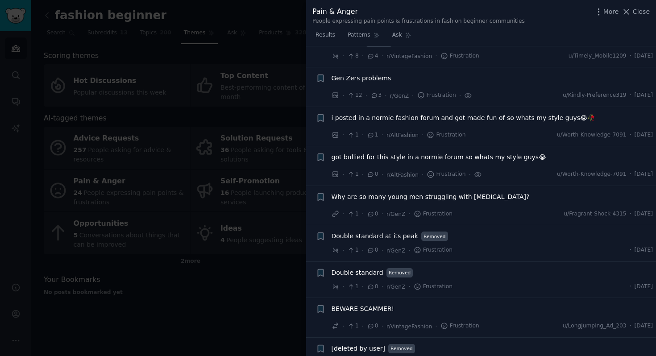
scroll to position [459, 0]
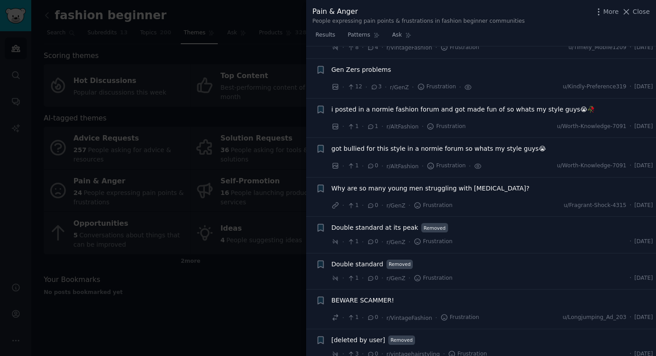
click at [214, 279] on div at bounding box center [328, 178] width 656 height 356
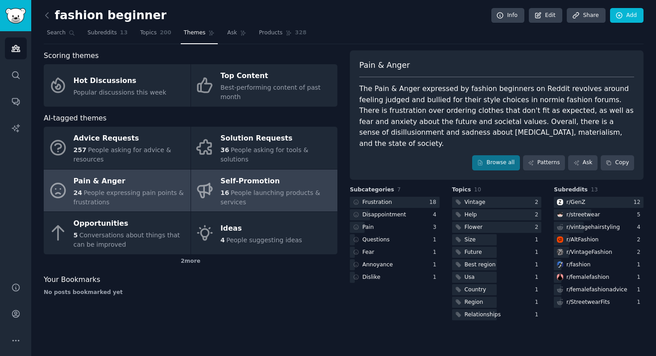
click at [246, 184] on div "Self-Promotion" at bounding box center [277, 181] width 113 height 14
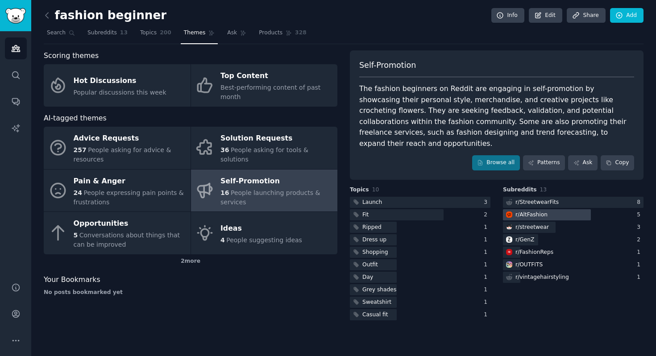
click at [523, 211] on div "r/ AltFashion" at bounding box center [532, 215] width 32 height 8
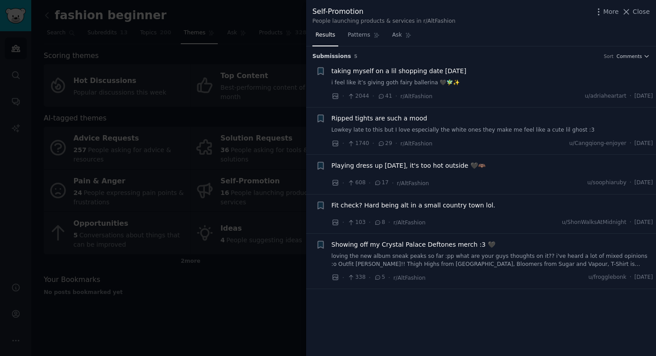
click at [417, 208] on span "Fit check? Hard being alt in a small country town lol." at bounding box center [414, 205] width 164 height 9
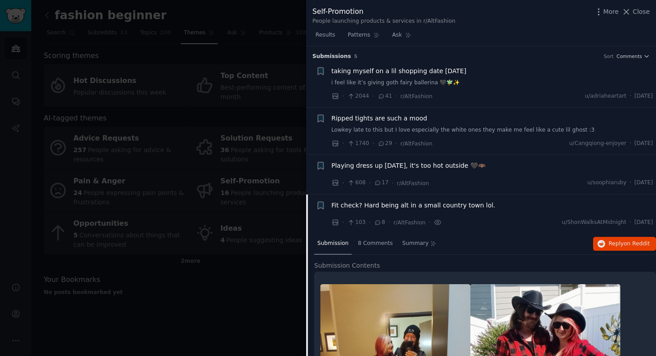
click at [371, 205] on span "Fit check? Hard being alt in a small country town lol." at bounding box center [414, 205] width 164 height 9
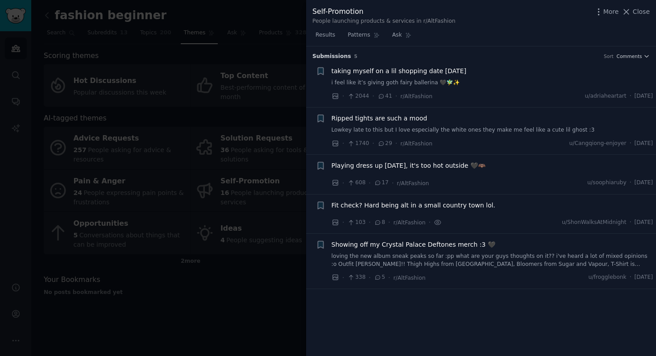
click at [364, 122] on span "Ripped tights are such a mood" at bounding box center [380, 118] width 96 height 9
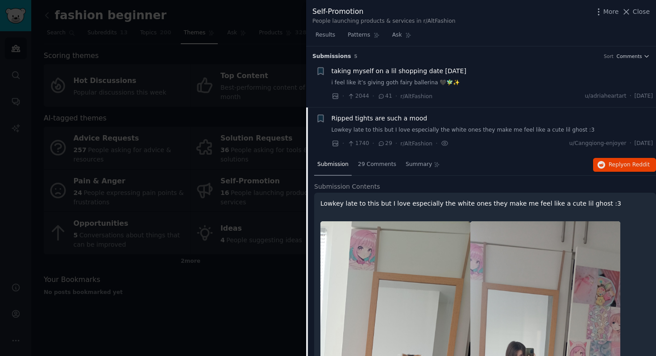
click at [363, 122] on span "Ripped tights are such a mood" at bounding box center [380, 118] width 96 height 9
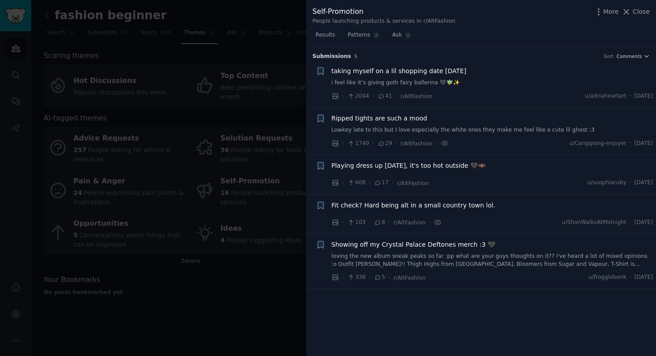
click at [383, 98] on icon at bounding box center [382, 96] width 8 height 6
click at [387, 96] on span "41" at bounding box center [385, 96] width 15 height 8
click at [392, 73] on span "taking myself on a lil shopping date today" at bounding box center [399, 71] width 135 height 9
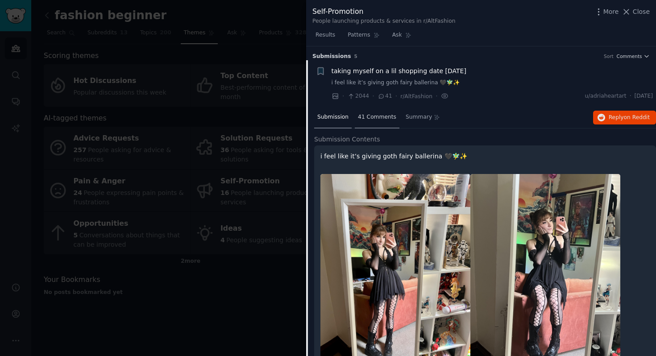
click at [375, 117] on span "41 Comments" at bounding box center [377, 117] width 38 height 8
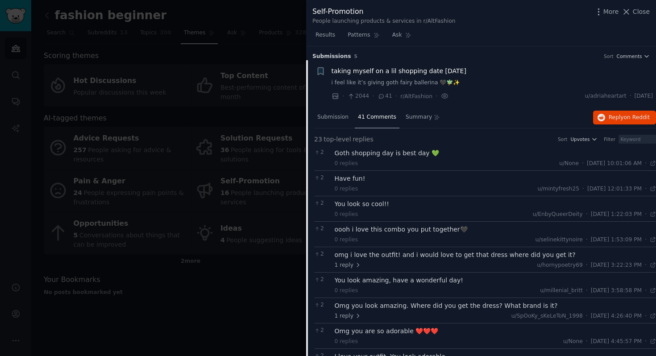
click at [397, 72] on span "taking myself on a lil shopping date today" at bounding box center [399, 71] width 135 height 9
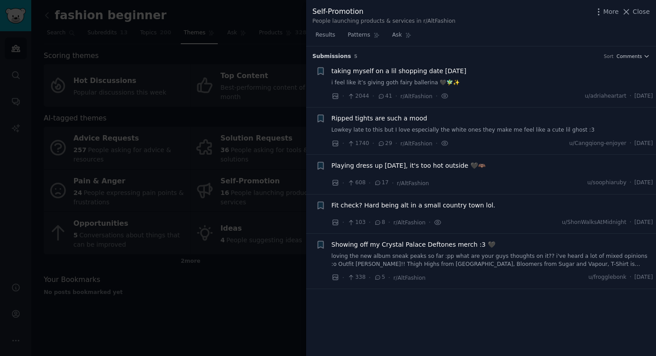
click at [189, 296] on div at bounding box center [328, 178] width 656 height 356
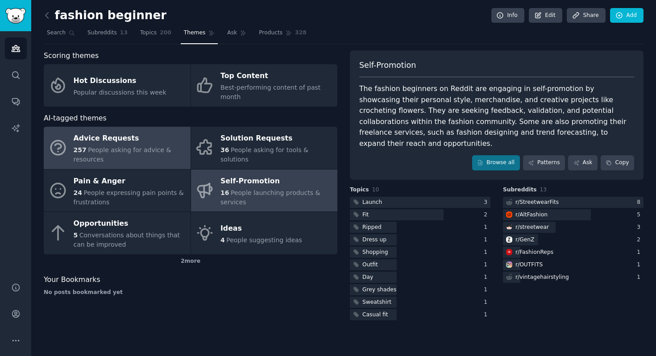
click at [116, 146] on span "People asking for advice & resources" at bounding box center [123, 154] width 98 height 17
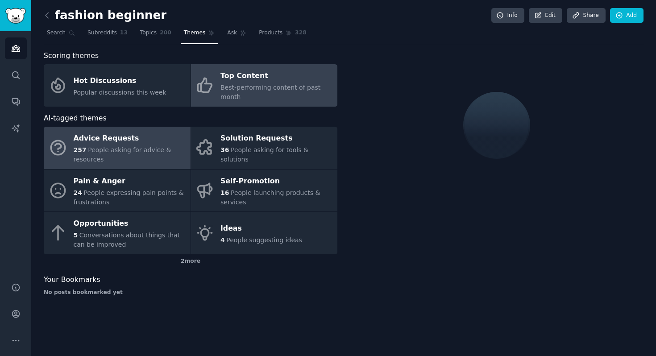
click at [261, 83] on div "Best-performing content of past month" at bounding box center [277, 92] width 113 height 19
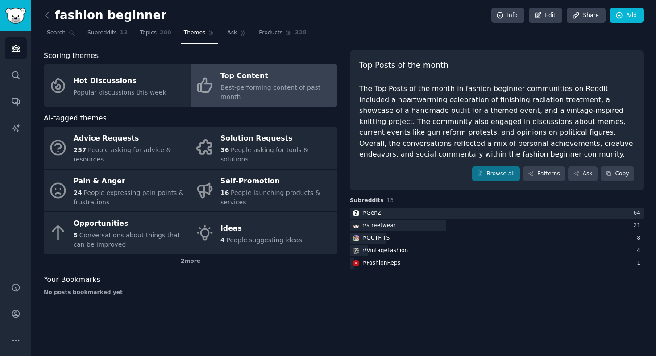
click at [505, 203] on h3 "Subreddits 13" at bounding box center [497, 201] width 294 height 8
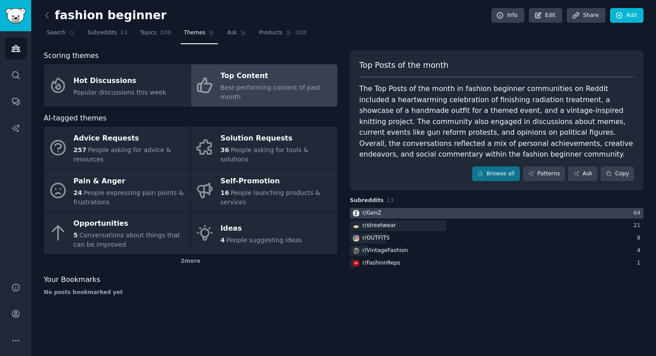
click at [368, 215] on div "r/ GenZ" at bounding box center [372, 213] width 19 height 8
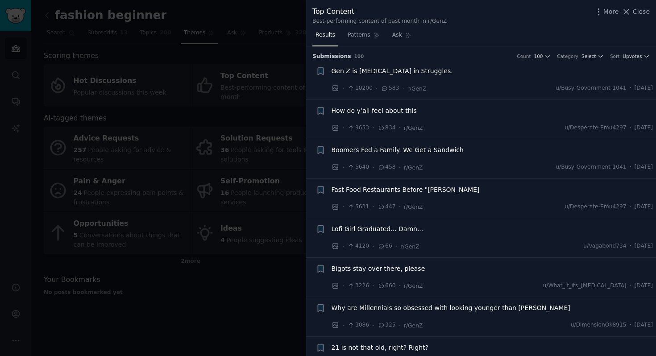
click at [376, 110] on span "How do y’all feel about this" at bounding box center [374, 110] width 85 height 9
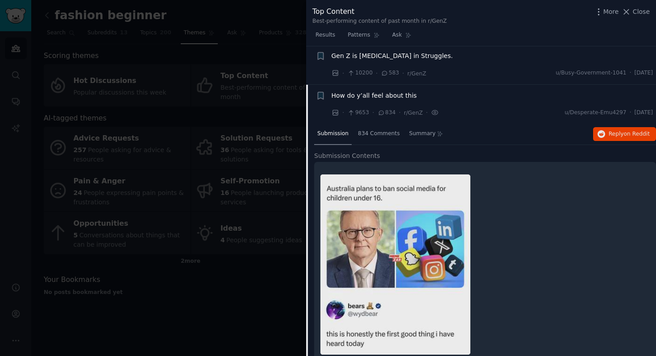
scroll to position [14, 0]
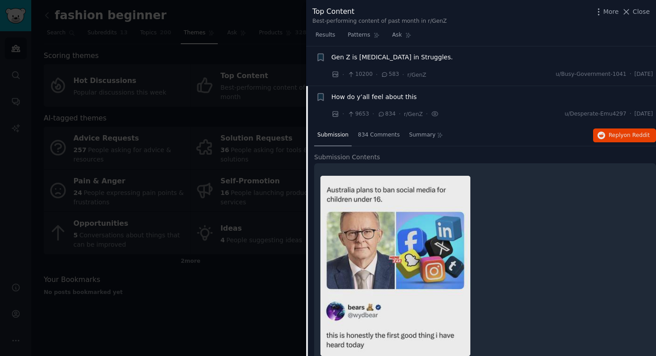
click at [379, 95] on span "How do y’all feel about this" at bounding box center [374, 96] width 85 height 9
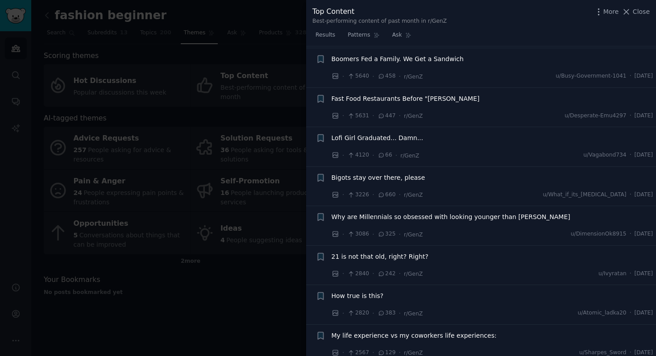
scroll to position [114, 0]
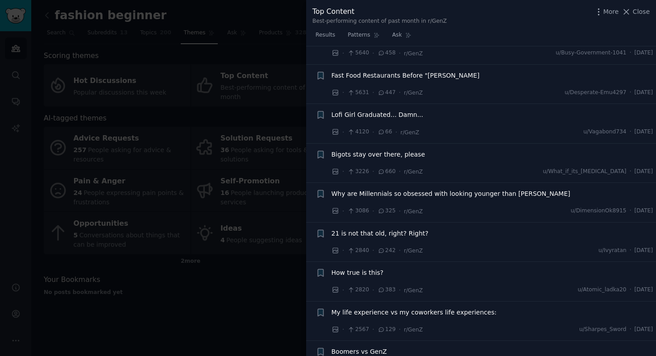
click at [376, 117] on span "Lofi Girl Graduated... Damn..." at bounding box center [378, 114] width 92 height 9
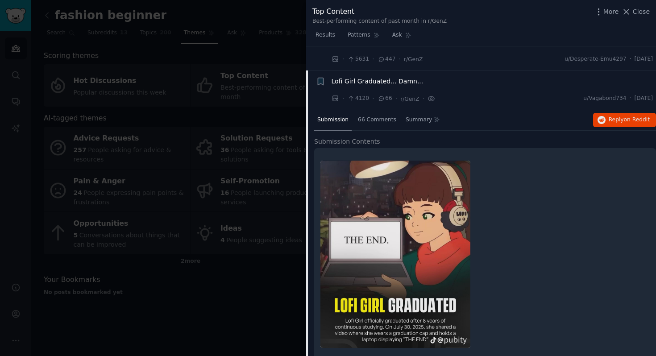
scroll to position [147, 0]
click at [365, 80] on span "Lofi Girl Graduated... Damn..." at bounding box center [378, 81] width 92 height 9
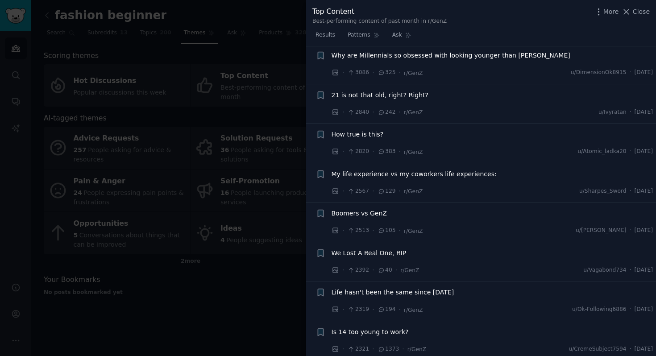
scroll to position [259, 0]
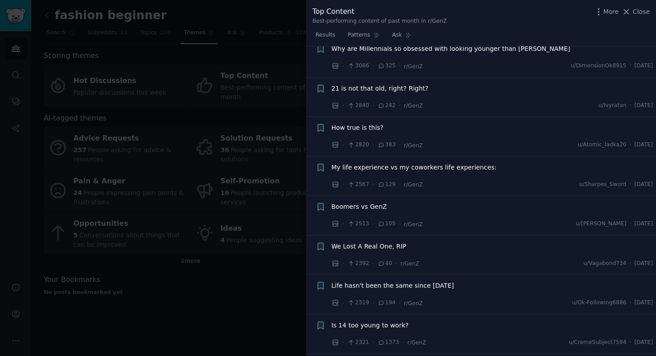
click at [364, 167] on span "My life experience vs my coworkers life experiences:" at bounding box center [414, 167] width 165 height 9
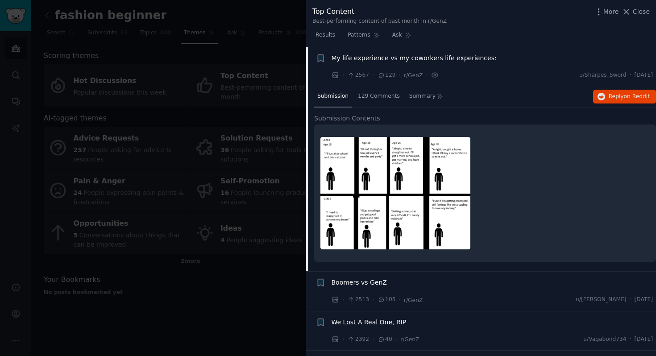
scroll to position [370, 0]
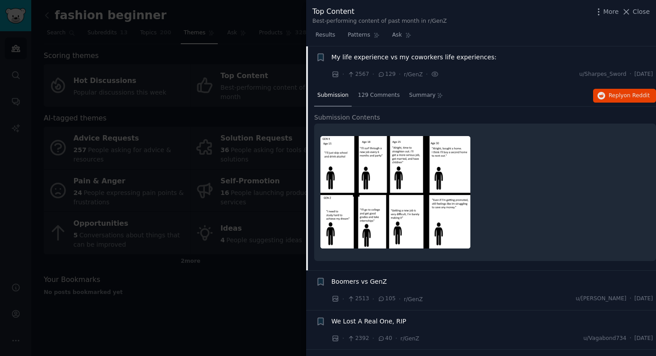
click at [371, 57] on span "My life experience vs my coworkers life experiences:" at bounding box center [414, 57] width 165 height 9
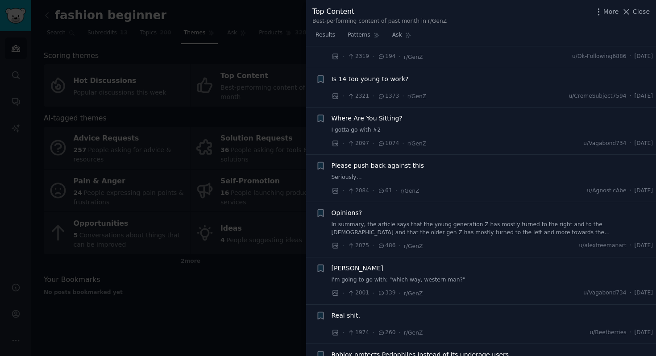
scroll to position [507, 0]
click at [375, 116] on span "Where Are You Sitting?" at bounding box center [367, 117] width 71 height 9
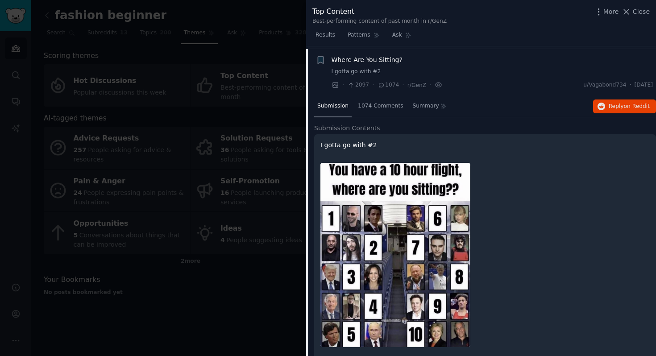
scroll to position [567, 0]
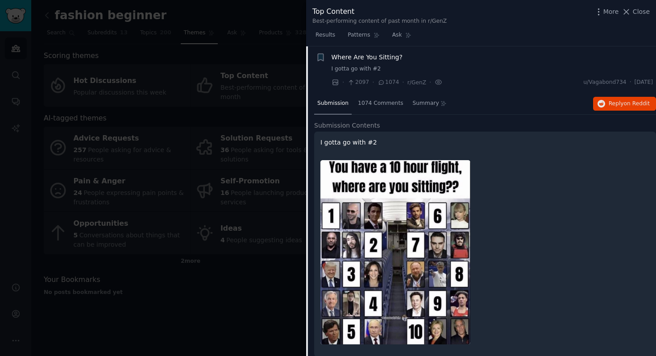
click at [370, 61] on span "Where Are You Sitting?" at bounding box center [367, 57] width 71 height 9
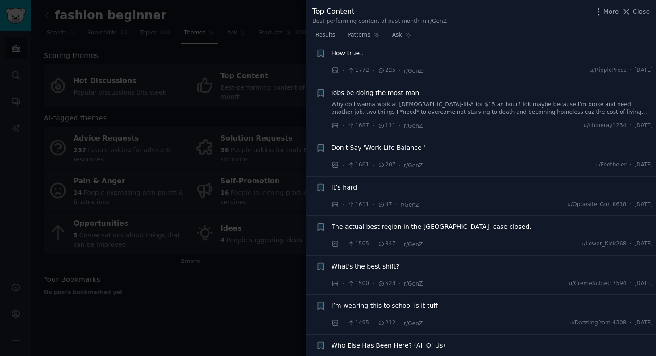
scroll to position [1041, 0]
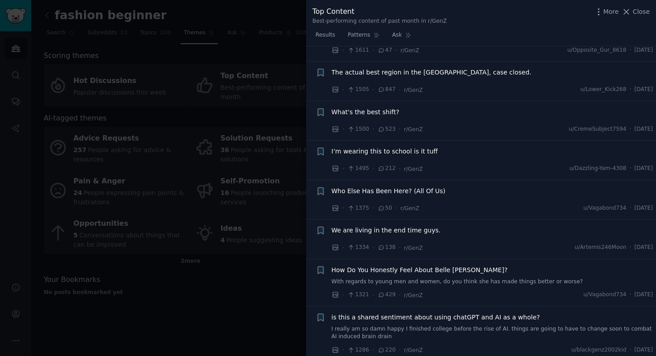
click at [378, 151] on span "I’m wearing this to school is it tuff" at bounding box center [385, 151] width 106 height 9
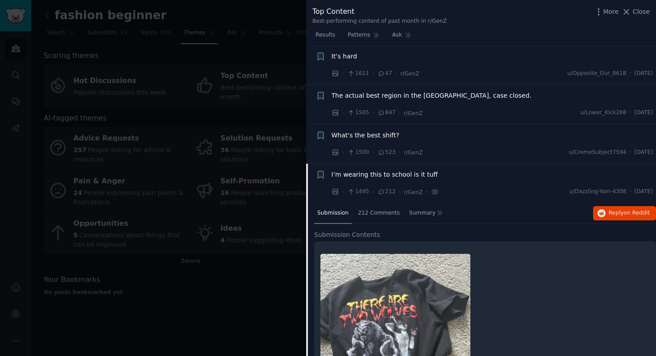
scroll to position [1017, 0]
click at [359, 174] on span "I’m wearing this to school is it tuff" at bounding box center [385, 175] width 106 height 9
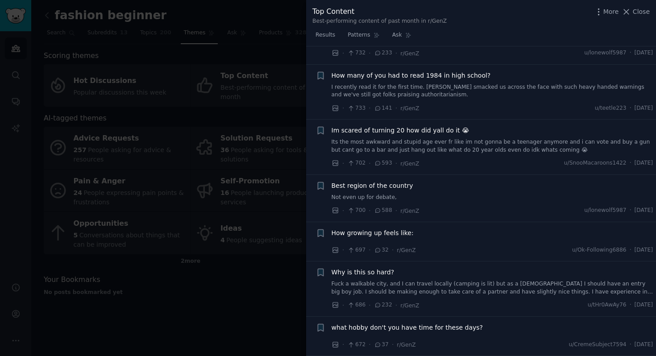
scroll to position [2671, 0]
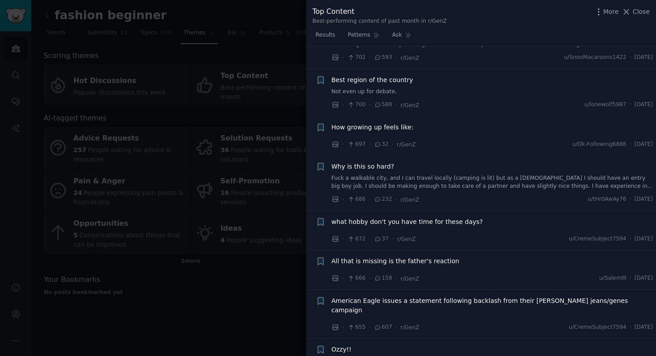
click at [273, 283] on div at bounding box center [328, 178] width 656 height 356
